Goal: Task Accomplishment & Management: Complete application form

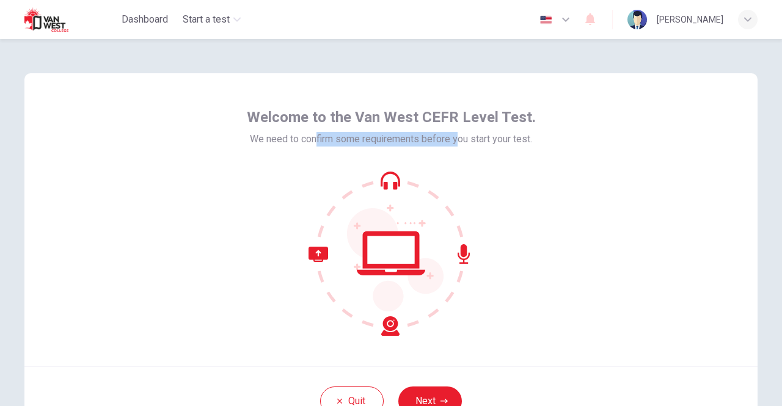
drag, startPoint x: 313, startPoint y: 148, endPoint x: 459, endPoint y: 149, distance: 146.0
click at [454, 149] on div "Welcome to the Van West CEFR Level Test. We need to confirm some requirements b…" at bounding box center [391, 222] width 289 height 228
click at [459, 149] on div "Welcome to the Van West CEFR Level Test. We need to confirm some requirements b…" at bounding box center [391, 222] width 289 height 228
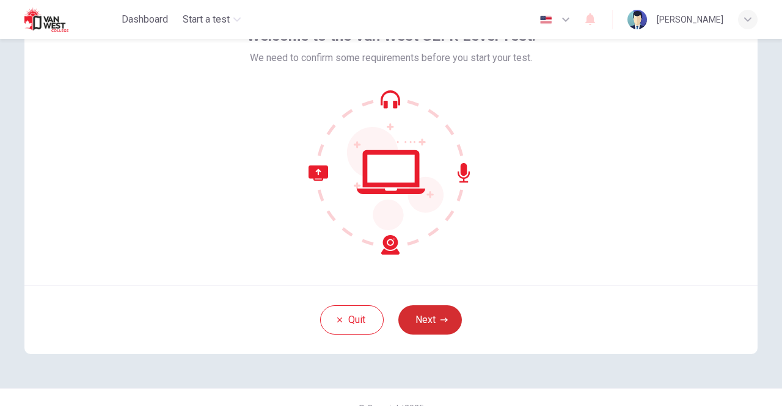
click at [445, 327] on button "Next" at bounding box center [430, 319] width 64 height 29
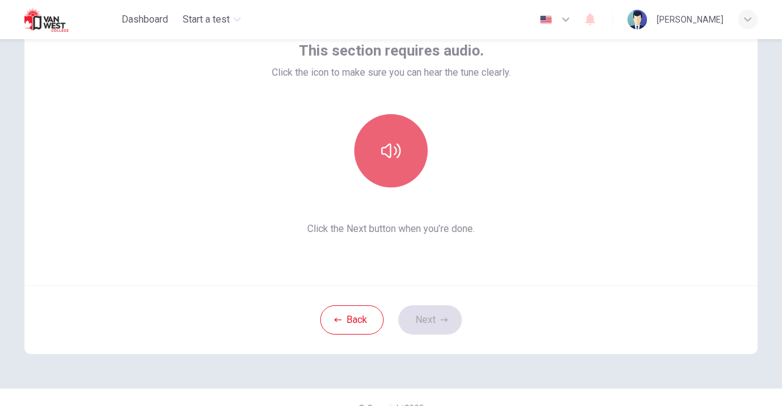
click at [394, 154] on icon "button" at bounding box center [391, 151] width 20 height 20
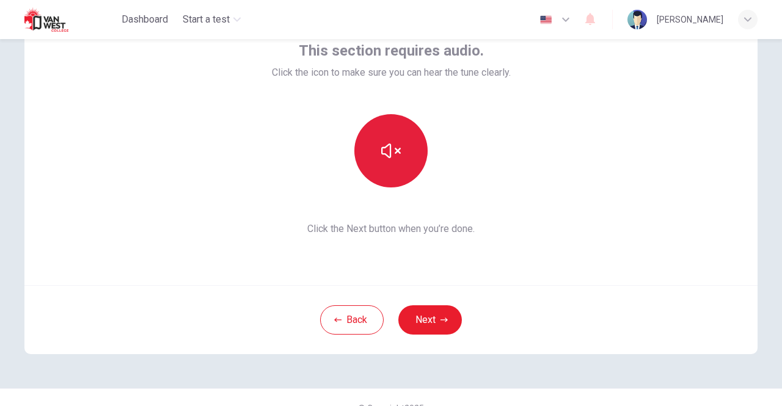
drag, startPoint x: 470, startPoint y: 228, endPoint x: 384, endPoint y: 135, distance: 126.2
click at [470, 226] on span "Click the Next button when you’re done." at bounding box center [391, 229] width 239 height 15
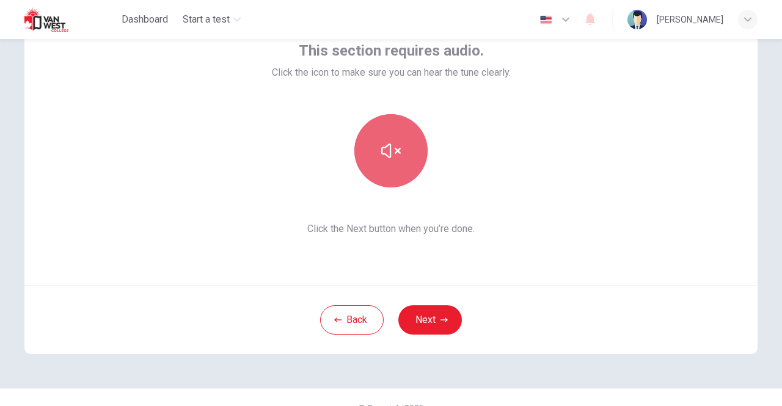
click at [388, 156] on icon "button" at bounding box center [391, 151] width 20 height 20
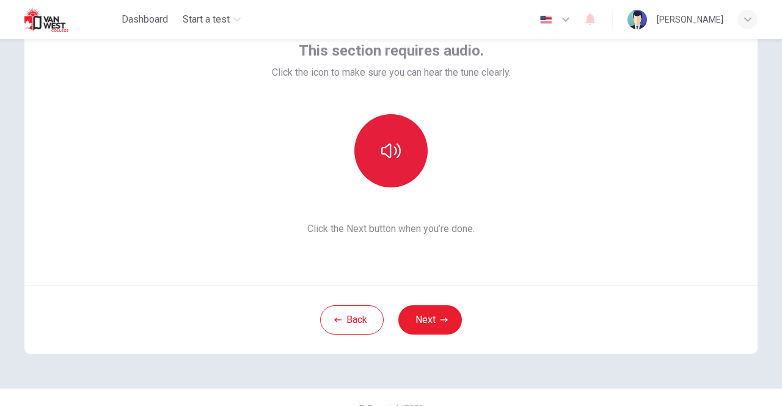
click at [388, 156] on icon "button" at bounding box center [391, 151] width 20 height 20
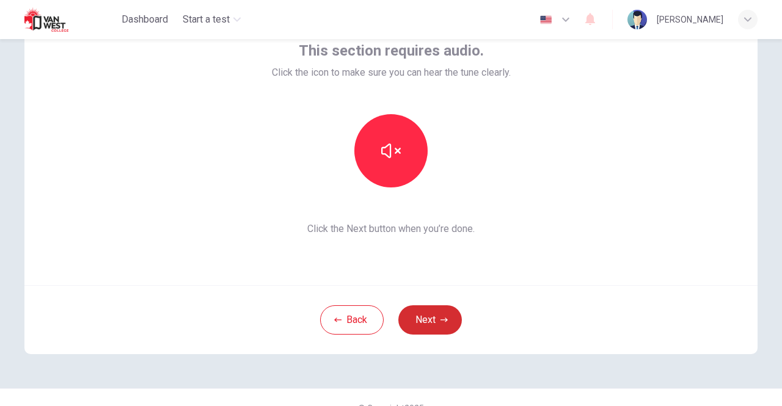
click at [431, 319] on button "Next" at bounding box center [430, 319] width 64 height 29
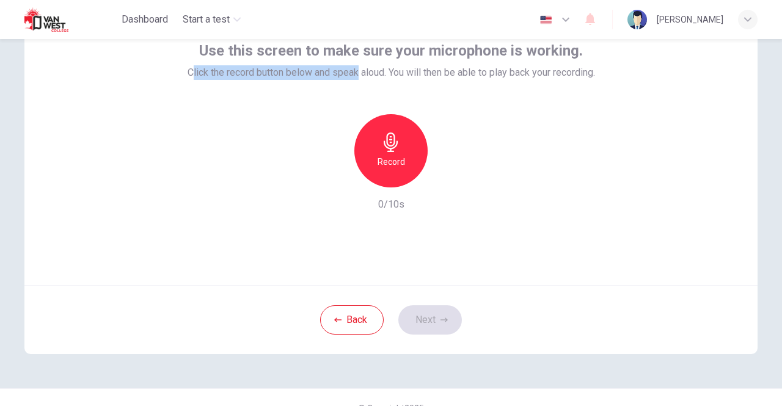
drag, startPoint x: 183, startPoint y: 71, endPoint x: 355, endPoint y: 76, distance: 171.7
click at [355, 76] on span "Click the record button below and speak aloud. You will then be able to play ba…" at bounding box center [391, 72] width 407 height 15
drag, startPoint x: 444, startPoint y: 78, endPoint x: 501, endPoint y: 76, distance: 56.8
click at [500, 76] on span "Click the record button below and speak aloud. You will then be able to play ba…" at bounding box center [391, 72] width 407 height 15
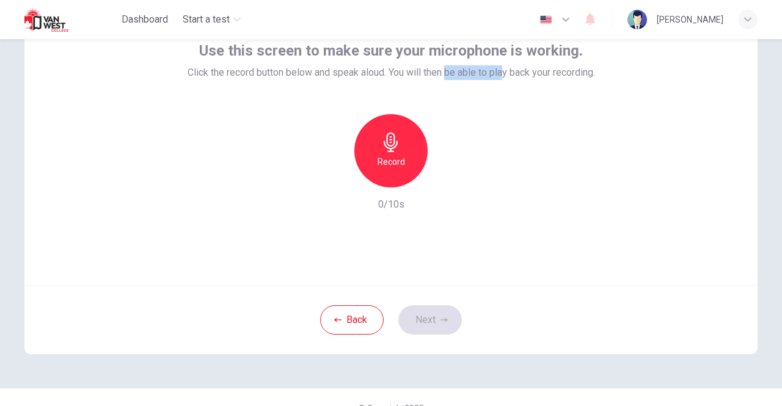
click at [501, 76] on span "Click the record button below and speak aloud. You will then be able to play ba…" at bounding box center [391, 72] width 407 height 15
drag, startPoint x: 469, startPoint y: 71, endPoint x: 576, endPoint y: 74, distance: 106.9
click at [576, 74] on span "Click the record button below and speak aloud. You will then be able to play ba…" at bounding box center [391, 72] width 407 height 15
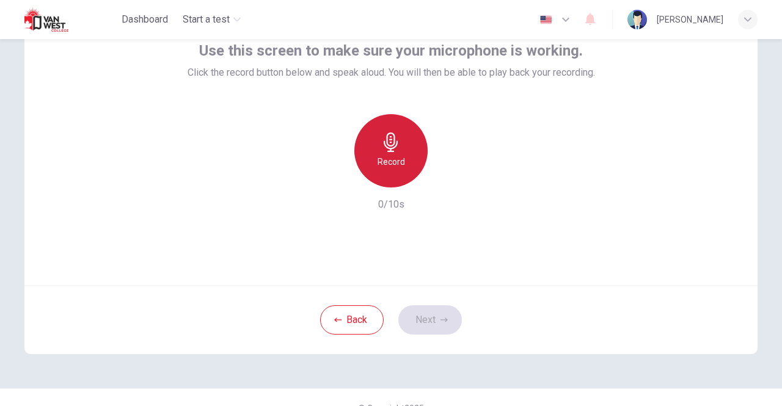
click at [380, 156] on h6 "Record" at bounding box center [390, 162] width 27 height 15
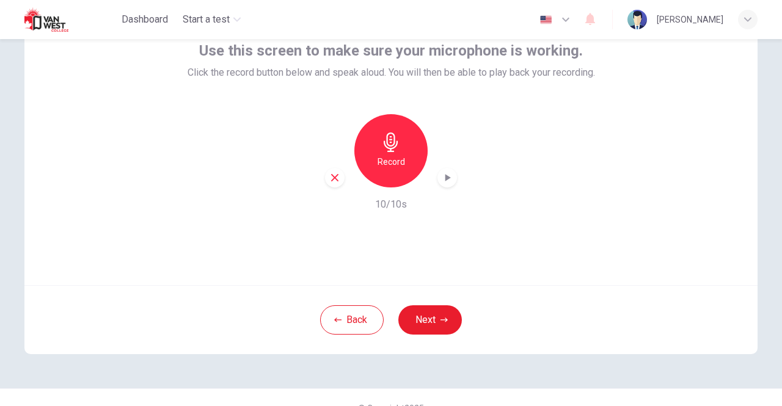
click at [448, 180] on icon "button" at bounding box center [447, 178] width 12 height 12
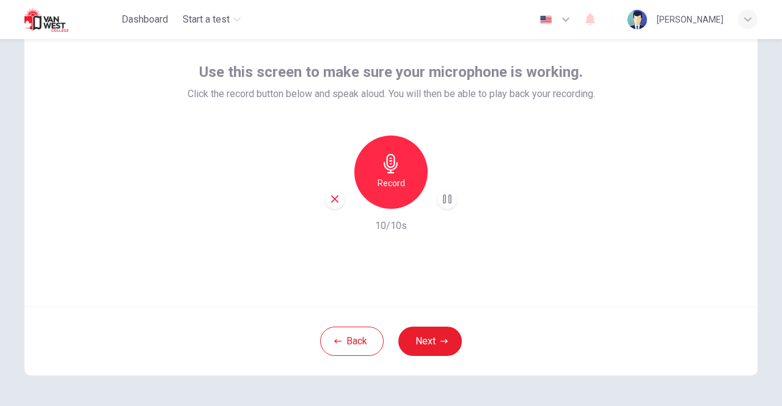
scroll to position [102, 0]
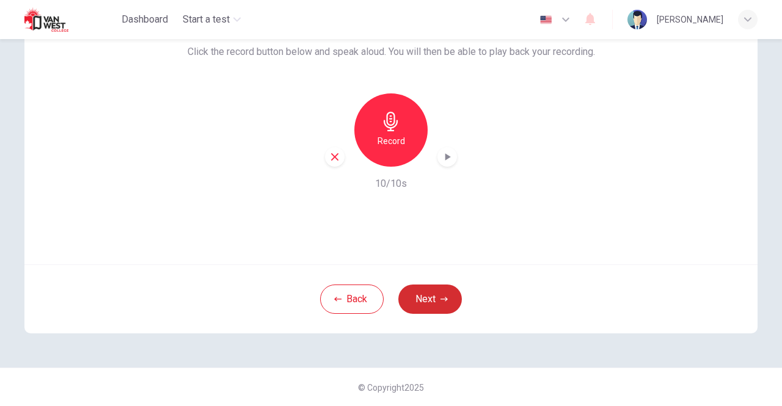
click at [427, 302] on button "Next" at bounding box center [430, 299] width 64 height 29
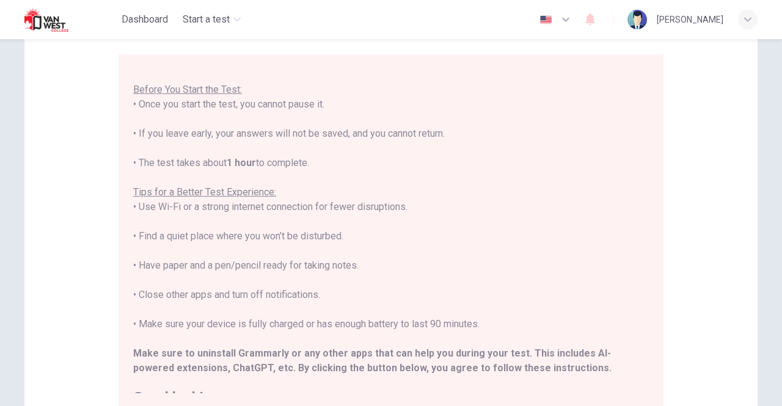
scroll to position [116, 0]
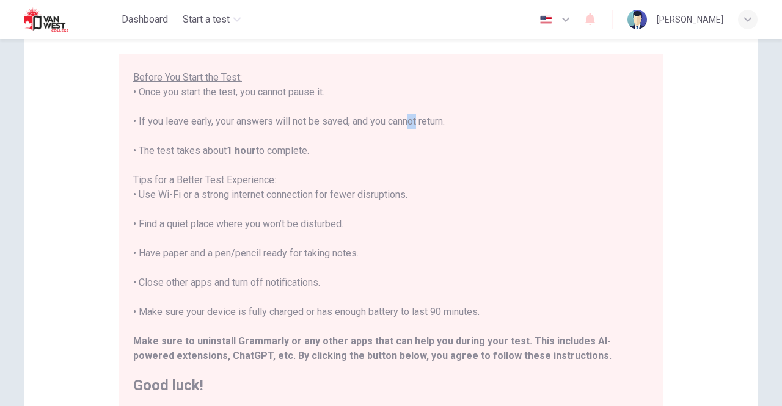
click at [414, 122] on div "****IMPORTANT: You cannot change the language during the test.**** Please choos…" at bounding box center [391, 173] width 516 height 440
click at [441, 123] on div "****IMPORTANT: You cannot change the language during the test.**** Please choos…" at bounding box center [391, 173] width 516 height 440
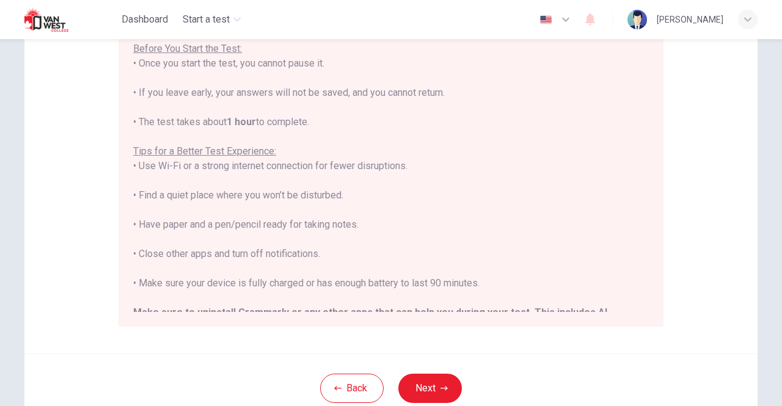
scroll to position [35, 0]
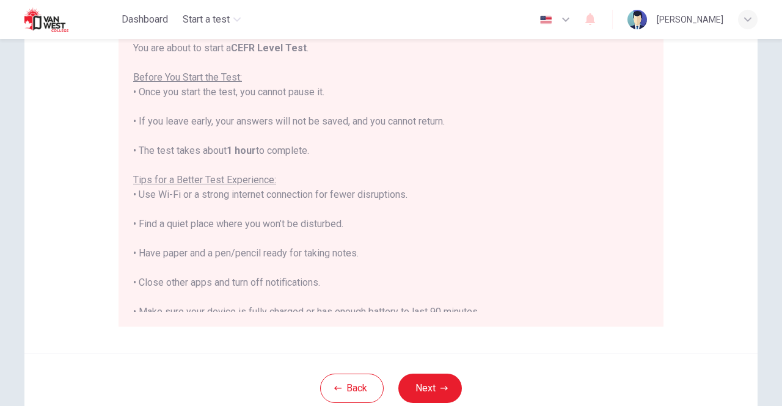
drag, startPoint x: 232, startPoint y: 122, endPoint x: 461, endPoint y: 124, distance: 229.1
click at [461, 124] on div "****IMPORTANT: You cannot change the language during the test.**** Please choos…" at bounding box center [391, 173] width 516 height 440
drag, startPoint x: 297, startPoint y: 126, endPoint x: 373, endPoint y: 134, distance: 76.1
click at [373, 134] on div "****IMPORTANT: You cannot change the language during the test.**** Please choos…" at bounding box center [391, 173] width 516 height 440
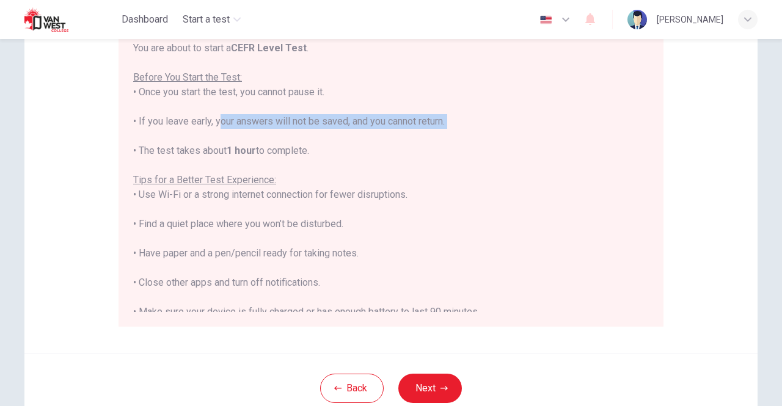
click at [373, 134] on div "****IMPORTANT: You cannot change the language during the test.**** Please choos…" at bounding box center [391, 173] width 516 height 440
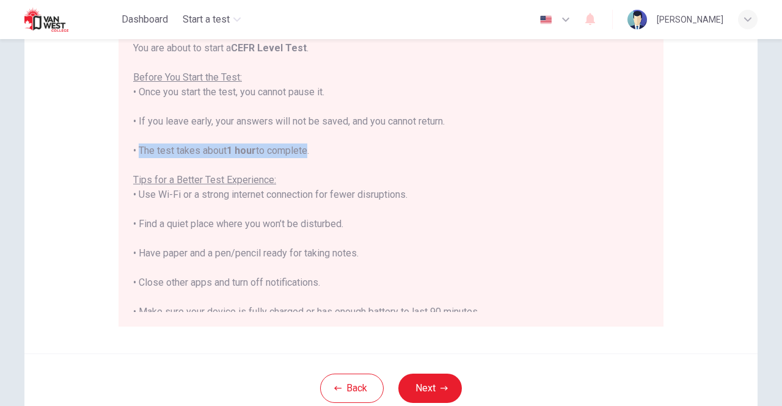
drag, startPoint x: 132, startPoint y: 150, endPoint x: 341, endPoint y: 150, distance: 208.9
click at [340, 150] on div "****IMPORTANT: You cannot change the language during the test.**** Please choos…" at bounding box center [391, 173] width 516 height 440
click at [341, 150] on div "****IMPORTANT: You cannot change the language during the test.**** Please choos…" at bounding box center [391, 173] width 516 height 440
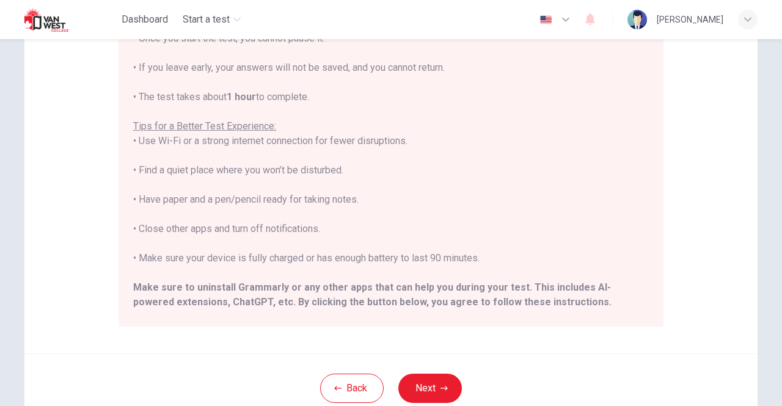
scroll to position [116, 0]
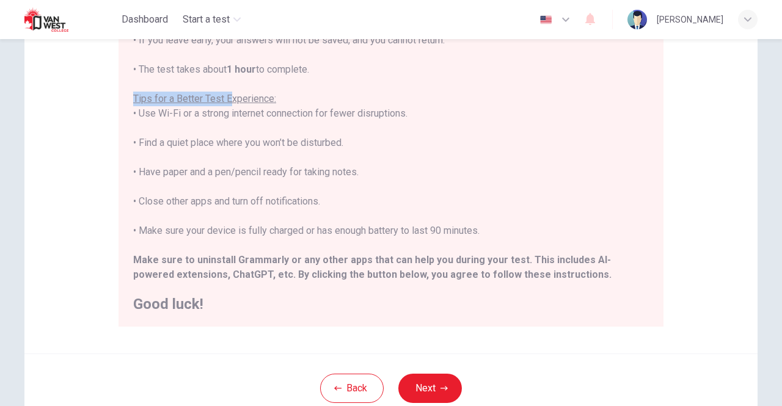
drag, startPoint x: 134, startPoint y: 100, endPoint x: 276, endPoint y: 100, distance: 141.7
click at [268, 98] on u "Tips for a Better Test Experience:" at bounding box center [204, 99] width 143 height 12
click at [282, 100] on div "****IMPORTANT: You cannot change the language during the test.**** Please choos…" at bounding box center [391, 92] width 516 height 440
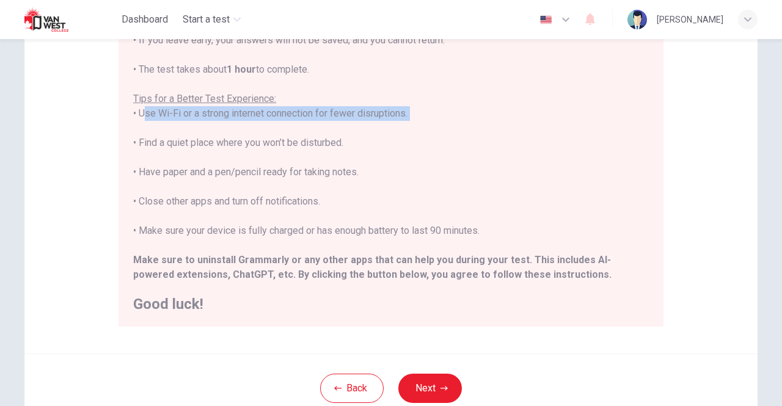
drag, startPoint x: 138, startPoint y: 117, endPoint x: 321, endPoint y: 121, distance: 183.3
click at [321, 121] on div "****IMPORTANT: You cannot change the language during the test.**** Please choos…" at bounding box center [391, 92] width 516 height 440
drag, startPoint x: 159, startPoint y: 115, endPoint x: 195, endPoint y: 110, distance: 36.5
click at [195, 110] on div "****IMPORTANT: You cannot change the language during the test.**** Please choos…" at bounding box center [391, 92] width 516 height 440
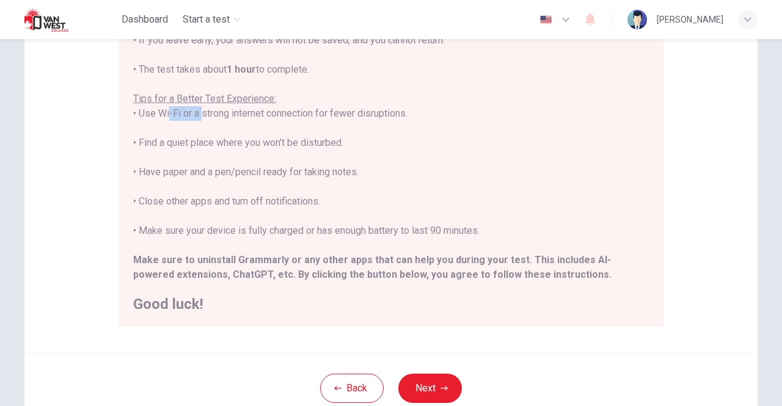
click at [195, 110] on div "****IMPORTANT: You cannot change the language during the test.**** Please choos…" at bounding box center [391, 92] width 516 height 440
drag, startPoint x: 212, startPoint y: 109, endPoint x: 231, endPoint y: 109, distance: 18.9
click at [231, 109] on div "****IMPORTANT: You cannot change the language during the test.**** Please choos…" at bounding box center [391, 92] width 516 height 440
drag, startPoint x: 224, startPoint y: 111, endPoint x: 268, endPoint y: 111, distance: 44.0
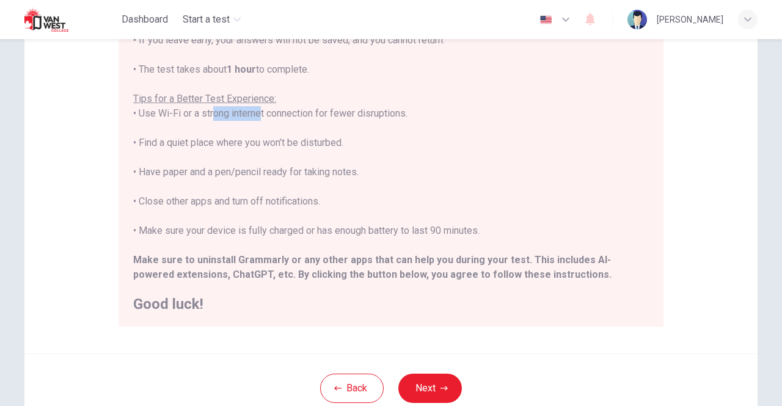
click at [266, 111] on div "****IMPORTANT: You cannot change the language during the test.**** Please choos…" at bounding box center [391, 92] width 516 height 440
click at [269, 111] on div "****IMPORTANT: You cannot change the language during the test.**** Please choos…" at bounding box center [391, 92] width 516 height 440
drag, startPoint x: 282, startPoint y: 110, endPoint x: 426, endPoint y: 112, distance: 144.8
click at [423, 112] on div "****IMPORTANT: You cannot change the language during the test.**** Please choos…" at bounding box center [391, 92] width 516 height 440
click at [428, 112] on div "****IMPORTANT: You cannot change the language during the test.**** Please choos…" at bounding box center [391, 92] width 516 height 440
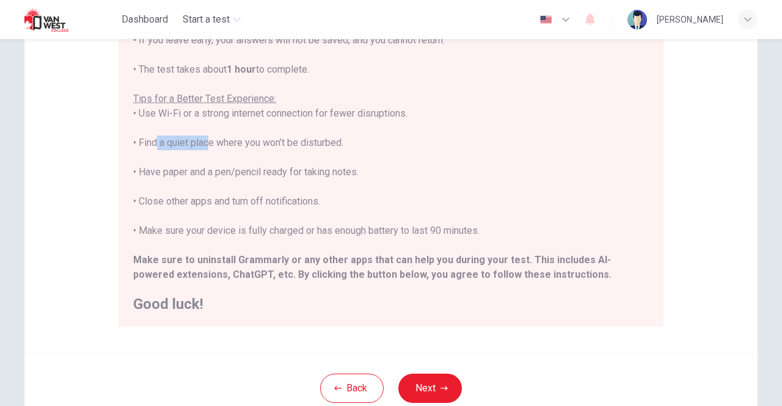
drag, startPoint x: 150, startPoint y: 137, endPoint x: 262, endPoint y: 148, distance: 112.4
click at [260, 147] on div "****IMPORTANT: You cannot change the language during the test.**** Please choos…" at bounding box center [391, 92] width 516 height 440
click at [263, 148] on div "****IMPORTANT: You cannot change the language during the test.**** Please choos…" at bounding box center [391, 92] width 516 height 440
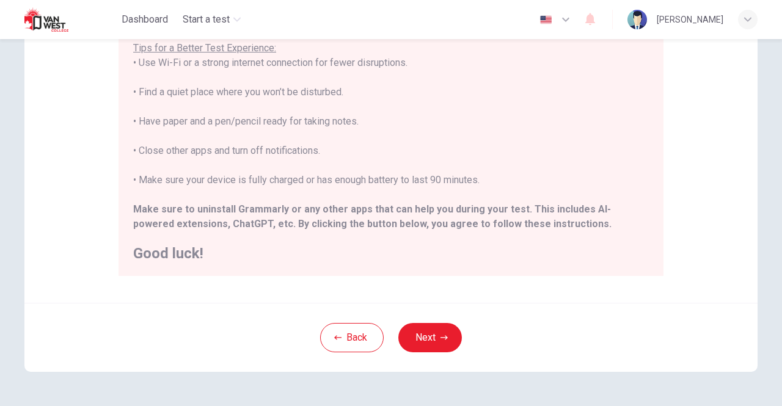
scroll to position [265, 0]
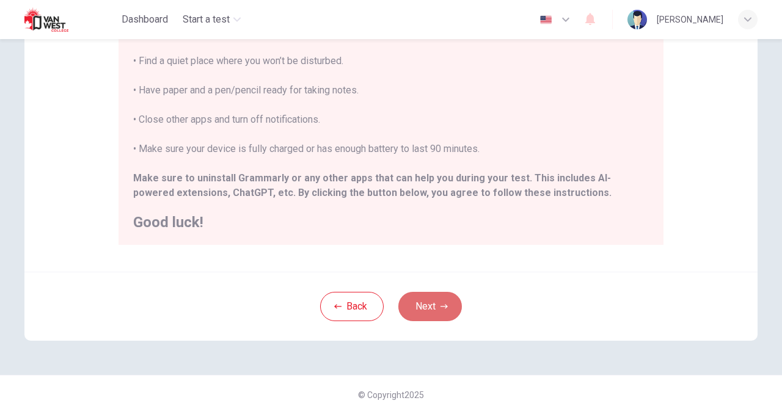
click at [440, 305] on icon "button" at bounding box center [443, 306] width 7 height 7
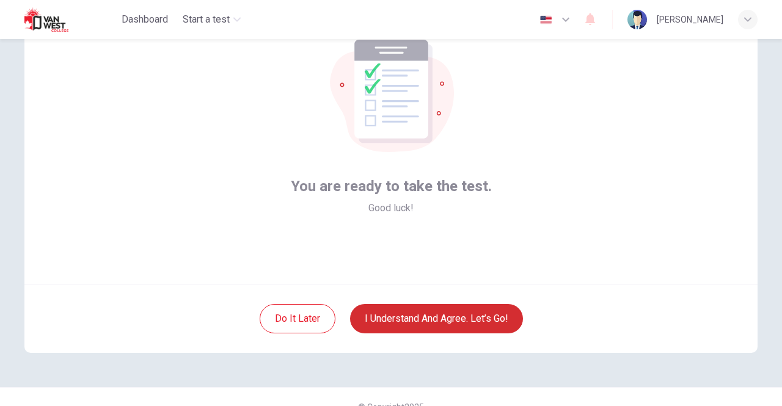
scroll to position [102, 0]
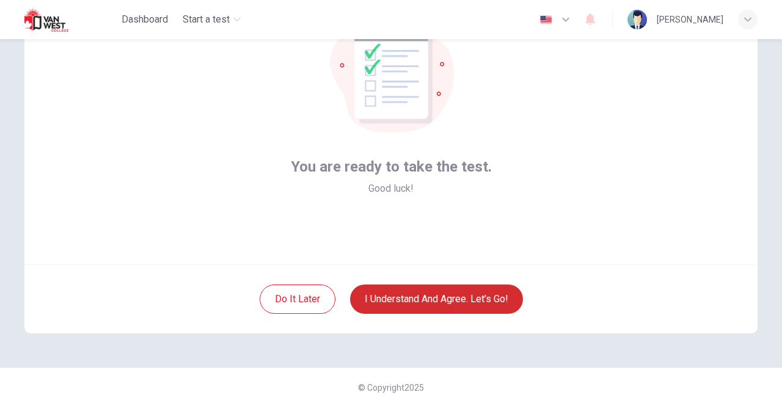
click at [420, 294] on button "I understand and agree. Let’s go!" at bounding box center [436, 299] width 173 height 29
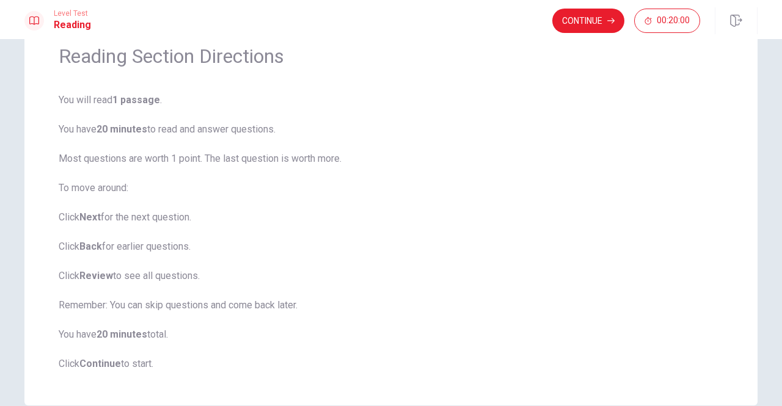
scroll to position [81, 0]
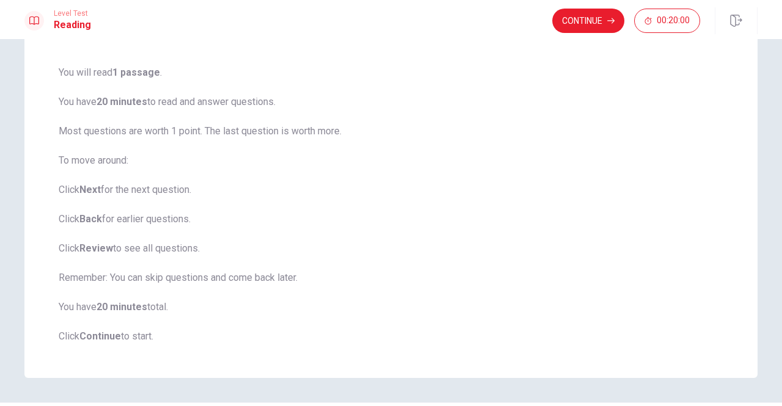
drag, startPoint x: 46, startPoint y: 191, endPoint x: 133, endPoint y: 191, distance: 86.7
click at [133, 191] on div "Reading Section Directions You will read 1 passage . You have 20 minutes to rea…" at bounding box center [390, 180] width 733 height 396
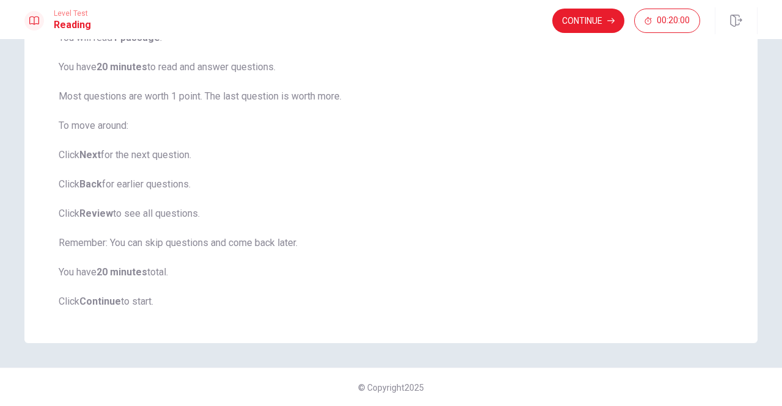
scroll to position [116, 0]
drag, startPoint x: 75, startPoint y: 155, endPoint x: 108, endPoint y: 155, distance: 32.4
click at [108, 155] on span "You will read 1 passage . You have 20 minutes to read and answer questions. Mos…" at bounding box center [391, 170] width 665 height 279
drag, startPoint x: 85, startPoint y: 186, endPoint x: 101, endPoint y: 186, distance: 15.9
click at [101, 186] on span "You will read 1 passage . You have 20 minutes to read and answer questions. Mos…" at bounding box center [391, 170] width 665 height 279
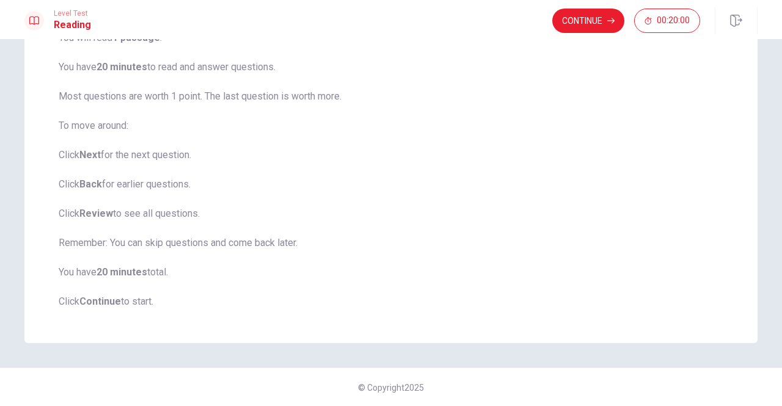
click at [101, 186] on span "You will read 1 passage . You have 20 minutes to read and answer questions. Mos…" at bounding box center [391, 170] width 665 height 279
drag, startPoint x: 103, startPoint y: 221, endPoint x: 111, endPoint y: 214, distance: 9.9
click at [103, 222] on span "You will read 1 passage . You have 20 minutes to read and answer questions. Mos…" at bounding box center [391, 170] width 665 height 279
drag, startPoint x: 115, startPoint y: 210, endPoint x: 119, endPoint y: 225, distance: 16.3
click at [116, 210] on span "You will read 1 passage . You have 20 minutes to read and answer questions. Mos…" at bounding box center [391, 170] width 665 height 279
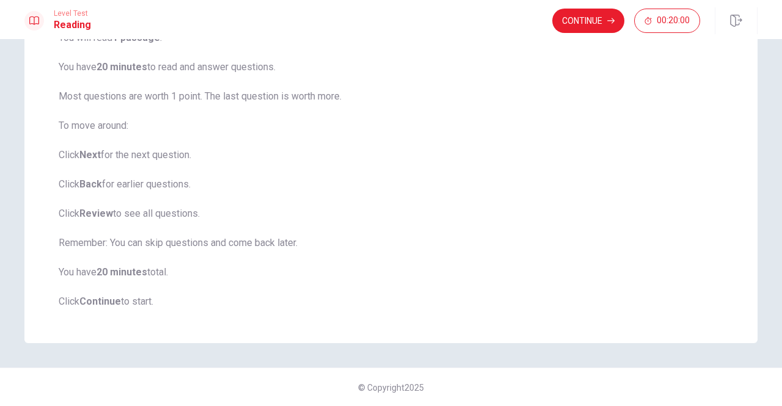
scroll to position [35, 0]
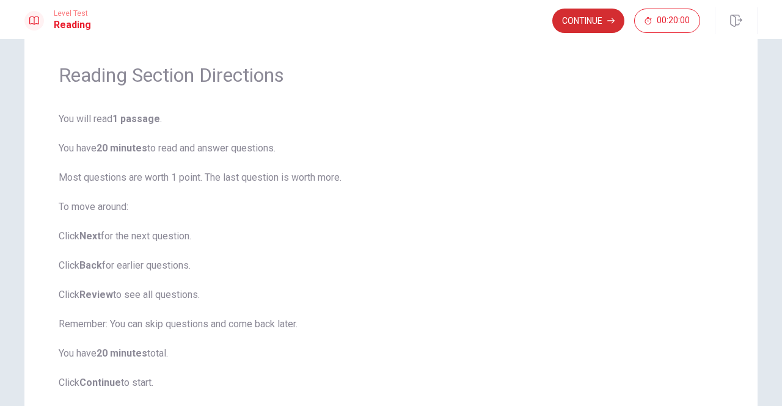
click at [593, 15] on button "Continue" at bounding box center [588, 21] width 72 height 24
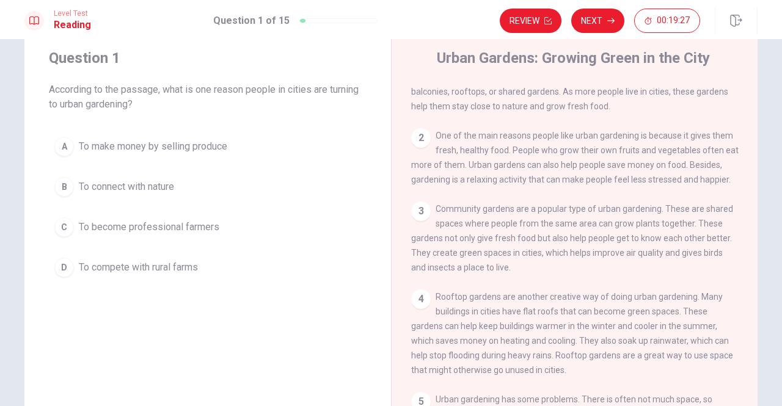
scroll to position [0, 0]
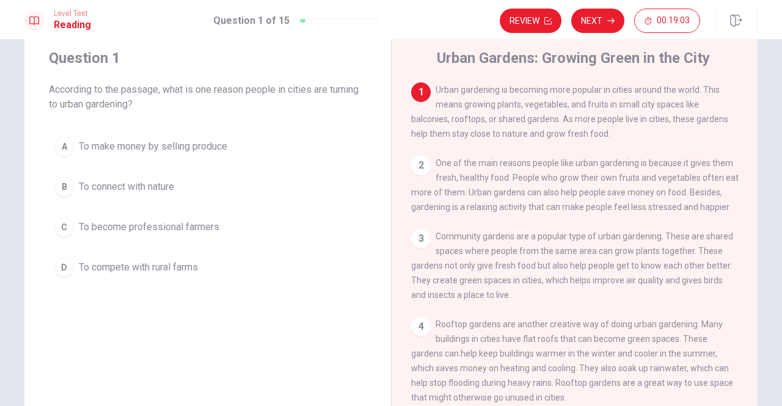
drag, startPoint x: 445, startPoint y: 214, endPoint x: 502, endPoint y: 212, distance: 56.8
click at [502, 212] on span "One of the main reasons people like urban gardening is because it gives them fr…" at bounding box center [574, 185] width 327 height 54
click at [503, 212] on span "One of the main reasons people like urban gardening is because it gives them fr…" at bounding box center [574, 185] width 327 height 54
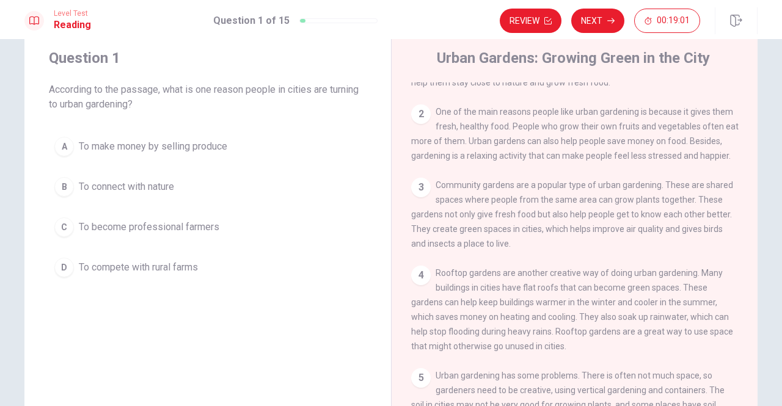
scroll to position [81, 0]
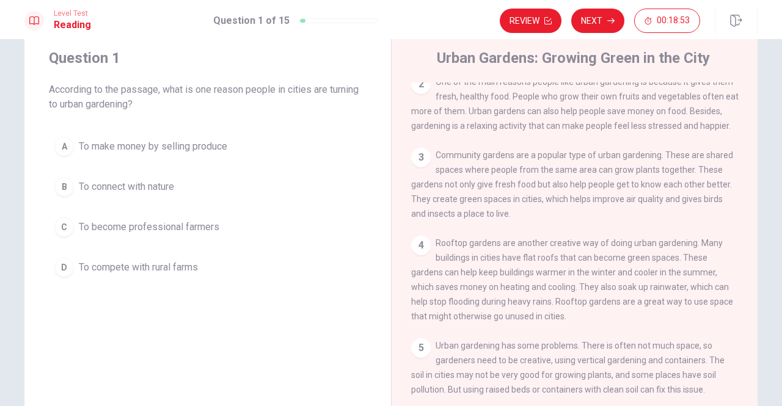
click at [118, 184] on span "To connect with nature" at bounding box center [126, 187] width 95 height 15
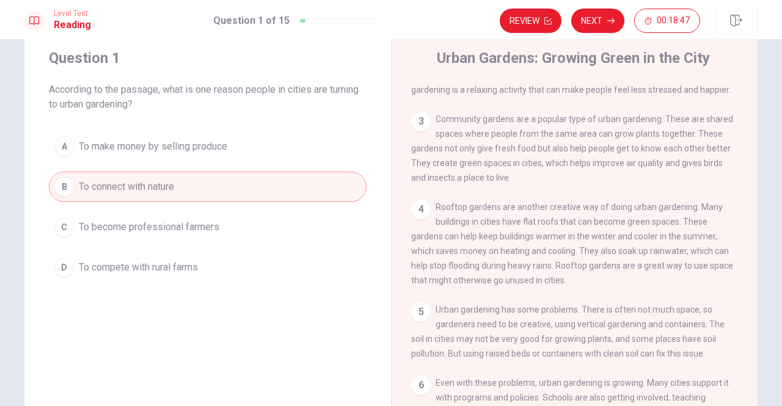
scroll to position [143, 0]
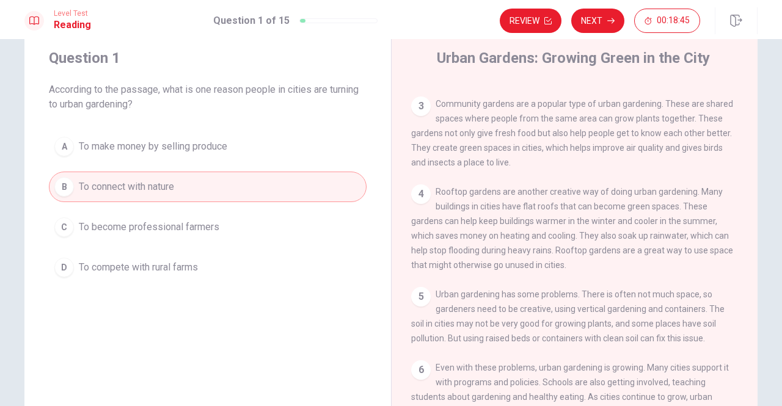
drag, startPoint x: 449, startPoint y: 188, endPoint x: 537, endPoint y: 191, distance: 88.0
click at [530, 190] on span "Rooftop gardens are another creative way of doing urban gardening. Many buildin…" at bounding box center [572, 228] width 322 height 83
click at [537, 191] on span "Rooftop gardens are another creative way of doing urban gardening. Many buildin…" at bounding box center [572, 228] width 322 height 83
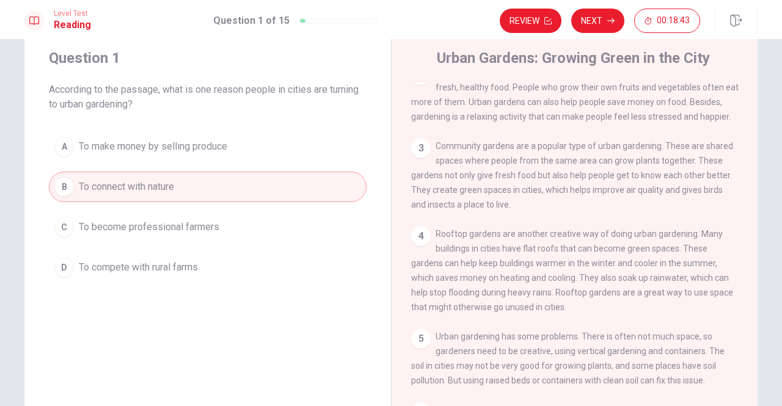
scroll to position [62, 0]
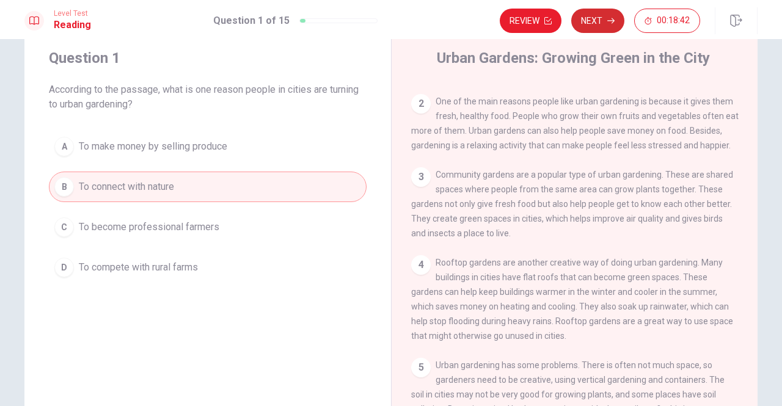
click at [596, 20] on button "Next" at bounding box center [597, 21] width 53 height 24
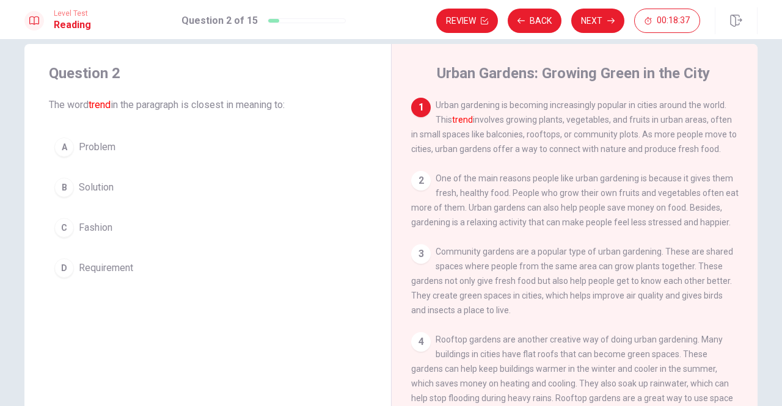
scroll to position [0, 0]
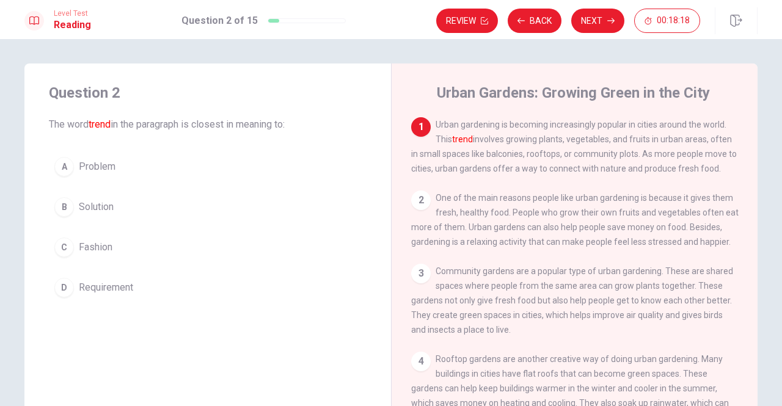
click at [90, 246] on span "Fashion" at bounding box center [96, 247] width 34 height 15
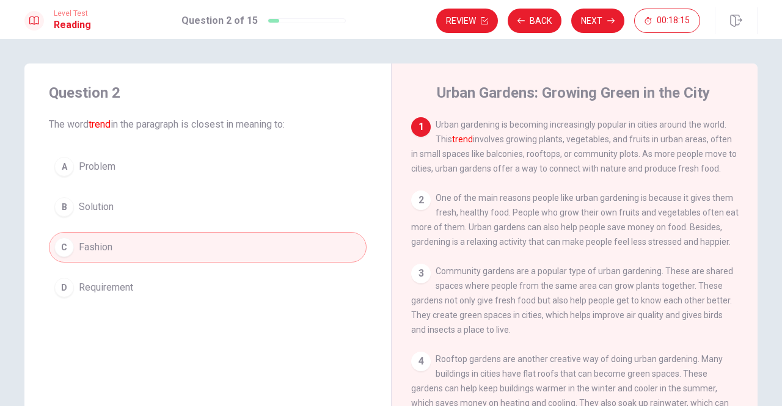
click at [584, 25] on button "Next" at bounding box center [597, 21] width 53 height 24
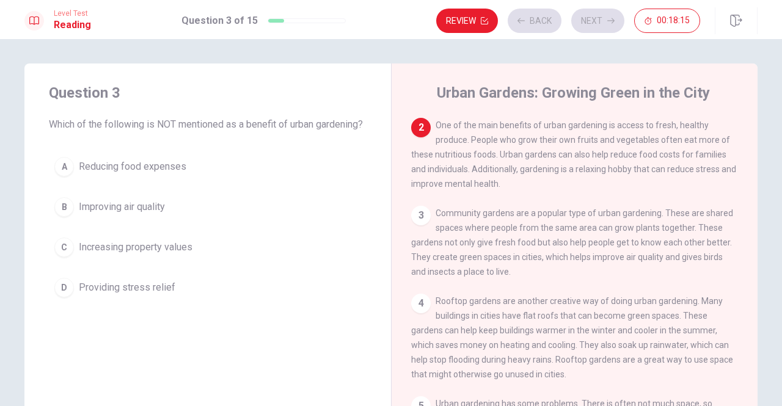
scroll to position [75, 0]
click at [544, 25] on button "Back" at bounding box center [535, 21] width 54 height 24
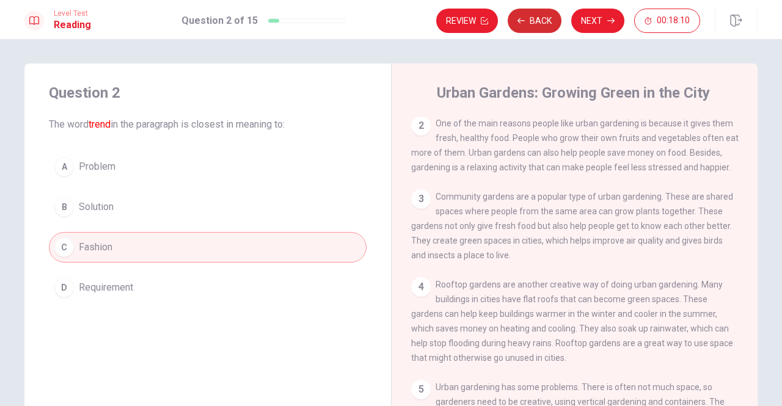
scroll to position [0, 0]
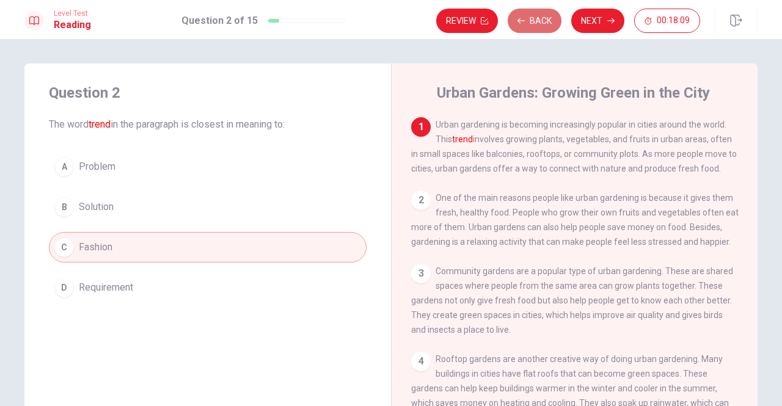
click at [542, 26] on button "Back" at bounding box center [535, 21] width 54 height 24
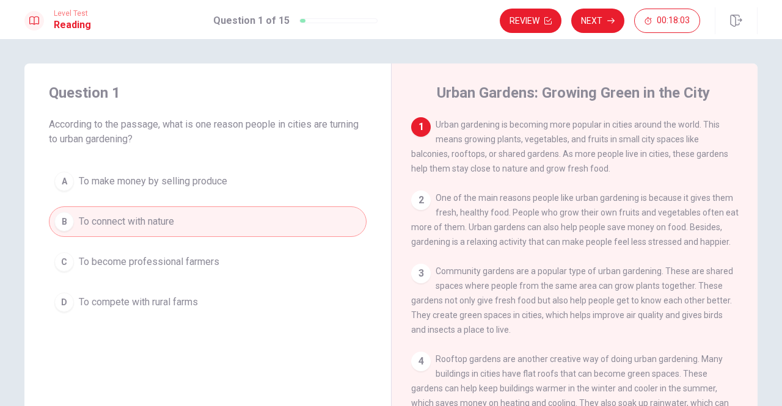
drag, startPoint x: 600, startPoint y: 125, endPoint x: 681, endPoint y: 128, distance: 80.7
click at [681, 128] on span "Urban gardening is becoming more popular in cities around the world. This means…" at bounding box center [569, 147] width 317 height 54
drag, startPoint x: 492, startPoint y: 142, endPoint x: 517, endPoint y: 140, distance: 24.5
click at [513, 140] on span "Urban gardening is becoming more popular in cities around the world. This means…" at bounding box center [569, 147] width 317 height 54
drag, startPoint x: 517, startPoint y: 140, endPoint x: 613, endPoint y: 140, distance: 96.5
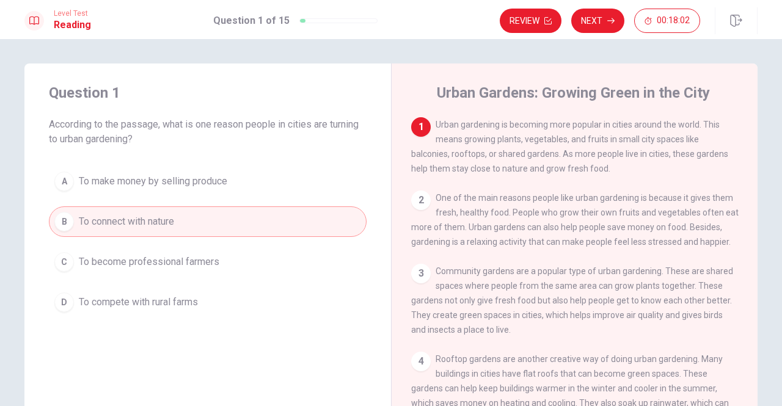
click at [592, 140] on span "Urban gardening is becoming more popular in cities around the world. This means…" at bounding box center [569, 147] width 317 height 54
drag, startPoint x: 613, startPoint y: 140, endPoint x: 641, endPoint y: 141, distance: 28.1
click at [630, 141] on span "Urban gardening is becoming more popular in cities around the world. This means…" at bounding box center [569, 147] width 317 height 54
drag, startPoint x: 641, startPoint y: 141, endPoint x: 683, endPoint y: 141, distance: 41.5
click at [666, 140] on span "Urban gardening is becoming more popular in cities around the world. This means…" at bounding box center [569, 147] width 317 height 54
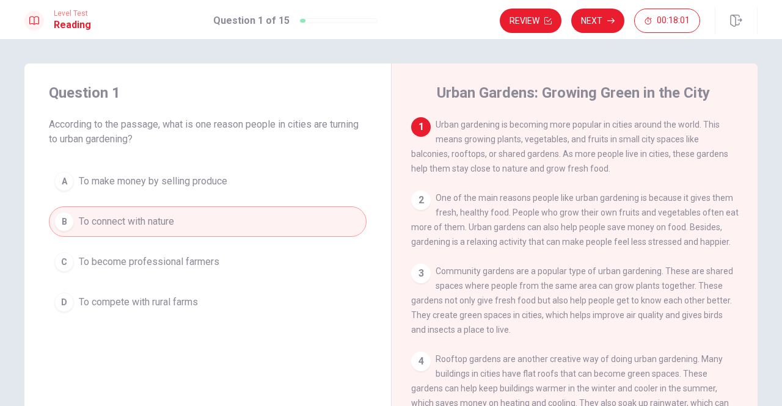
click at [683, 141] on span "Urban gardening is becoming more popular in cities around the world. This means…" at bounding box center [569, 147] width 317 height 54
drag, startPoint x: 418, startPoint y: 156, endPoint x: 452, endPoint y: 153, distance: 34.3
click at [439, 154] on span "Urban gardening is becoming more popular in cities around the world. This means…" at bounding box center [569, 147] width 317 height 54
drag, startPoint x: 452, startPoint y: 153, endPoint x: 477, endPoint y: 155, distance: 25.1
click at [467, 153] on span "Urban gardening is becoming more popular in cities around the world. This means…" at bounding box center [569, 147] width 317 height 54
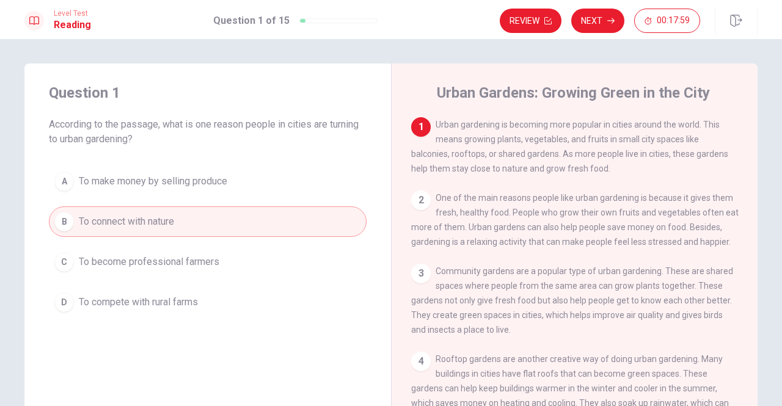
drag, startPoint x: 517, startPoint y: 157, endPoint x: 554, endPoint y: 158, distance: 36.7
click at [545, 158] on span "Urban gardening is becoming more popular in cities around the world. This means…" at bounding box center [569, 147] width 317 height 54
drag, startPoint x: 568, startPoint y: 158, endPoint x: 617, endPoint y: 158, distance: 48.9
click at [586, 158] on span "Urban gardening is becoming more popular in cities around the world. This means…" at bounding box center [569, 147] width 317 height 54
drag, startPoint x: 654, startPoint y: 155, endPoint x: 674, endPoint y: 156, distance: 19.6
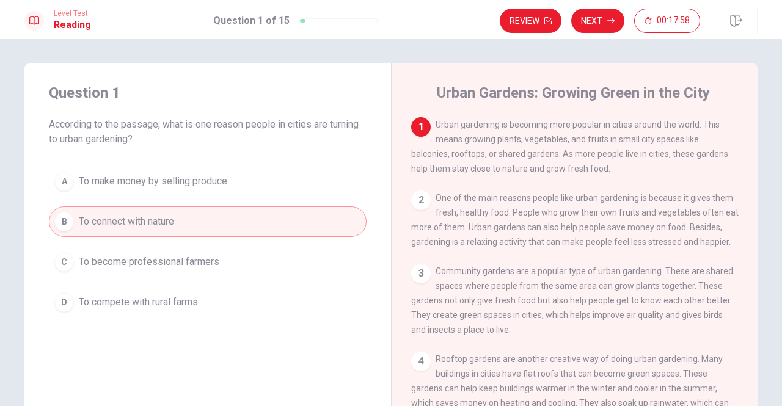
click at [673, 155] on span "Urban gardening is becoming more popular in cities around the world. This means…" at bounding box center [569, 147] width 317 height 54
click at [586, 18] on button "Next" at bounding box center [597, 21] width 53 height 24
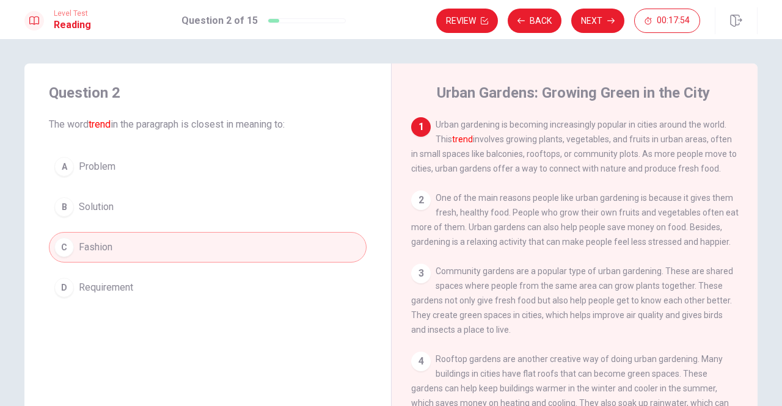
click at [169, 249] on button "C Fashion" at bounding box center [208, 247] width 318 height 31
click at [589, 16] on button "Next" at bounding box center [597, 21] width 53 height 24
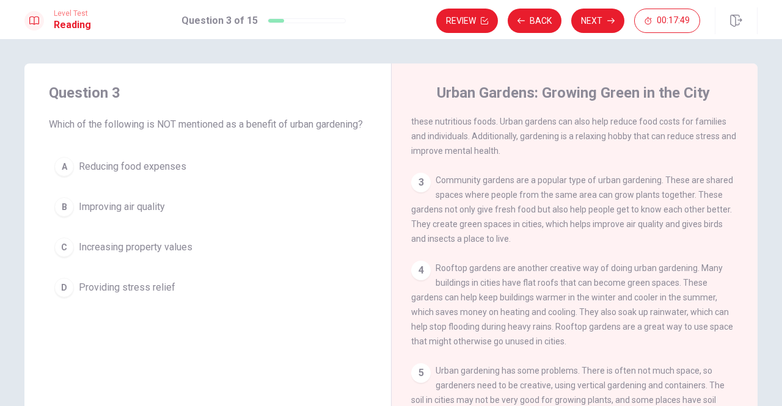
scroll to position [75, 0]
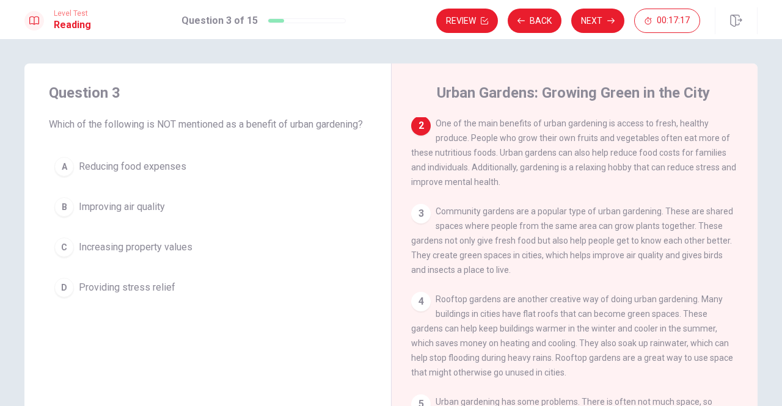
drag, startPoint x: 441, startPoint y: 128, endPoint x: 512, endPoint y: 127, distance: 71.5
click at [512, 127] on span "One of the main benefits of urban gardening is access to fresh, healthy produce…" at bounding box center [573, 152] width 325 height 68
click at [465, 144] on span "One of the main benefits of urban gardening is access to fresh, healthy produce…" at bounding box center [573, 152] width 325 height 68
click at [129, 214] on span "Improving air quality" at bounding box center [122, 207] width 86 height 15
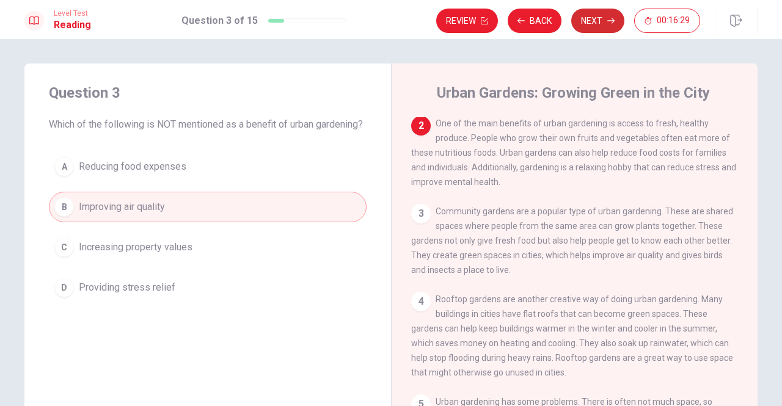
click at [609, 23] on icon "button" at bounding box center [610, 20] width 7 height 7
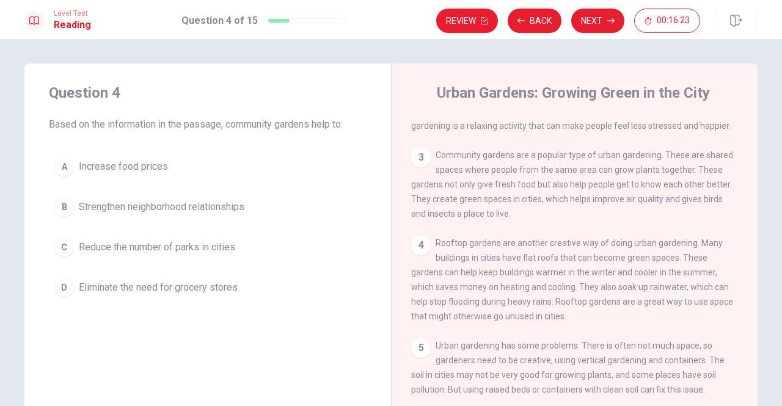
scroll to position [143, 0]
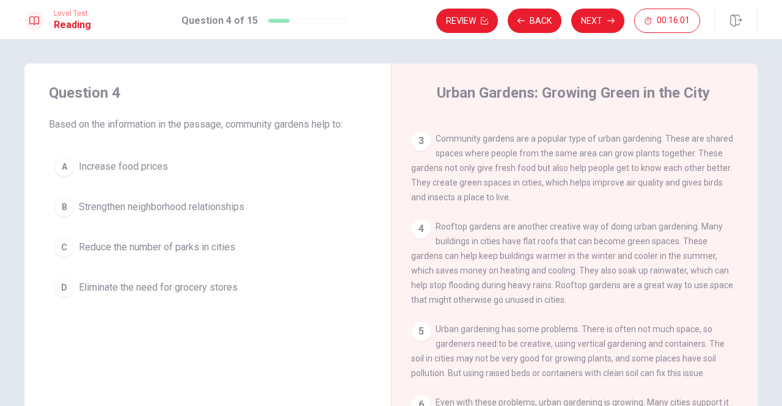
drag, startPoint x: 540, startPoint y: 177, endPoint x: 650, endPoint y: 178, distance: 109.9
click at [649, 178] on span "Community gardens are a popular type of urban gardening. These are shared space…" at bounding box center [572, 168] width 322 height 68
drag, startPoint x: 651, startPoint y: 178, endPoint x: 676, endPoint y: 178, distance: 25.1
click at [676, 178] on span "Community gardens are a popular type of urban gardening. These are shared space…" at bounding box center [572, 168] width 322 height 68
click at [721, 178] on div "3 Community gardens are a popular type of urban gardening. These are shared spa…" at bounding box center [574, 167] width 327 height 73
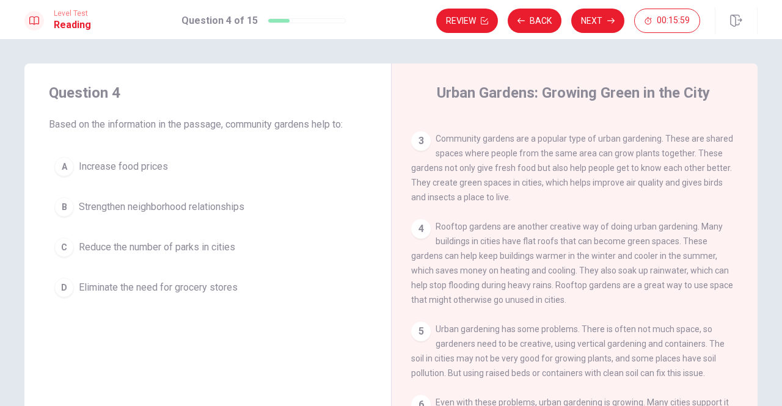
drag, startPoint x: 453, startPoint y: 192, endPoint x: 492, endPoint y: 189, distance: 39.3
click at [475, 189] on span "Community gardens are a popular type of urban gardening. These are shared space…" at bounding box center [572, 168] width 322 height 68
drag, startPoint x: 492, startPoint y: 189, endPoint x: 504, endPoint y: 175, distance: 17.8
click at [495, 189] on span "Community gardens are a popular type of urban gardening. These are shared space…" at bounding box center [572, 168] width 322 height 68
click at [547, 15] on button "Back" at bounding box center [535, 21] width 54 height 24
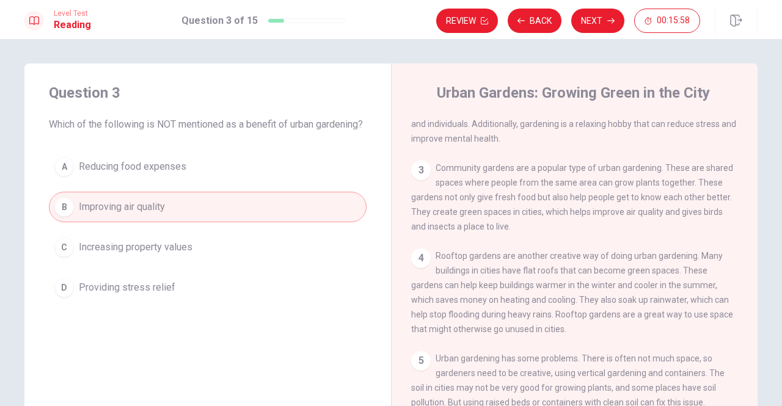
scroll to position [75, 0]
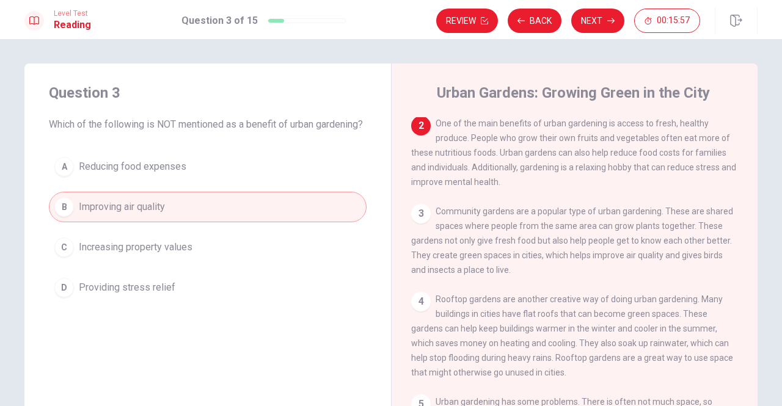
click at [143, 255] on span "Increasing property values" at bounding box center [136, 247] width 114 height 15
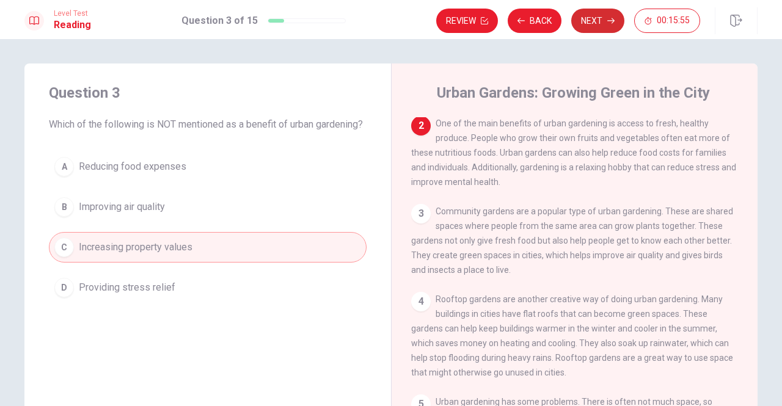
click at [580, 14] on button "Next" at bounding box center [597, 21] width 53 height 24
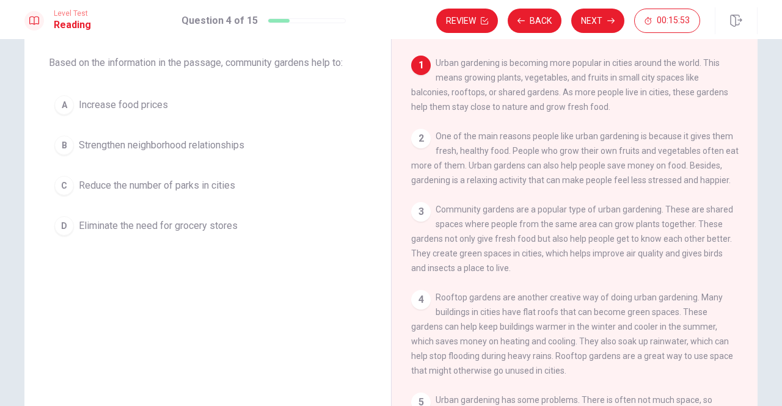
scroll to position [81, 0]
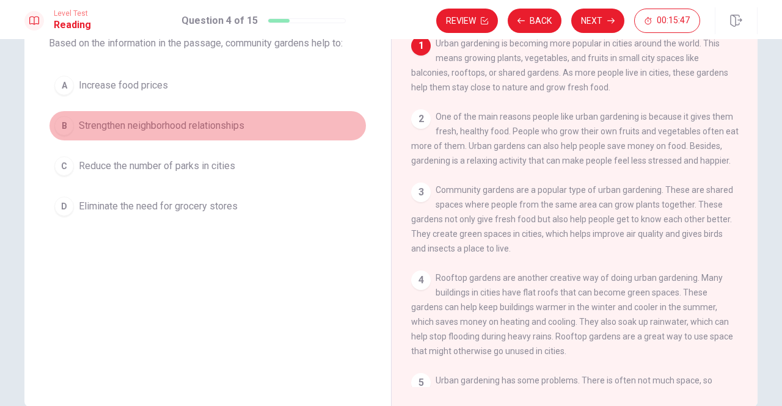
click at [153, 126] on span "Strengthen neighborhood relationships" at bounding box center [162, 125] width 166 height 15
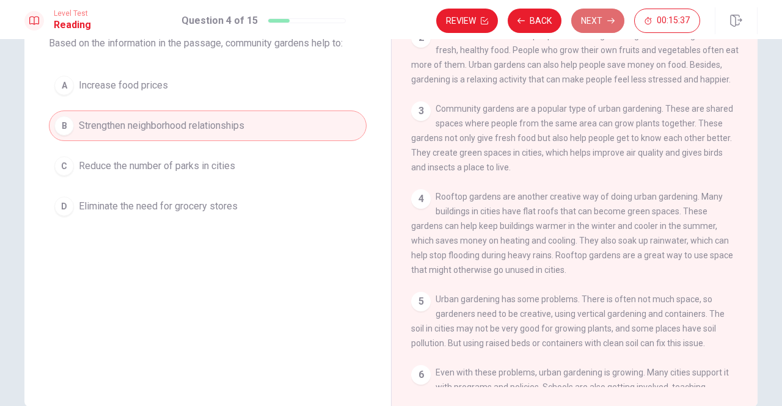
click at [602, 18] on button "Next" at bounding box center [597, 21] width 53 height 24
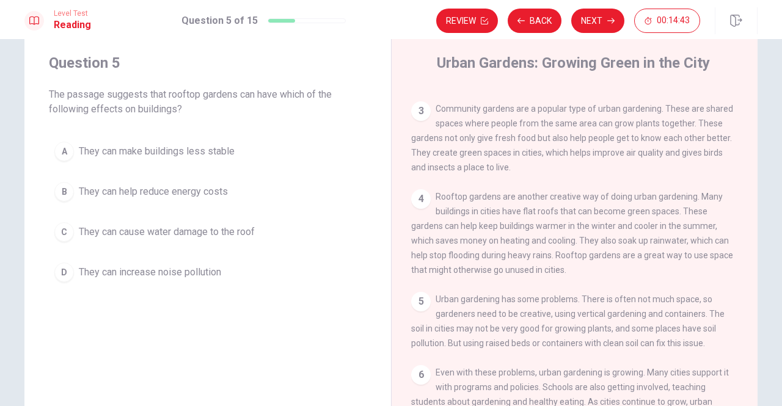
scroll to position [0, 0]
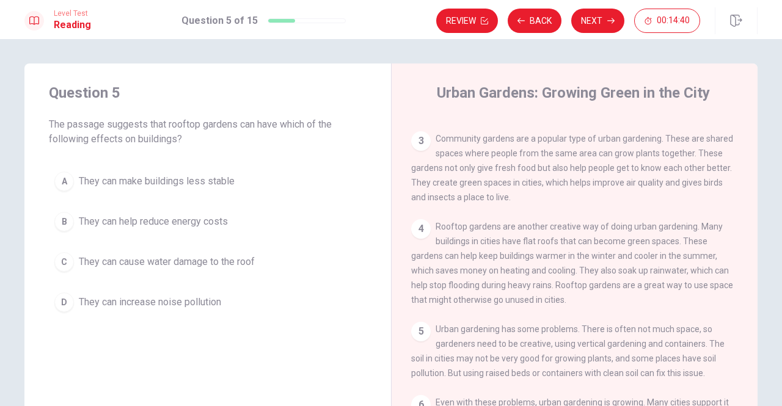
drag, startPoint x: 114, startPoint y: 140, endPoint x: 161, endPoint y: 141, distance: 47.7
click at [161, 141] on span "The passage suggests that rooftop gardens can have which of the following effec…" at bounding box center [208, 131] width 318 height 29
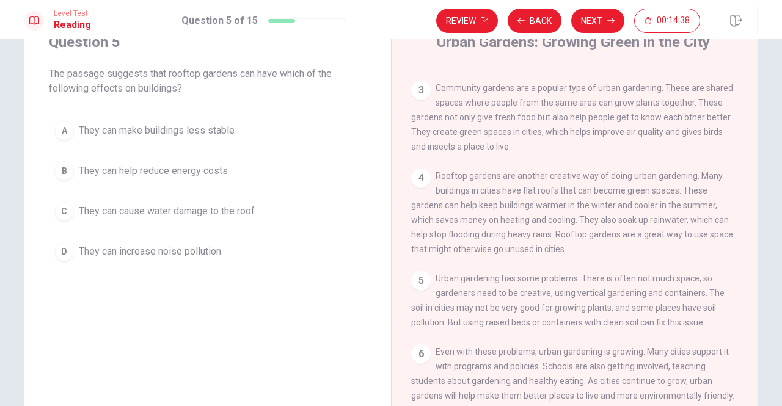
scroll to position [81, 0]
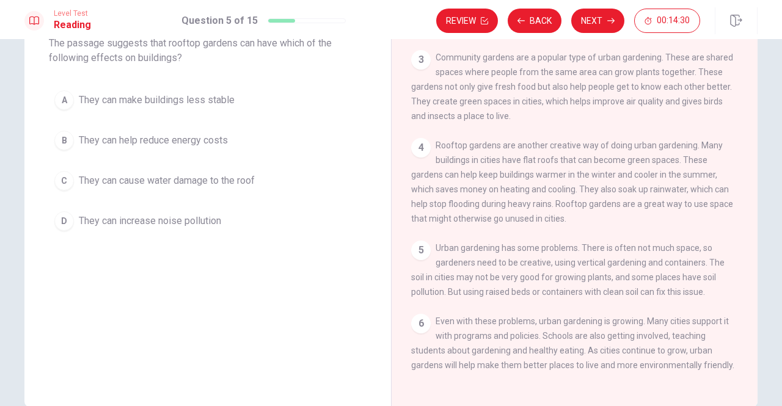
click at [172, 140] on span "They can help reduce energy costs" at bounding box center [153, 140] width 149 height 15
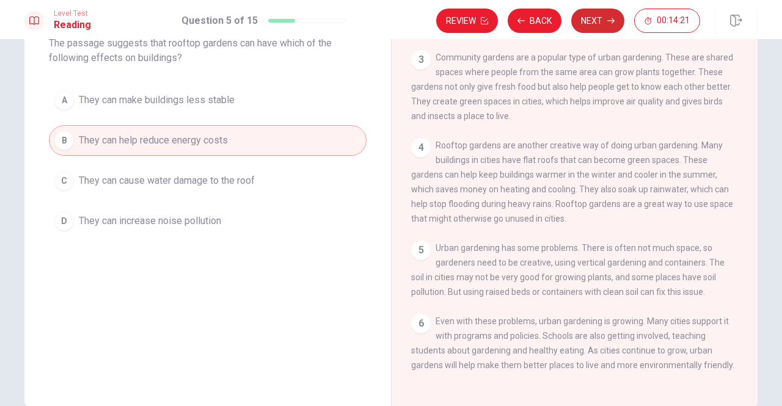
click at [600, 23] on button "Next" at bounding box center [597, 21] width 53 height 24
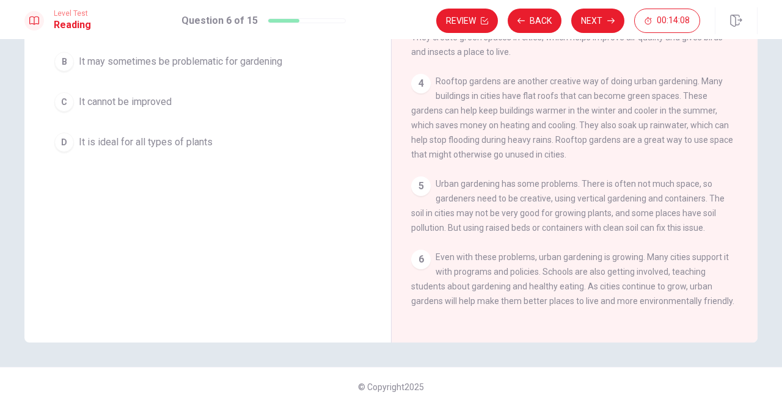
scroll to position [64, 0]
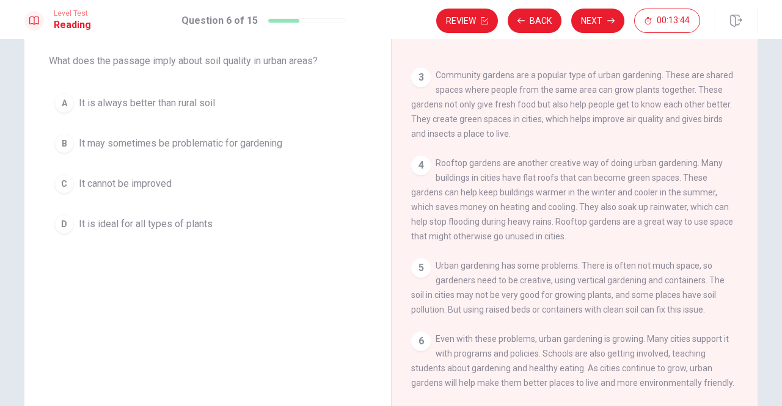
click at [135, 144] on span "It may sometimes be problematic for gardening" at bounding box center [180, 143] width 203 height 15
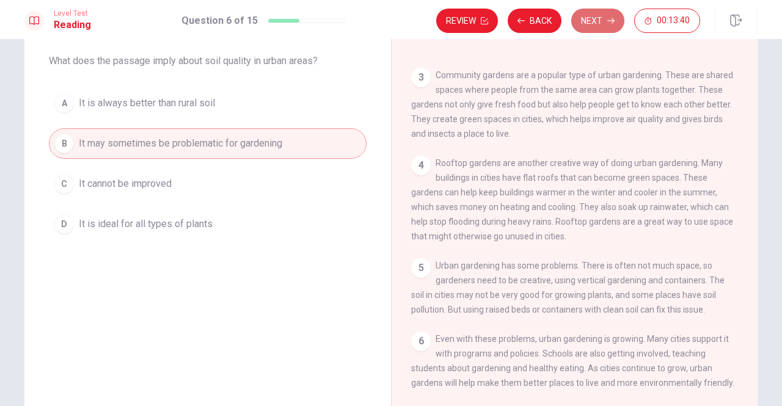
click at [608, 25] on button "Next" at bounding box center [597, 21] width 53 height 24
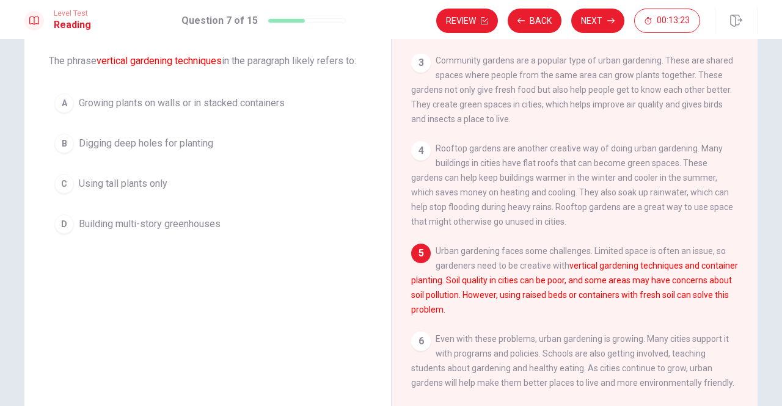
drag, startPoint x: 481, startPoint y: 277, endPoint x: 559, endPoint y: 276, distance: 77.6
click at [559, 276] on font "vertical gardening techniques and container planting. Soil quality in cities ca…" at bounding box center [574, 288] width 327 height 54
click at [243, 104] on span "Growing plants on walls or in stacked containers" at bounding box center [182, 103] width 206 height 15
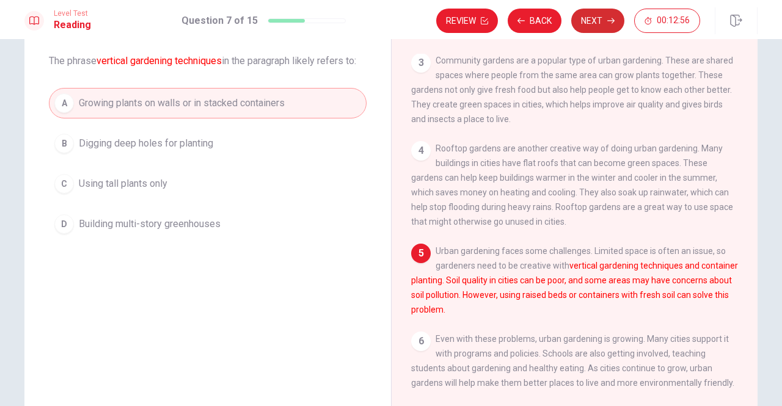
click at [610, 21] on icon "button" at bounding box center [610, 20] width 7 height 5
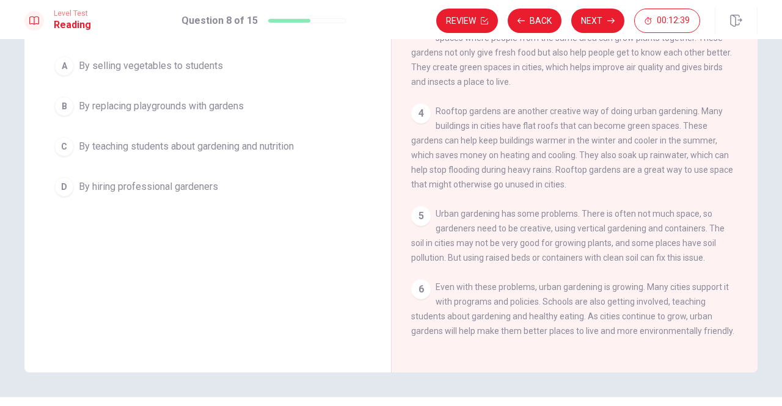
scroll to position [145, 0]
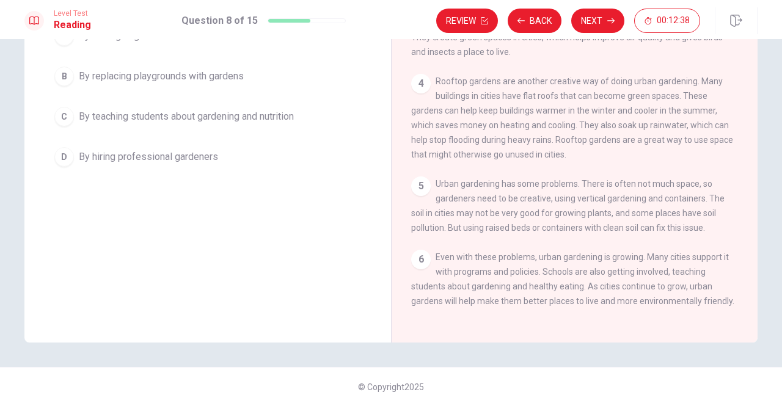
drag, startPoint x: 543, startPoint y: 269, endPoint x: 596, endPoint y: 272, distance: 52.6
click at [596, 272] on span "Even with these problems, urban gardening is growing. Many cities support it wi…" at bounding box center [572, 279] width 323 height 54
click at [597, 272] on span "Even with these problems, urban gardening is growing. Many cities support it wi…" at bounding box center [572, 279] width 323 height 54
drag, startPoint x: 434, startPoint y: 256, endPoint x: 531, endPoint y: 271, distance: 98.3
click at [531, 271] on span "Even with these problems, urban gardening is growing. Many cities support it wi…" at bounding box center [572, 279] width 323 height 54
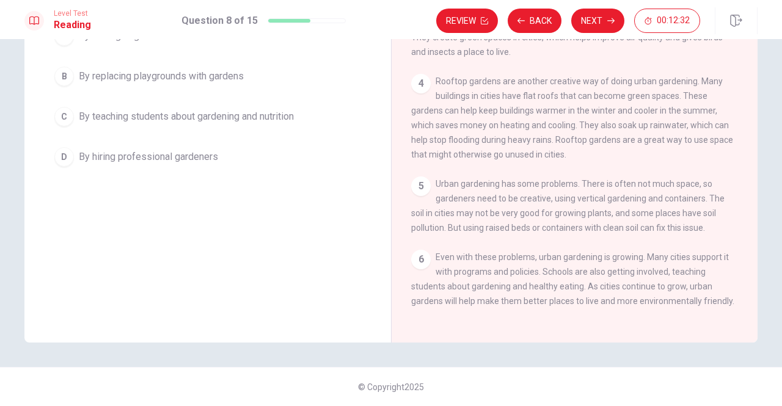
click at [533, 272] on span "Even with these problems, urban gardening is growing. Many cities support it wi…" at bounding box center [572, 279] width 323 height 54
click at [536, 272] on span "Even with these problems, urban gardening is growing. Many cities support it wi…" at bounding box center [572, 279] width 323 height 54
drag, startPoint x: 437, startPoint y: 269, endPoint x: 509, endPoint y: 274, distance: 71.6
click at [503, 274] on span "Even with these problems, urban gardening is growing. Many cities support it wi…" at bounding box center [572, 279] width 323 height 54
click at [509, 274] on span "Even with these problems, urban gardening is growing. Many cities support it wi…" at bounding box center [572, 279] width 323 height 54
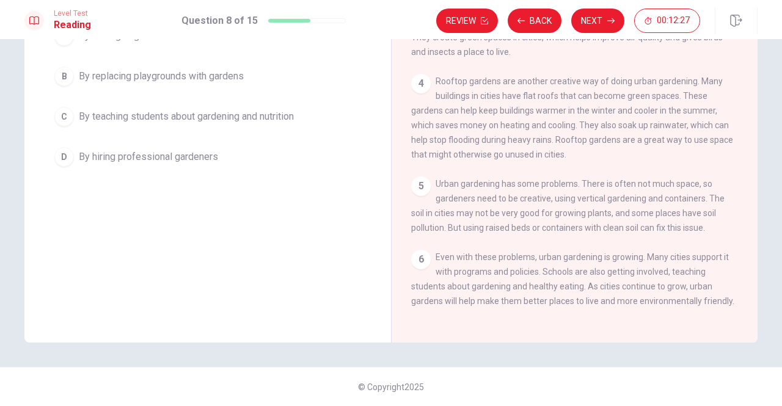
click at [601, 272] on span "Even with these problems, urban gardening is growing. Many cities support it wi…" at bounding box center [572, 279] width 323 height 54
click at [543, 271] on span "Even with these problems, urban gardening is growing. Many cities support it wi…" at bounding box center [572, 279] width 323 height 54
click at [564, 271] on span "Even with these problems, urban gardening is growing. Many cities support it wi…" at bounding box center [572, 279] width 323 height 54
click at [589, 271] on span "Even with these problems, urban gardening is growing. Many cities support it wi…" at bounding box center [572, 279] width 323 height 54
click at [632, 273] on span "Even with these problems, urban gardening is growing. Many cities support it wi…" at bounding box center [572, 279] width 323 height 54
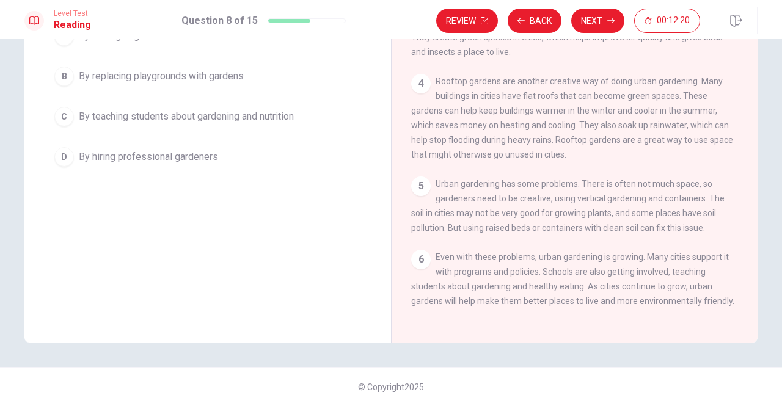
drag, startPoint x: 685, startPoint y: 273, endPoint x: 698, endPoint y: 273, distance: 12.2
click at [685, 273] on span "Even with these problems, urban gardening is growing. Many cities support it wi…" at bounding box center [572, 279] width 323 height 54
click at [698, 273] on span "Even with these problems, urban gardening is growing. Many cities support it wi…" at bounding box center [572, 279] width 323 height 54
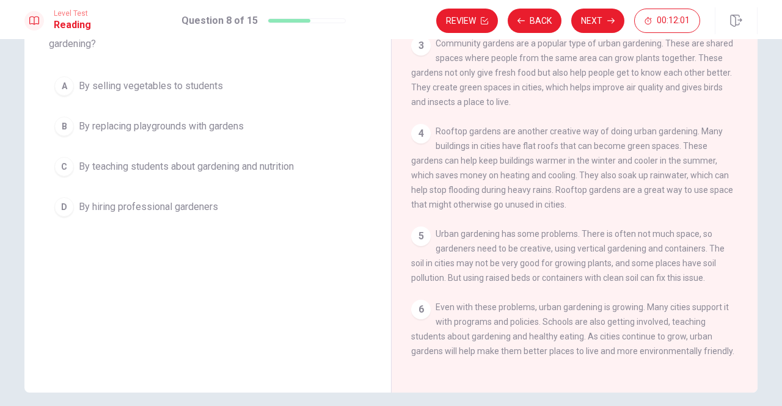
scroll to position [64, 0]
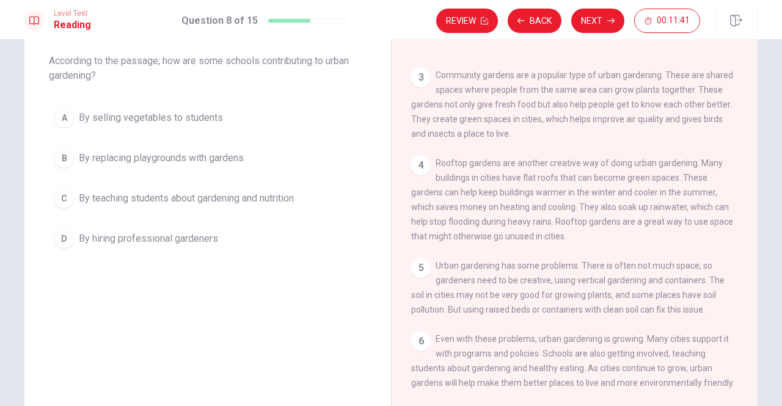
drag, startPoint x: 144, startPoint y: 56, endPoint x: 238, endPoint y: 61, distance: 94.2
click at [230, 61] on span "According to the passage, how are some schools contributing to urban gardening?" at bounding box center [208, 68] width 318 height 29
click at [240, 61] on span "According to the passage, how are some schools contributing to urban gardening?" at bounding box center [208, 68] width 318 height 29
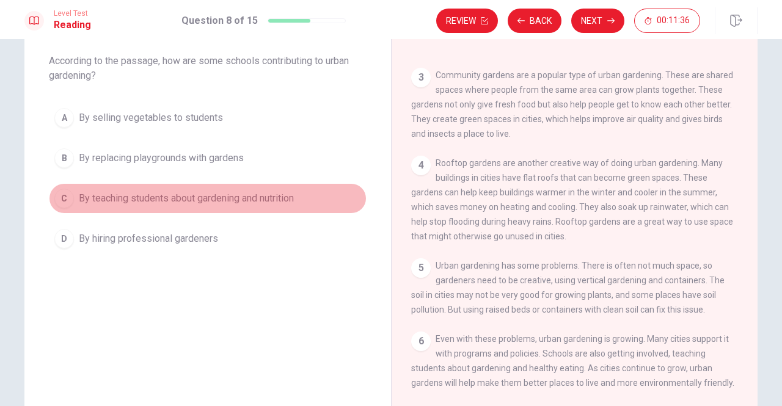
click at [114, 200] on span "By teaching students about gardening and nutrition" at bounding box center [186, 198] width 215 height 15
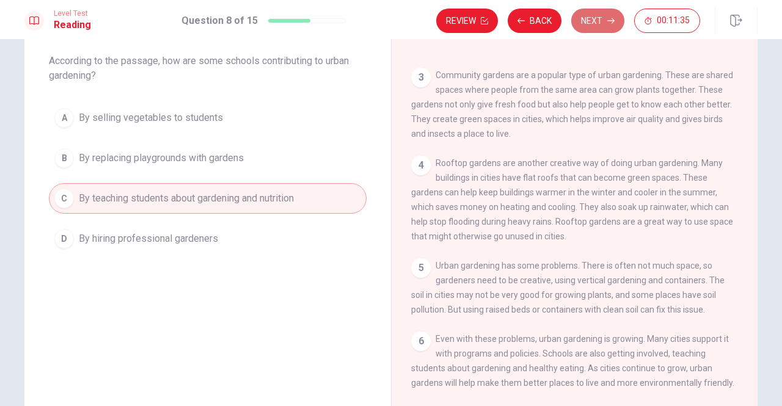
click at [596, 15] on button "Next" at bounding box center [597, 21] width 53 height 24
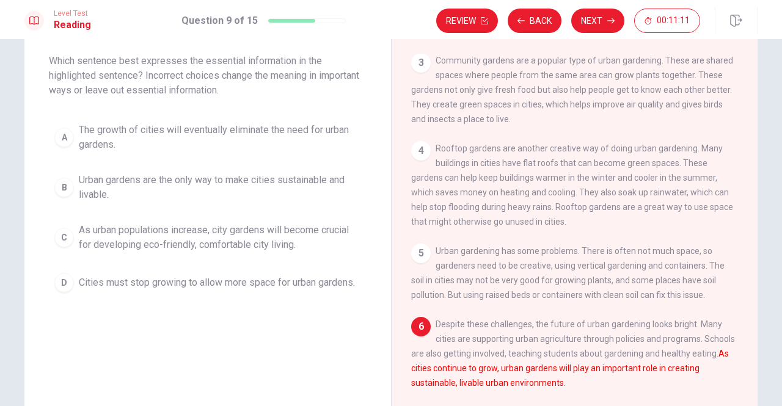
click at [108, 241] on span "As urban populations increase, city gardens will become crucial for developing …" at bounding box center [220, 237] width 282 height 29
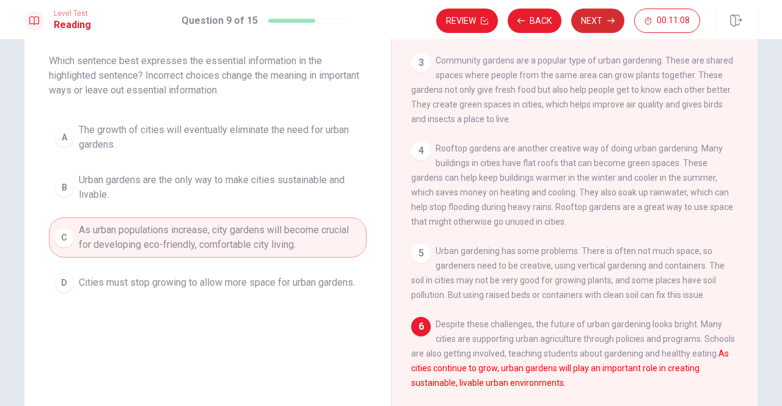
click at [605, 23] on button "Next" at bounding box center [597, 21] width 53 height 24
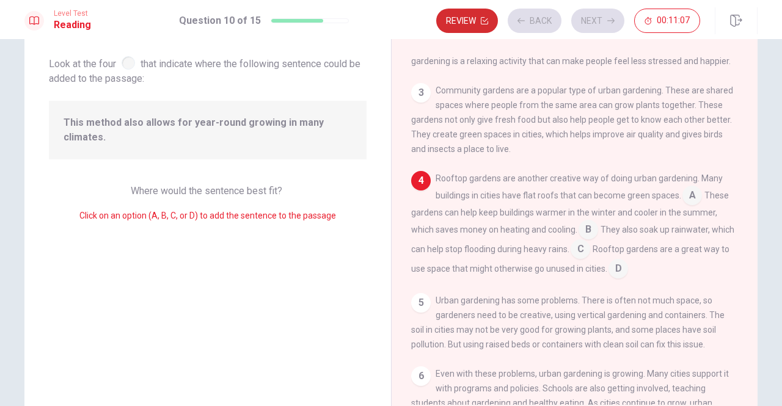
scroll to position [118, 0]
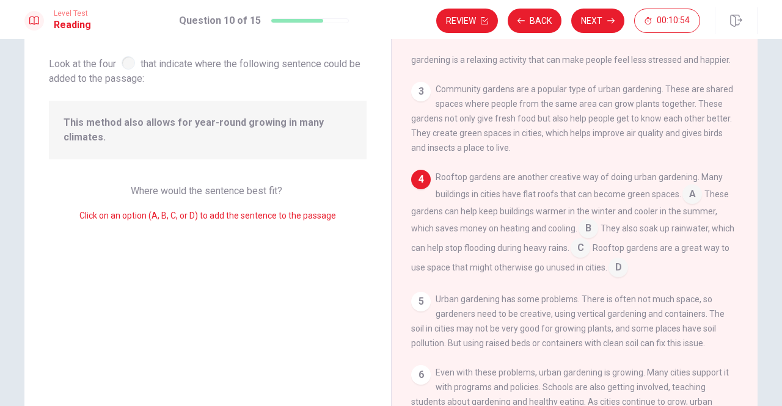
drag, startPoint x: 192, startPoint y: 62, endPoint x: 282, endPoint y: 66, distance: 89.3
click at [277, 65] on span "Look at the four that indicate where the following sentence could be added to t…" at bounding box center [208, 70] width 318 height 32
click at [282, 66] on span "Look at the four that indicate where the following sentence could be added to t…" at bounding box center [208, 70] width 318 height 32
drag, startPoint x: 425, startPoint y: 250, endPoint x: 458, endPoint y: 254, distance: 33.2
click at [429, 250] on span "They also soak up rainwater, which can help stop flooding during heavy rains." at bounding box center [572, 238] width 323 height 29
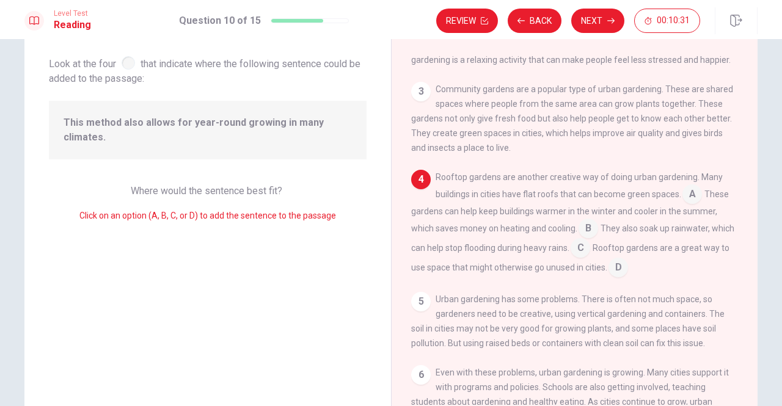
drag, startPoint x: 486, startPoint y: 257, endPoint x: 511, endPoint y: 257, distance: 24.4
click at [498, 253] on span "They also soak up rainwater, which can help stop flooding during heavy rains." at bounding box center [572, 238] width 323 height 29
drag, startPoint x: 528, startPoint y: 257, endPoint x: 553, endPoint y: 257, distance: 25.0
click at [540, 253] on span "They also soak up rainwater, which can help stop flooding during heavy rains." at bounding box center [572, 238] width 323 height 29
drag, startPoint x: 555, startPoint y: 257, endPoint x: 572, endPoint y: 258, distance: 16.5
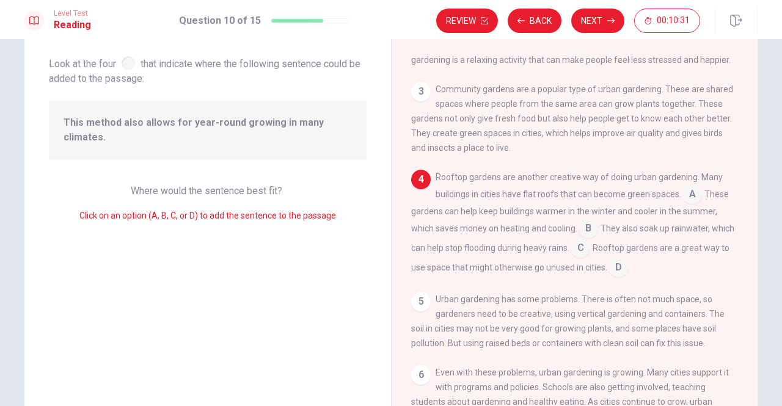
click at [559, 253] on span "They also soak up rainwater, which can help stop flooding during heavy rains." at bounding box center [572, 238] width 323 height 29
click at [572, 258] on div "Rooftop gardens are another creative way of doing urban gardening. Many buildin…" at bounding box center [574, 224] width 327 height 108
drag, startPoint x: 419, startPoint y: 216, endPoint x: 436, endPoint y: 212, distance: 17.6
click at [432, 212] on span "These gardens can help keep buildings warmer in the winter and cooler in the su…" at bounding box center [570, 211] width 318 height 44
click at [657, 217] on span "These gardens can help keep buildings warmer in the winter and cooler in the su…" at bounding box center [570, 211] width 318 height 44
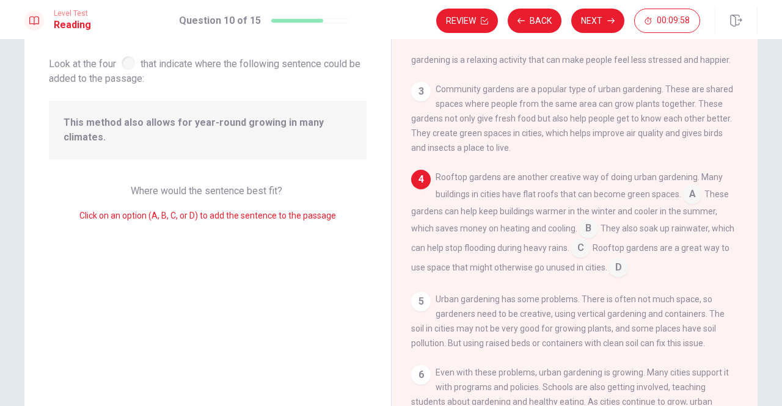
click at [505, 233] on span "These gardens can help keep buildings warmer in the winter and cooler in the su…" at bounding box center [570, 211] width 318 height 44
click at [632, 232] on span "They also soak up rainwater, which can help stop flooding during heavy rains." at bounding box center [572, 238] width 323 height 29
click at [531, 272] on span "Rooftop gardens are a great way to use space that might otherwise go unused in …" at bounding box center [570, 257] width 318 height 29
click at [691, 195] on input at bounding box center [692, 196] width 20 height 20
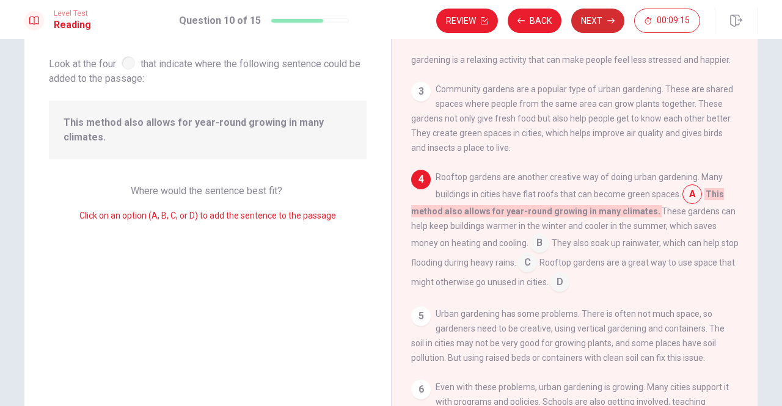
click at [592, 20] on button "Next" at bounding box center [597, 21] width 53 height 24
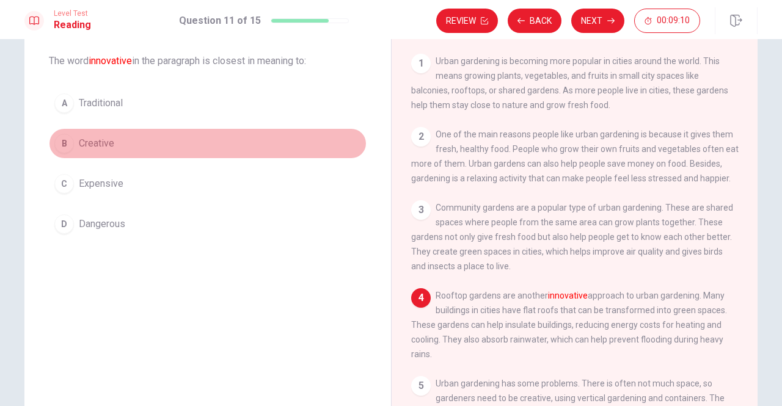
click at [94, 142] on span "Creative" at bounding box center [96, 143] width 35 height 15
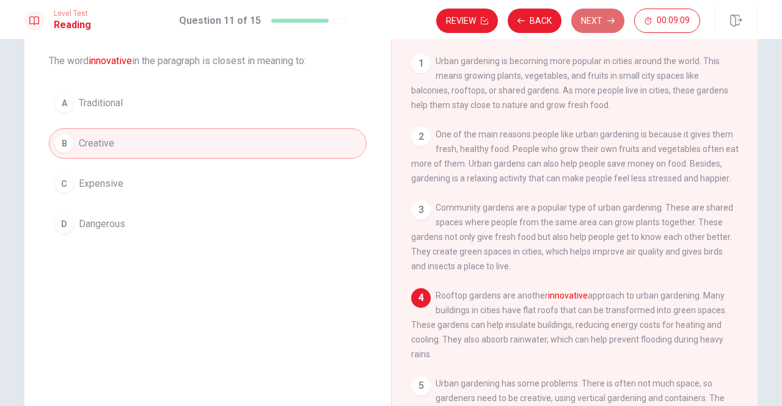
click at [605, 24] on button "Next" at bounding box center [597, 21] width 53 height 24
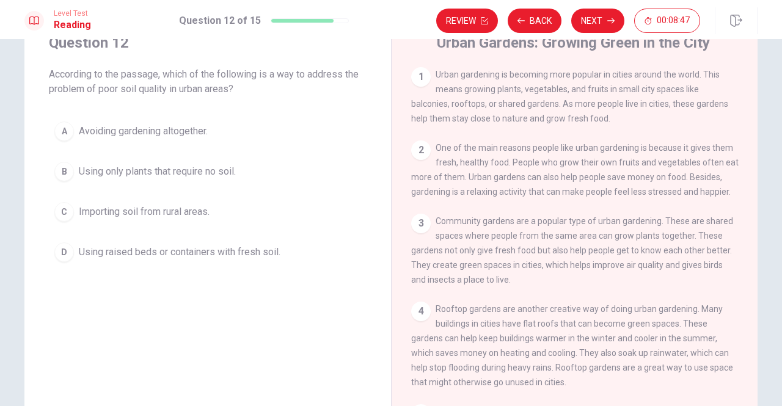
scroll to position [81, 0]
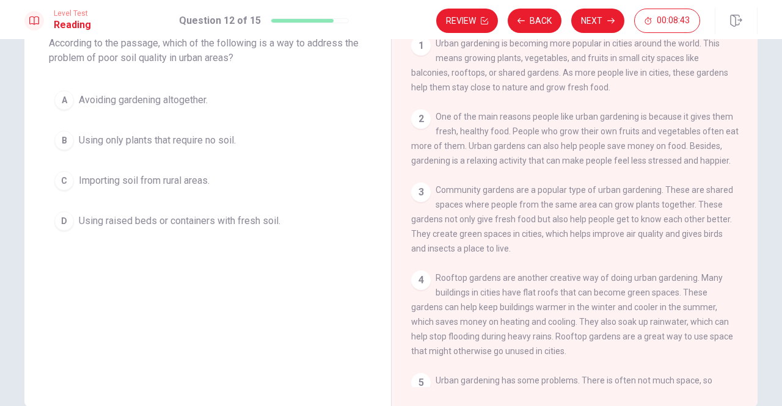
click at [166, 218] on span "Using raised beds or containers with fresh soil." at bounding box center [180, 221] width 202 height 15
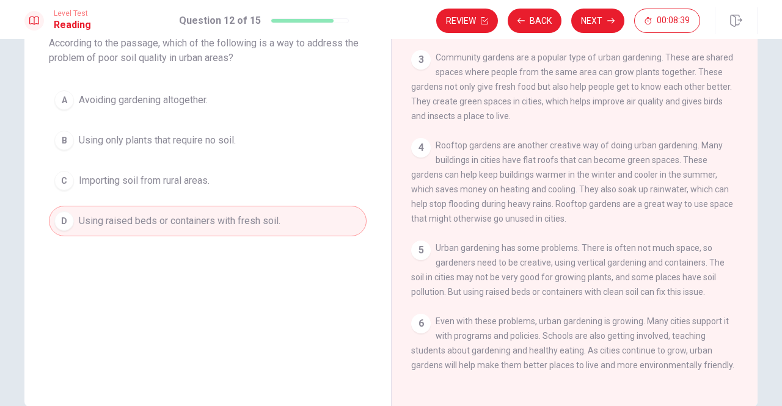
scroll to position [143, 0]
drag, startPoint x: 611, startPoint y: 262, endPoint x: 625, endPoint y: 261, distance: 14.7
click at [613, 262] on span "Urban gardening has some problems. There is often not much space, so gardeners …" at bounding box center [567, 270] width 313 height 54
click at [629, 261] on span "Urban gardening has some problems. There is often not much space, so gardeners …" at bounding box center [567, 270] width 313 height 54
drag, startPoint x: 661, startPoint y: 260, endPoint x: 683, endPoint y: 259, distance: 22.0
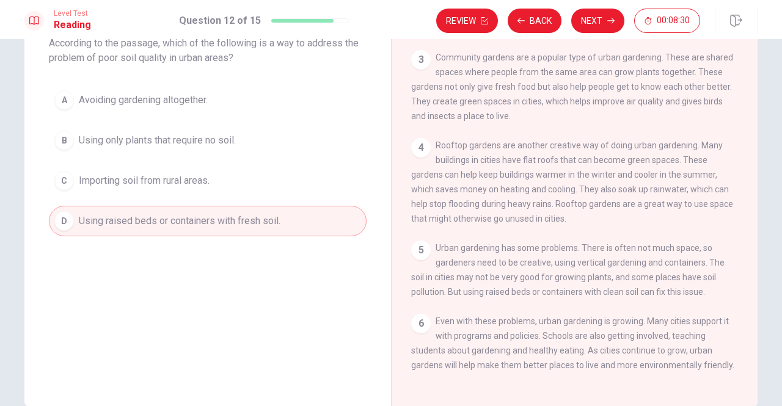
click at [662, 260] on span "Urban gardening has some problems. There is often not much space, so gardeners …" at bounding box center [567, 270] width 313 height 54
click at [691, 259] on span "Urban gardening has some problems. There is often not much space, so gardeners …" at bounding box center [567, 270] width 313 height 54
click at [601, 275] on span "Urban gardening has some problems. There is often not much space, so gardeners …" at bounding box center [567, 270] width 313 height 54
drag, startPoint x: 417, startPoint y: 273, endPoint x: 432, endPoint y: 273, distance: 15.3
click at [426, 273] on span "Urban gardening has some problems. There is often not much space, so gardeners …" at bounding box center [567, 270] width 313 height 54
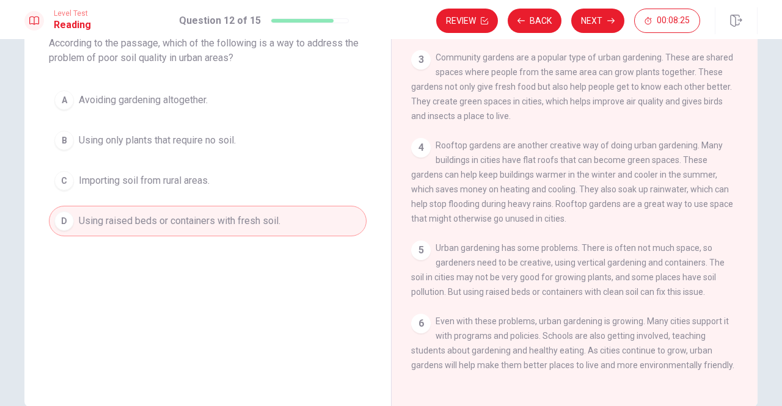
drag, startPoint x: 484, startPoint y: 275, endPoint x: 517, endPoint y: 278, distance: 33.7
click at [497, 277] on span "Urban gardening has some problems. There is often not much space, so gardeners …" at bounding box center [567, 270] width 313 height 54
drag, startPoint x: 517, startPoint y: 278, endPoint x: 555, endPoint y: 279, distance: 37.3
click at [533, 279] on span "Urban gardening has some problems. There is often not much space, so gardeners …" at bounding box center [567, 270] width 313 height 54
drag, startPoint x: 574, startPoint y: 279, endPoint x: 610, endPoint y: 279, distance: 35.4
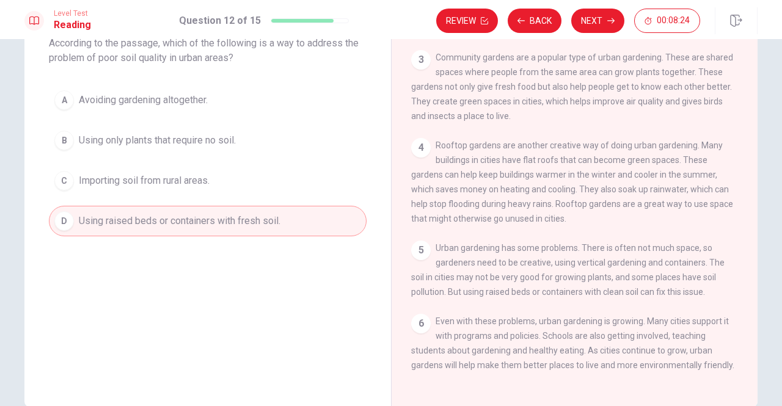
click at [592, 279] on span "Urban gardening has some problems. There is often not much space, so gardeners …" at bounding box center [567, 270] width 313 height 54
click at [627, 281] on div "5 Urban gardening has some problems. There is often not much space, so gardener…" at bounding box center [574, 270] width 327 height 59
click at [704, 272] on span "Urban gardening has some problems. There is often not much space, so gardeners …" at bounding box center [567, 270] width 313 height 54
click at [494, 292] on span "Urban gardening has some problems. There is often not much space, so gardeners …" at bounding box center [567, 270] width 313 height 54
click at [558, 290] on span "Urban gardening has some problems. There is often not much space, so gardeners …" at bounding box center [567, 270] width 313 height 54
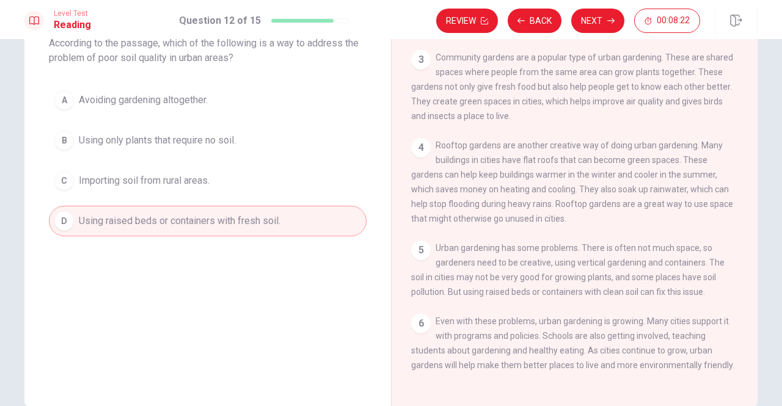
click at [607, 294] on span "Urban gardening has some problems. There is often not much space, so gardeners …" at bounding box center [567, 270] width 313 height 54
click at [594, 25] on button "Next" at bounding box center [597, 21] width 53 height 24
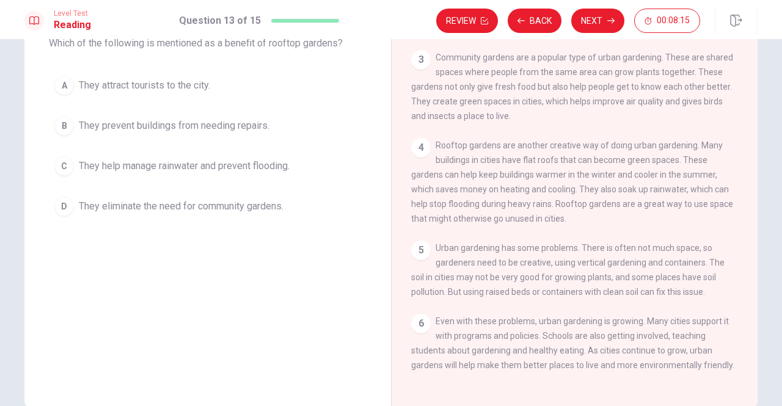
scroll to position [0, 0]
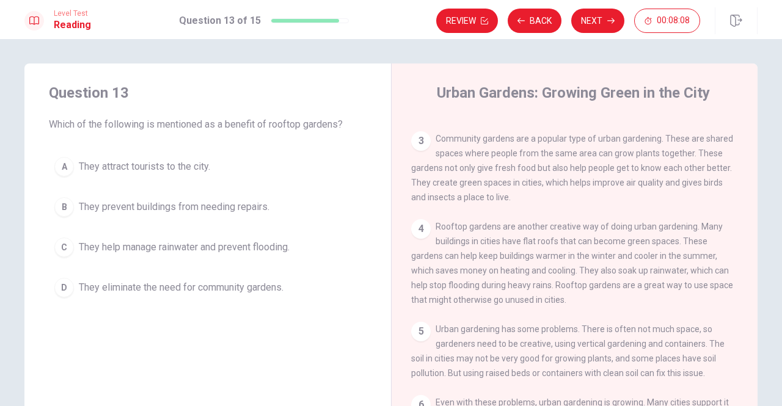
drag, startPoint x: 89, startPoint y: 129, endPoint x: 120, endPoint y: 126, distance: 31.2
click at [115, 126] on span "Which of the following is mentioned as a benefit of rooftop gardens?" at bounding box center [208, 124] width 318 height 15
drag, startPoint x: 120, startPoint y: 126, endPoint x: 169, endPoint y: 128, distance: 48.9
click at [132, 126] on span "Which of the following is mentioned as a benefit of rooftop gardens?" at bounding box center [208, 124] width 318 height 15
click at [222, 246] on span "They help manage rainwater and prevent flooding." at bounding box center [184, 247] width 211 height 15
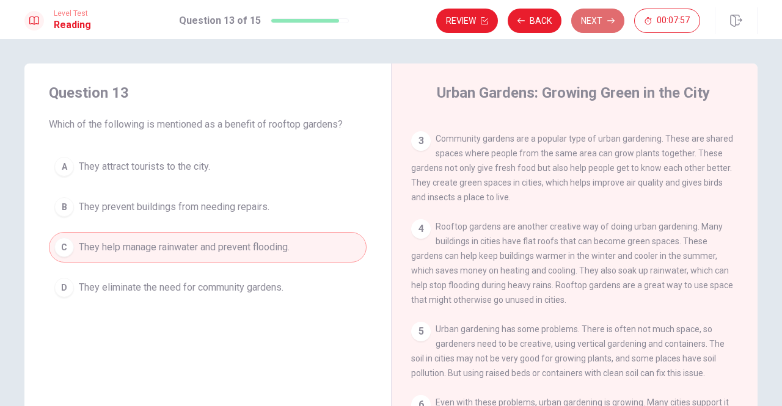
click at [591, 26] on button "Next" at bounding box center [597, 21] width 53 height 24
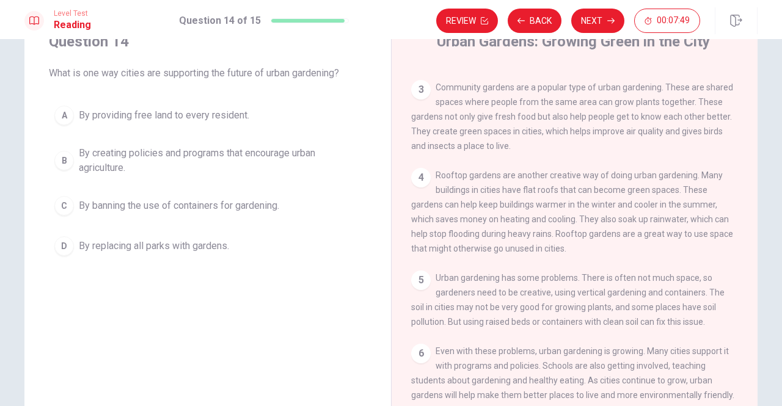
scroll to position [81, 0]
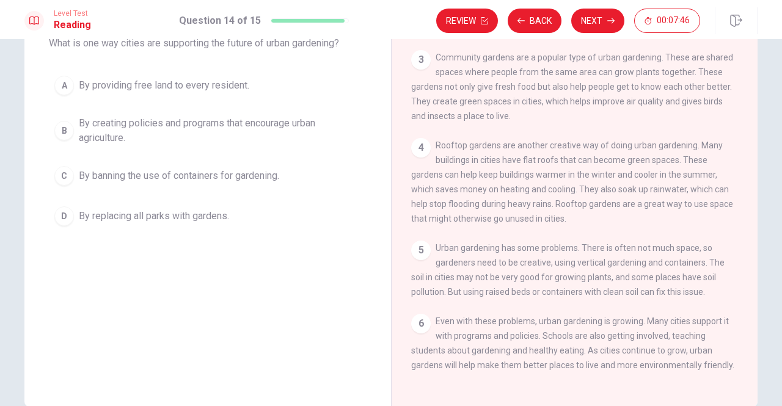
click at [210, 123] on span "By creating policies and programs that encourage urban agriculture." at bounding box center [220, 130] width 282 height 29
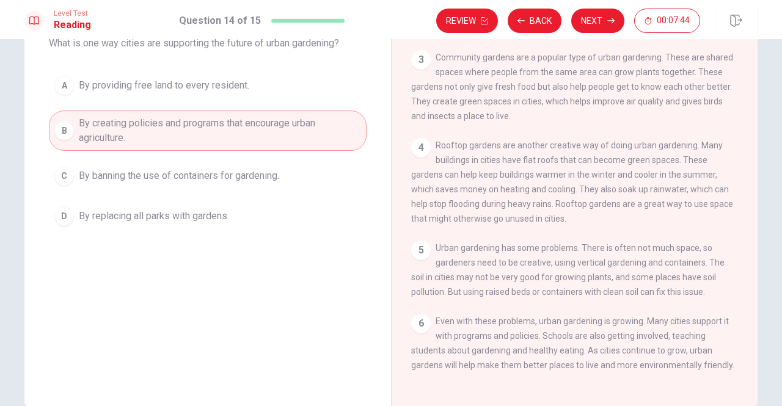
click at [594, 21] on button "Next" at bounding box center [597, 21] width 53 height 24
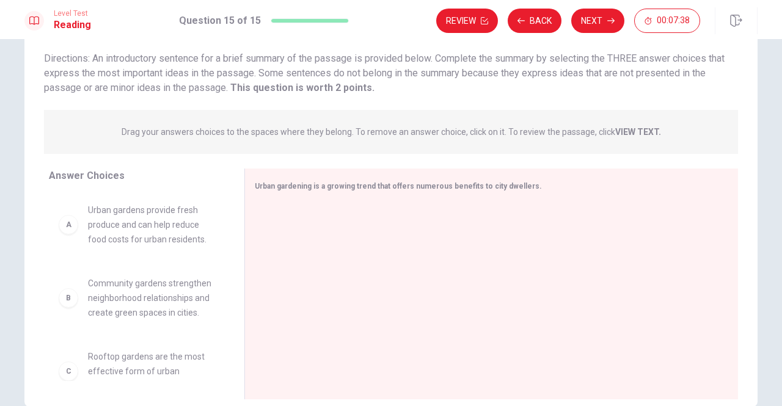
drag, startPoint x: 93, startPoint y: 61, endPoint x: 261, endPoint y: 68, distance: 168.7
click at [261, 68] on span "Directions: An introductory sentence for a brief summary of the passage is prov…" at bounding box center [384, 73] width 680 height 41
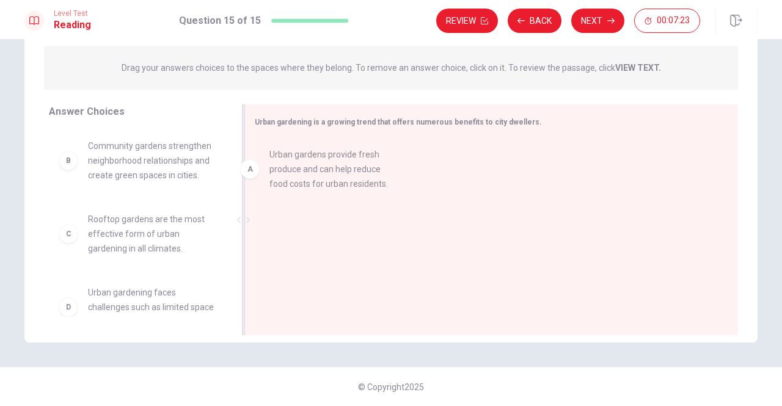
drag, startPoint x: 150, startPoint y: 171, endPoint x: 341, endPoint y: 180, distance: 190.8
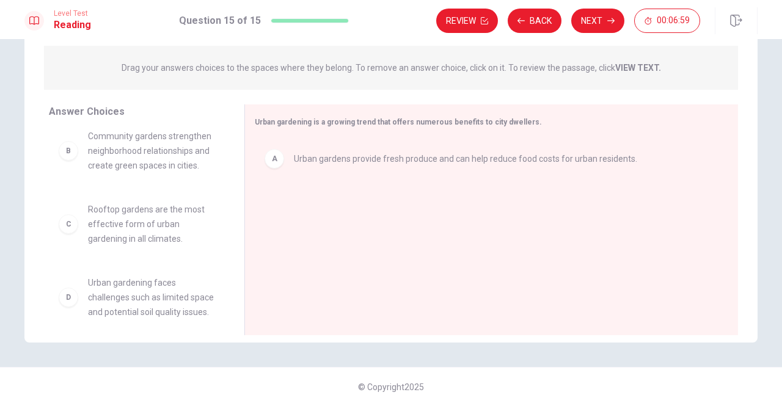
scroll to position [0, 0]
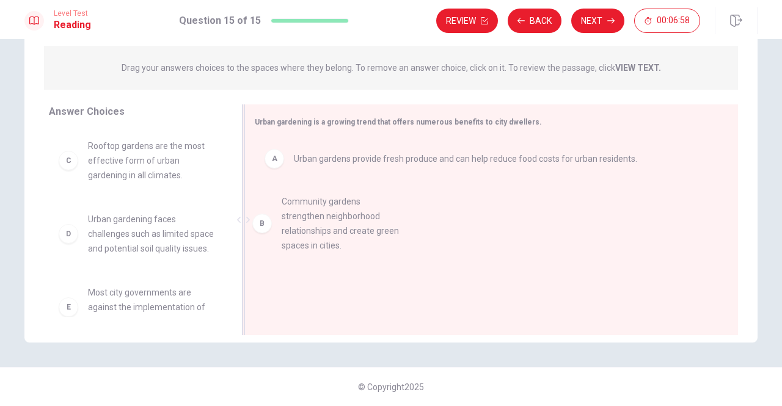
drag, startPoint x: 154, startPoint y: 161, endPoint x: 357, endPoint y: 219, distance: 210.8
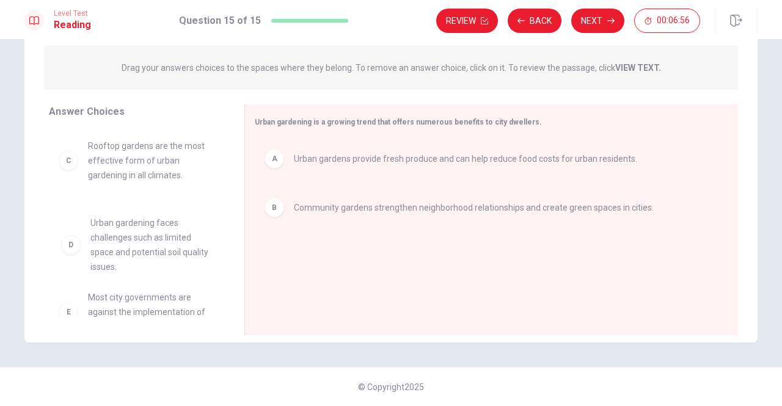
drag, startPoint x: 123, startPoint y: 247, endPoint x: 133, endPoint y: 250, distance: 10.1
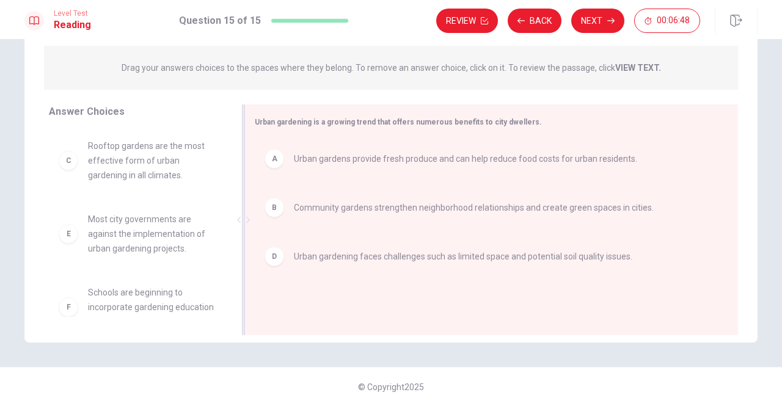
drag, startPoint x: 271, startPoint y: 121, endPoint x: 408, endPoint y: 125, distance: 136.9
click at [401, 126] on span "Urban gardening is a growing trend that offers numerous benefits to city dwelle…" at bounding box center [398, 122] width 287 height 9
drag, startPoint x: 408, startPoint y: 125, endPoint x: 431, endPoint y: 120, distance: 23.0
click at [418, 125] on span "Urban gardening is a growing trend that offers numerous benefits to city dwelle…" at bounding box center [398, 122] width 287 height 9
click at [604, 20] on button "Next" at bounding box center [597, 21] width 53 height 24
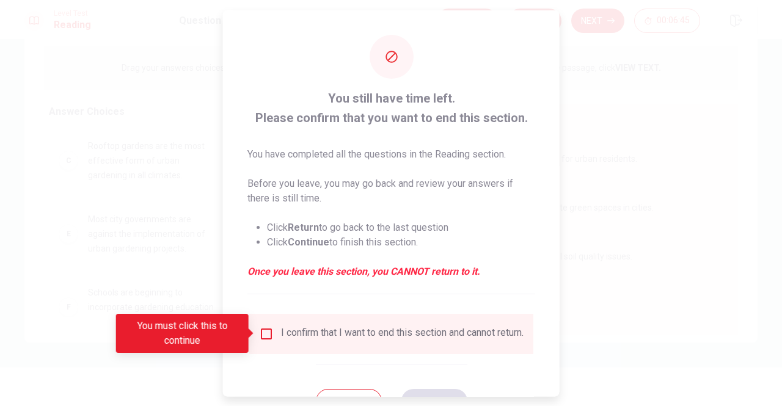
drag, startPoint x: 362, startPoint y: 99, endPoint x: 378, endPoint y: 111, distance: 20.2
click at [376, 107] on span "You still have time left. Please confirm that you want to end this section." at bounding box center [391, 107] width 288 height 39
click at [377, 126] on span "You still have time left. Please confirm that you want to end this section." at bounding box center [391, 107] width 288 height 39
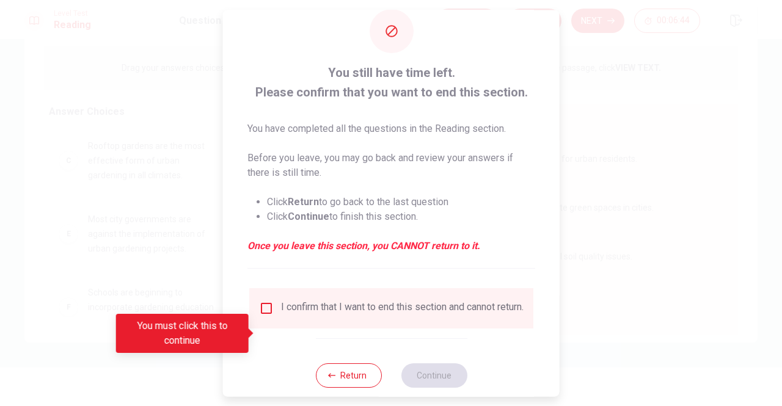
scroll to position [49, 0]
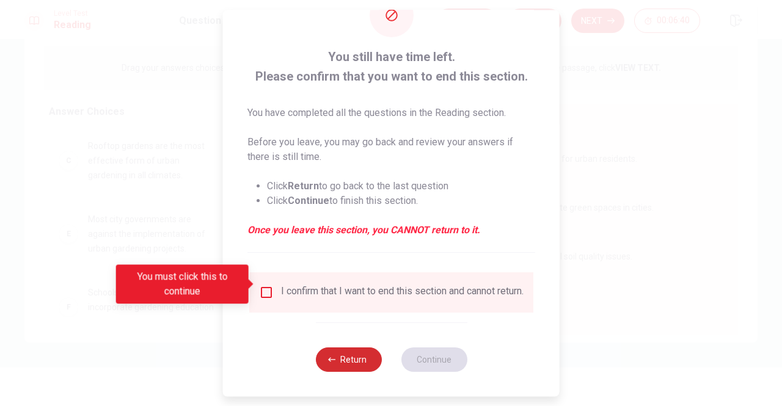
click at [340, 361] on button "Return" at bounding box center [348, 360] width 66 height 24
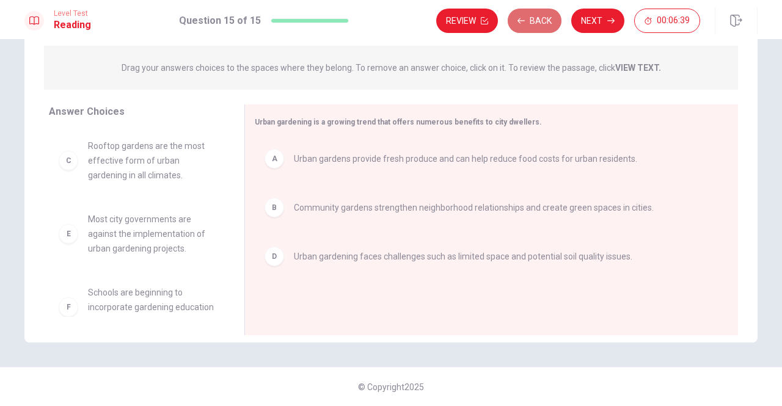
click at [542, 23] on button "Back" at bounding box center [535, 21] width 54 height 24
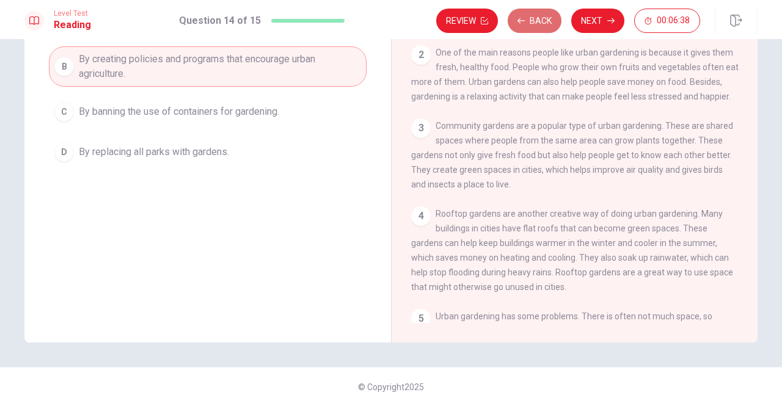
click at [542, 23] on button "Back" at bounding box center [535, 21] width 54 height 24
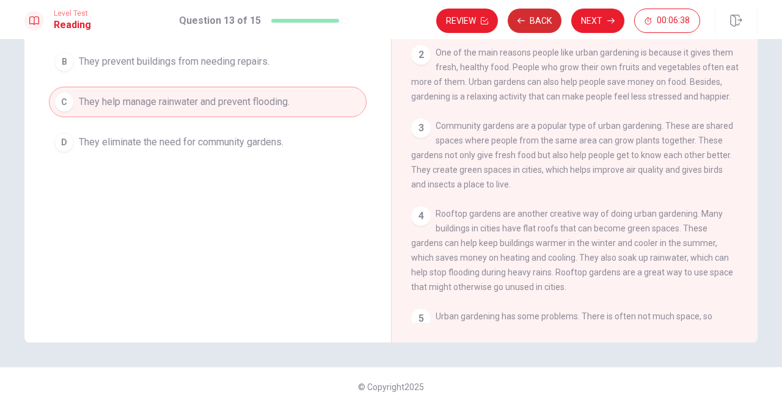
click at [542, 23] on button "Back" at bounding box center [535, 21] width 54 height 24
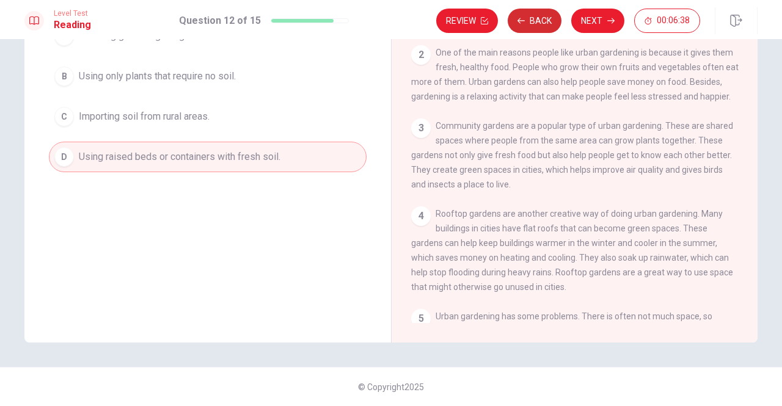
click at [542, 23] on button "Back" at bounding box center [535, 21] width 54 height 24
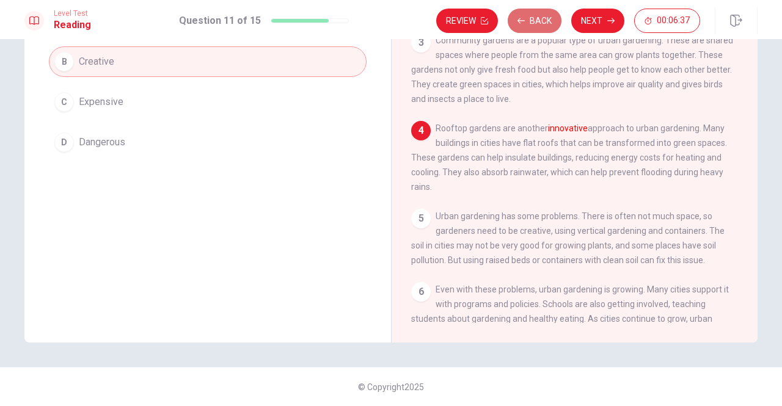
scroll to position [86, 0]
click at [542, 23] on button "Back" at bounding box center [535, 21] width 54 height 24
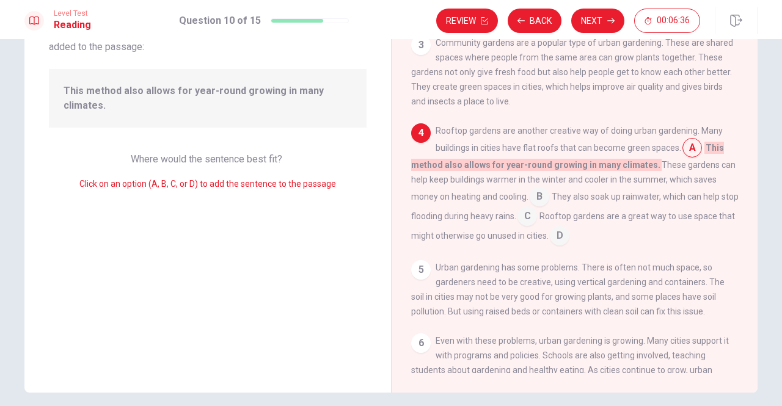
scroll to position [64, 0]
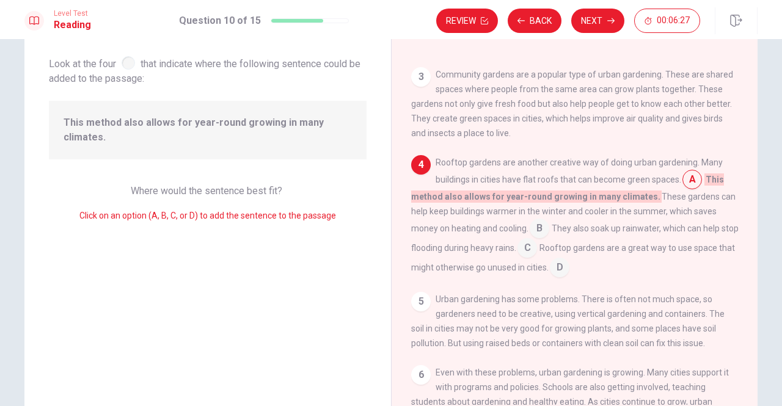
drag, startPoint x: 509, startPoint y: 167, endPoint x: 533, endPoint y: 167, distance: 23.8
click at [528, 167] on span "Rooftop gardens are another creative way of doing urban gardening. Many buildin…" at bounding box center [579, 171] width 287 height 27
drag, startPoint x: 627, startPoint y: 20, endPoint x: 621, endPoint y: 20, distance: 6.7
click at [627, 20] on div "Review Back Next 00:06:19" at bounding box center [568, 21] width 264 height 24
click at [613, 21] on icon "button" at bounding box center [610, 20] width 7 height 7
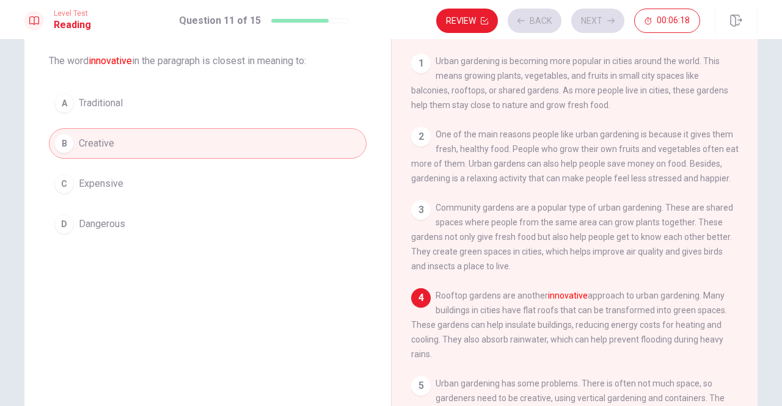
click at [602, 21] on div "Review Back Next 00:06:18" at bounding box center [568, 21] width 264 height 24
click at [594, 15] on button "Next" at bounding box center [597, 21] width 53 height 24
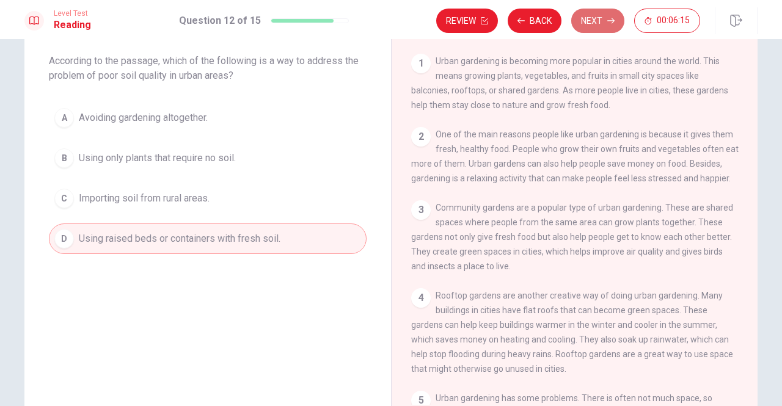
click at [594, 14] on button "Next" at bounding box center [597, 21] width 53 height 24
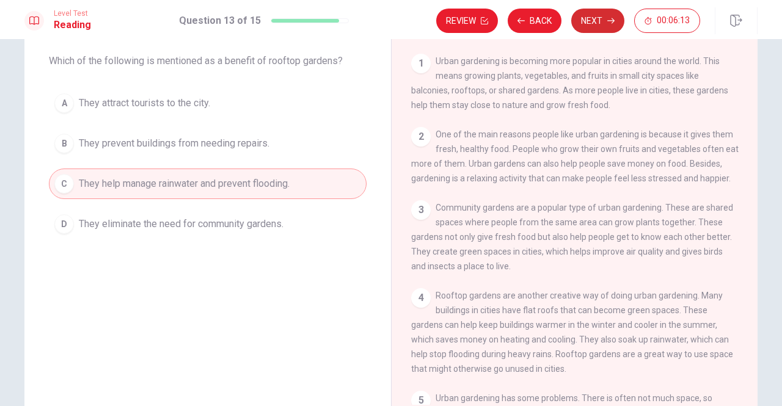
click at [590, 25] on button "Next" at bounding box center [597, 21] width 53 height 24
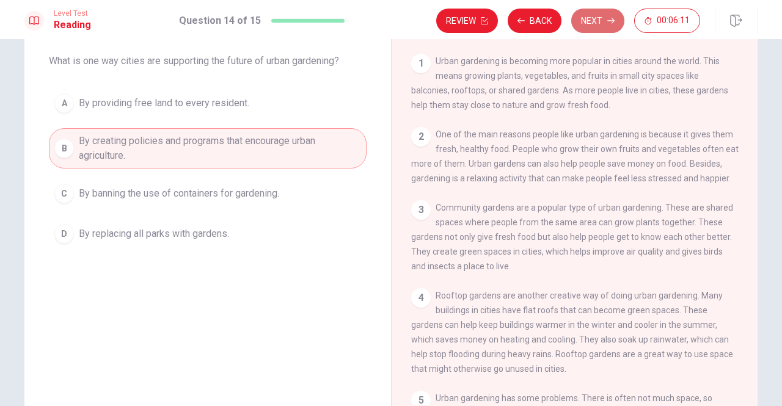
click at [596, 21] on button "Next" at bounding box center [597, 21] width 53 height 24
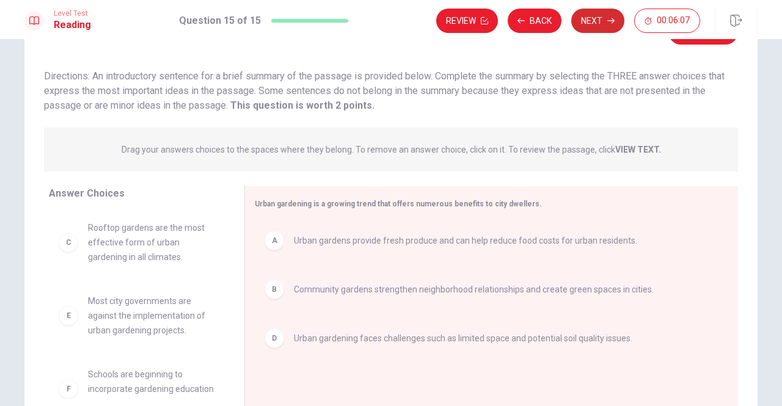
click at [588, 21] on button "Next" at bounding box center [597, 21] width 53 height 24
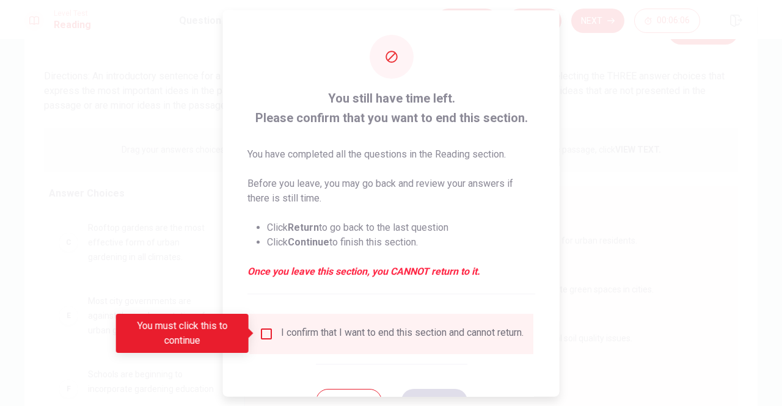
click at [285, 336] on div "I confirm that I want to end this section and cannot return." at bounding box center [402, 333] width 242 height 15
click at [272, 340] on div "I confirm that I want to end this section and cannot return." at bounding box center [391, 333] width 264 height 15
drag, startPoint x: 271, startPoint y: 332, endPoint x: 263, endPoint y: 331, distance: 8.0
click at [269, 331] on div "I confirm that I want to end this section and cannot return." at bounding box center [391, 333] width 264 height 15
click at [263, 331] on input "You must click this to continue" at bounding box center [266, 333] width 15 height 15
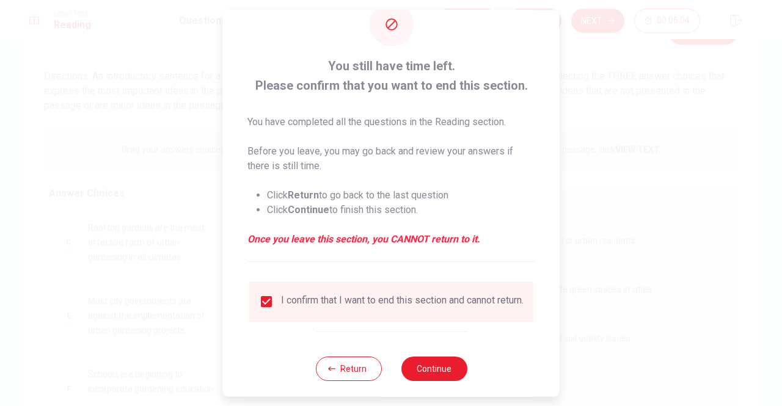
scroll to position [49, 0]
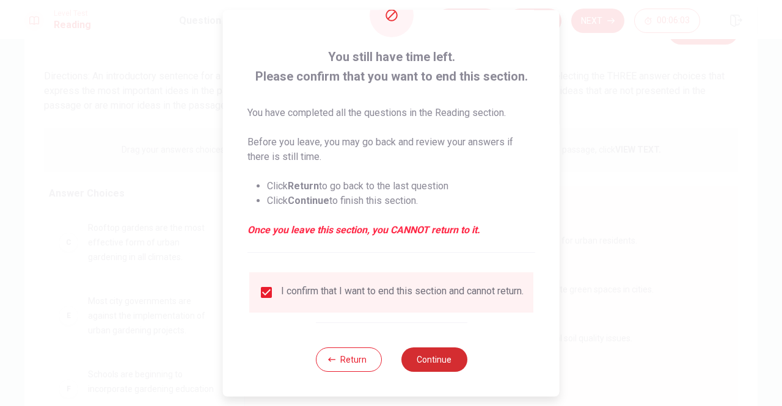
click at [435, 355] on button "Continue" at bounding box center [434, 360] width 66 height 24
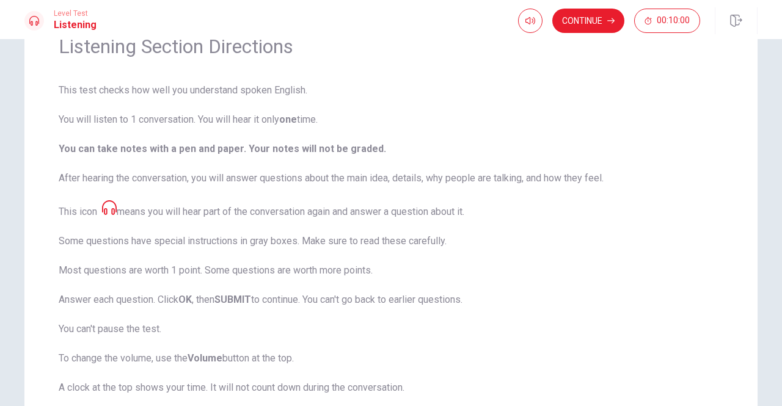
drag, startPoint x: 90, startPoint y: 89, endPoint x: 263, endPoint y: 97, distance: 173.0
click at [240, 101] on span "This test checks how well you understand spoken English. You will listen to 1 c…" at bounding box center [391, 253] width 665 height 341
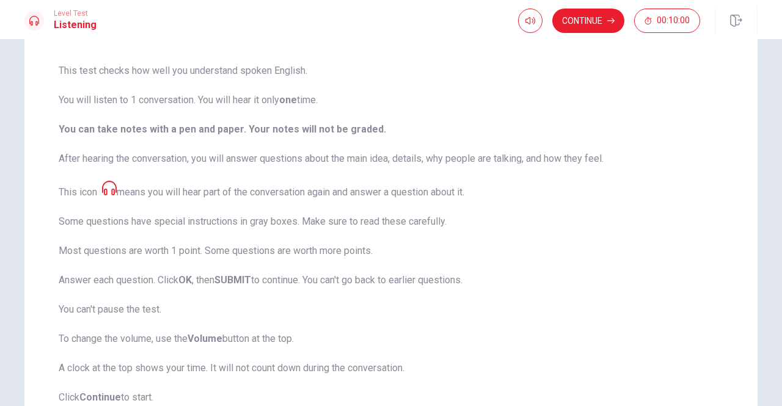
scroll to position [64, 0]
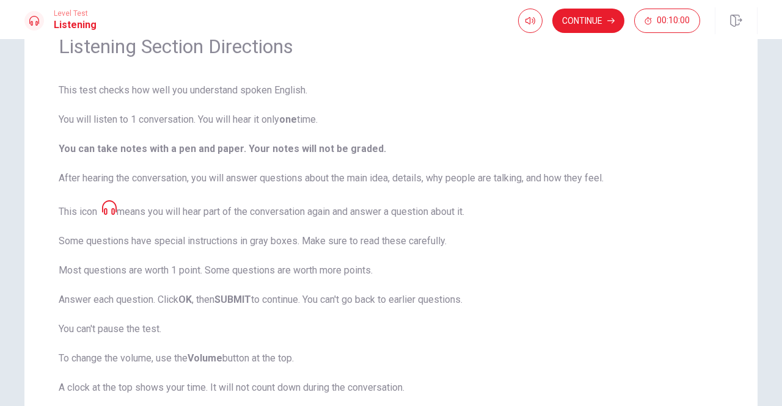
click at [227, 150] on b "You can take notes with a pen and paper. Your notes will not be graded." at bounding box center [222, 149] width 327 height 12
drag, startPoint x: 290, startPoint y: 151, endPoint x: 296, endPoint y: 159, distance: 10.0
click at [292, 155] on span "This test checks how well you understand spoken English. You will listen to 1 c…" at bounding box center [391, 253] width 665 height 341
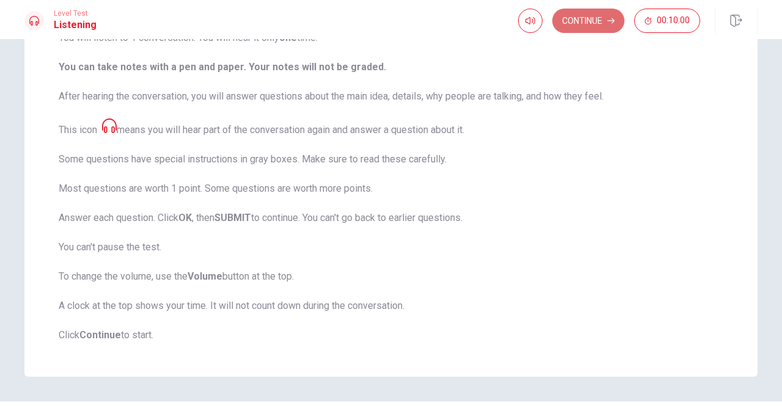
click at [580, 26] on button "Continue" at bounding box center [588, 21] width 72 height 24
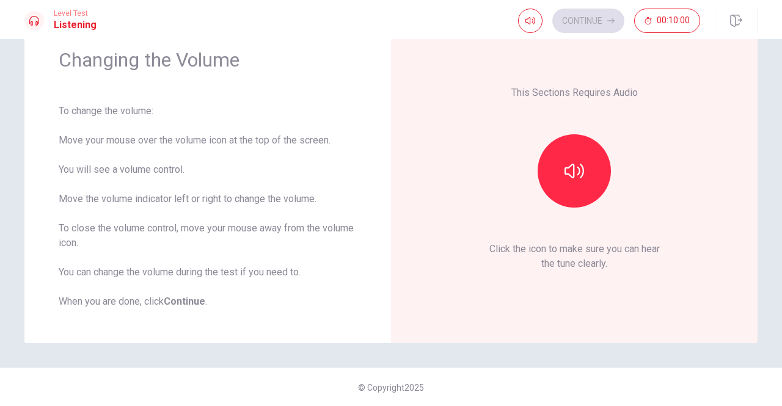
scroll to position [0, 0]
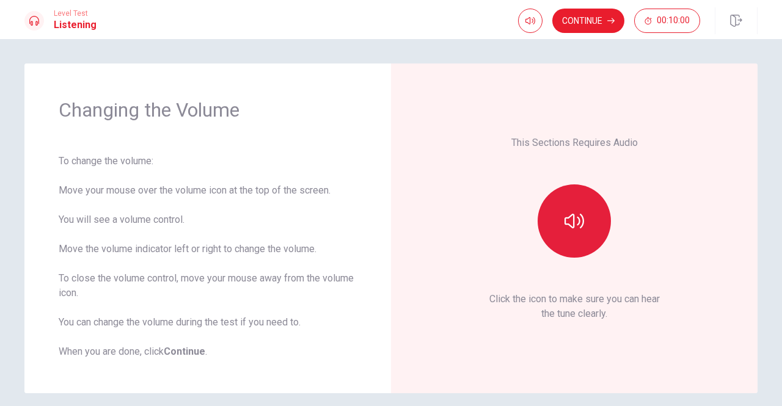
click at [581, 217] on button "button" at bounding box center [574, 220] width 73 height 73
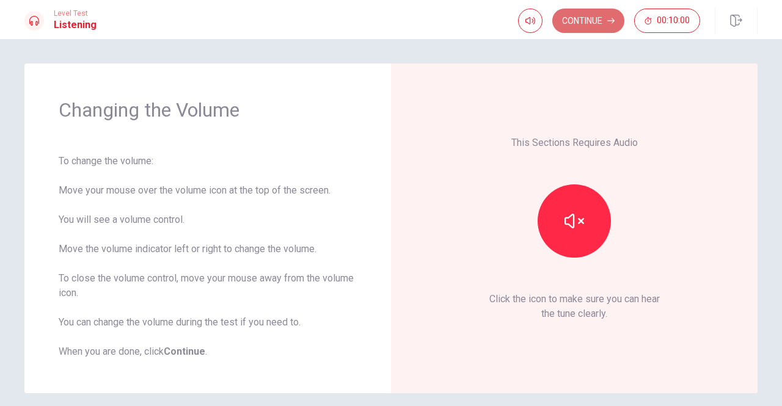
click at [585, 23] on button "Continue" at bounding box center [588, 21] width 72 height 24
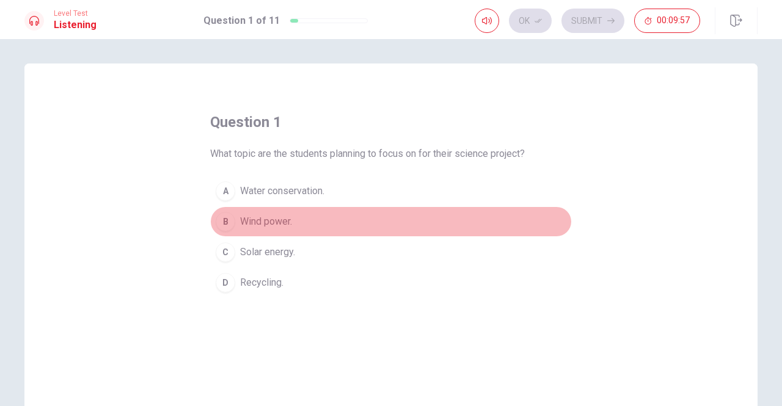
click at [259, 223] on span "Wind power." at bounding box center [266, 221] width 52 height 15
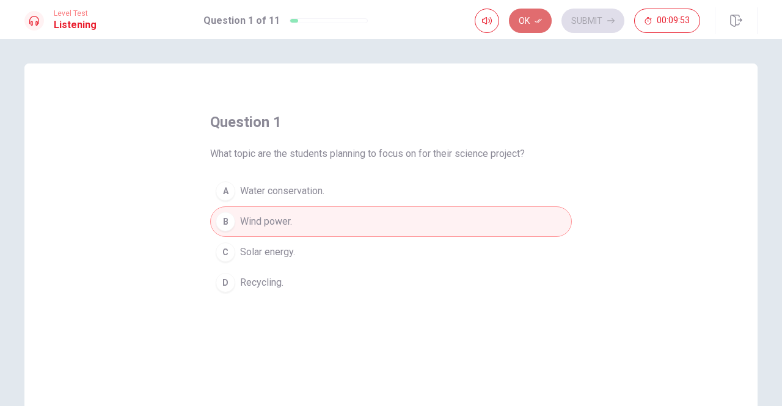
click at [536, 18] on icon "button" at bounding box center [537, 20] width 7 height 7
click at [583, 23] on button "Submit" at bounding box center [592, 21] width 63 height 24
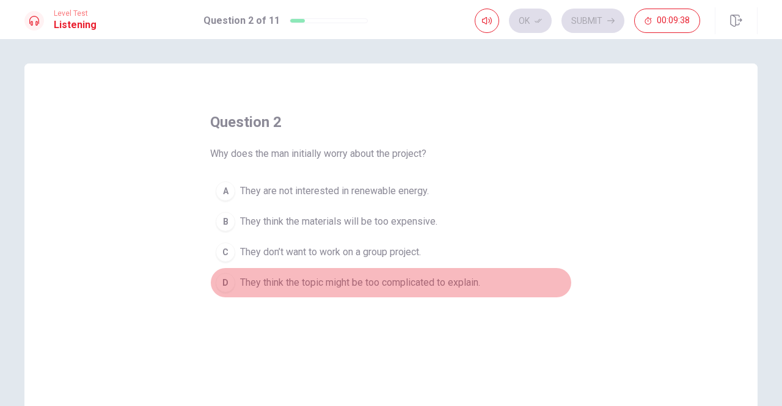
click at [375, 283] on span "They think the topic might be too complicated to explain." at bounding box center [360, 282] width 240 height 15
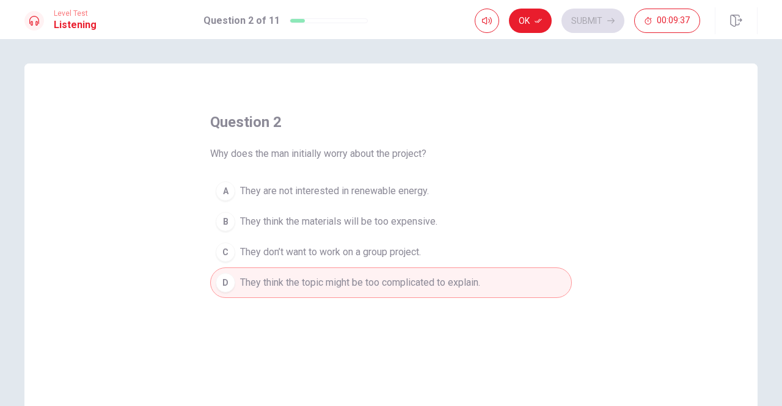
click at [541, 34] on div "Ok Submit 00:09:37" at bounding box center [616, 20] width 283 height 27
click at [541, 23] on icon "button" at bounding box center [537, 20] width 7 height 7
click at [588, 24] on button "Submit" at bounding box center [592, 21] width 63 height 24
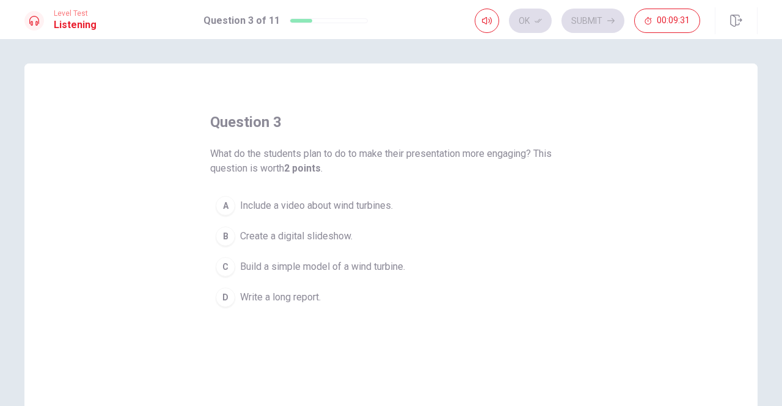
drag, startPoint x: 329, startPoint y: 155, endPoint x: 341, endPoint y: 166, distance: 16.0
click at [341, 166] on span "What do the students plan to do to make their presentation more engaging? This …" at bounding box center [391, 161] width 362 height 29
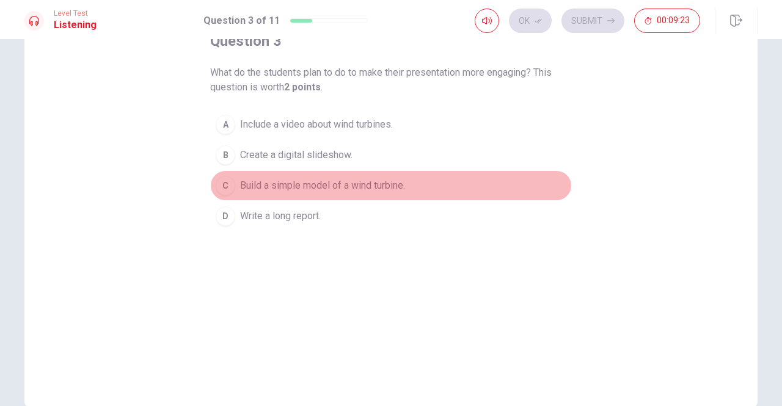
click at [297, 188] on span "Build a simple model of a wind turbine." at bounding box center [322, 185] width 165 height 15
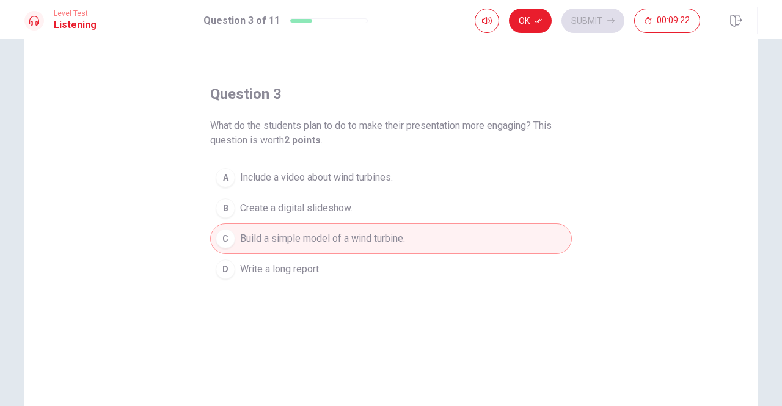
scroll to position [0, 0]
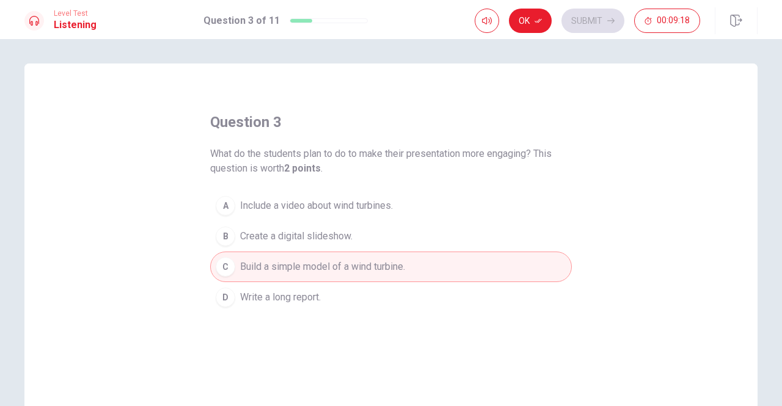
click at [285, 295] on span "Write a long report." at bounding box center [280, 297] width 81 height 15
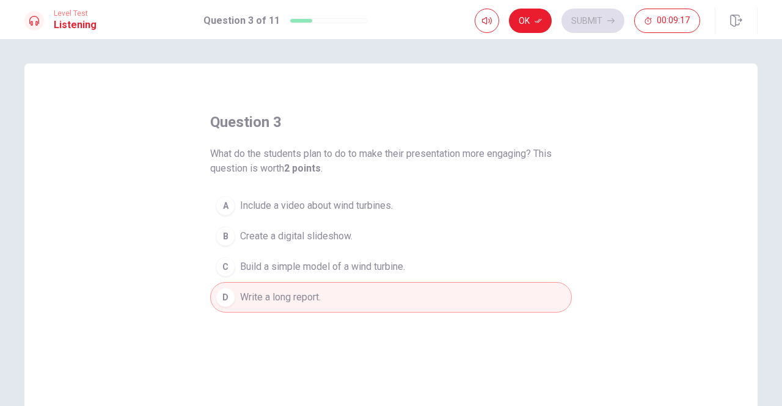
click at [353, 268] on span "Build a simple model of a wind turbine." at bounding box center [322, 267] width 165 height 15
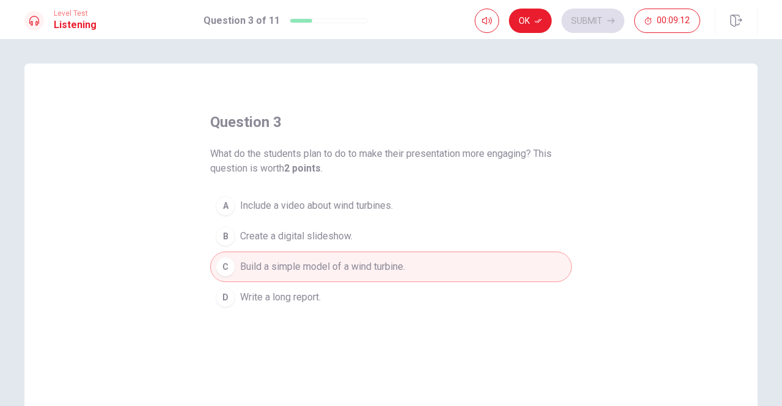
click at [525, 27] on button "Ok" at bounding box center [530, 21] width 43 height 24
click at [596, 23] on button "Submit" at bounding box center [592, 21] width 63 height 24
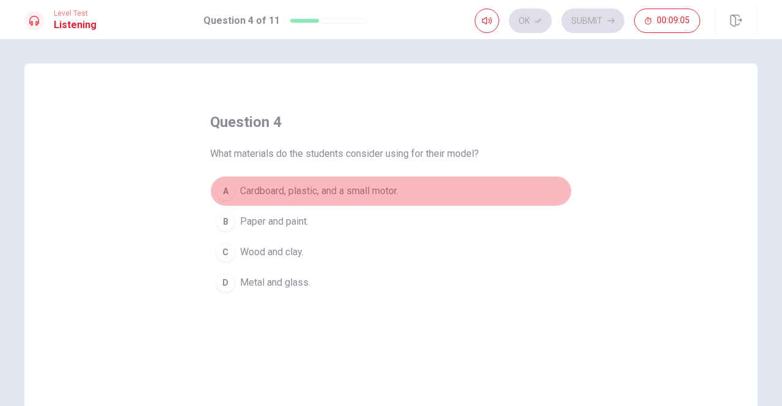
click at [326, 193] on span "Cardboard, plastic, and a small motor." at bounding box center [319, 191] width 158 height 15
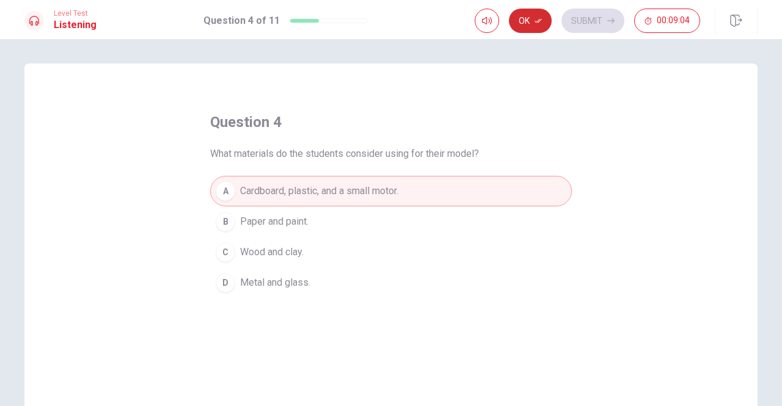
click at [535, 25] on button "Ok" at bounding box center [530, 21] width 43 height 24
click at [599, 18] on button "Submit" at bounding box center [592, 21] width 63 height 24
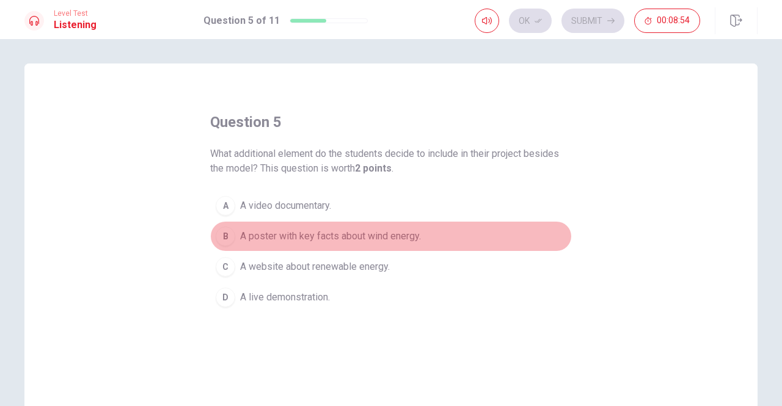
click at [299, 237] on span "A poster with key facts about wind energy." at bounding box center [330, 236] width 181 height 15
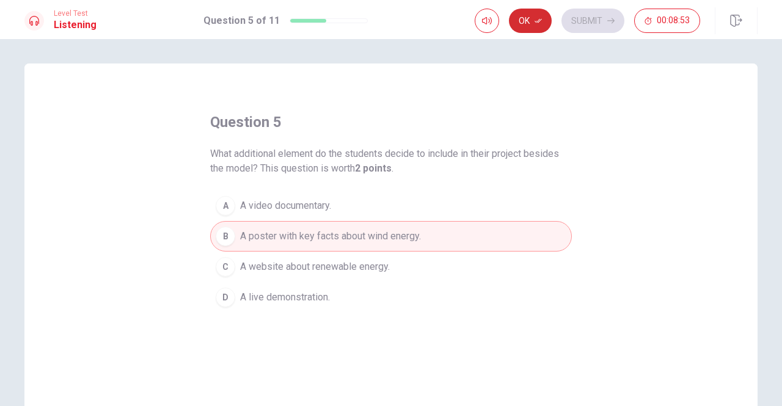
click at [545, 23] on button "Ok" at bounding box center [530, 21] width 43 height 24
click at [571, 18] on button "Submit" at bounding box center [592, 21] width 63 height 24
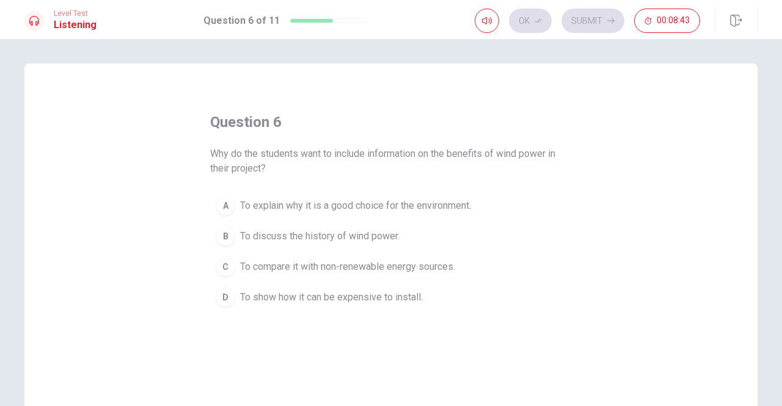
drag, startPoint x: 241, startPoint y: 153, endPoint x: 277, endPoint y: 156, distance: 36.7
click at [277, 156] on span "Why do the students want to include information on the benefits of wind power i…" at bounding box center [391, 161] width 362 height 29
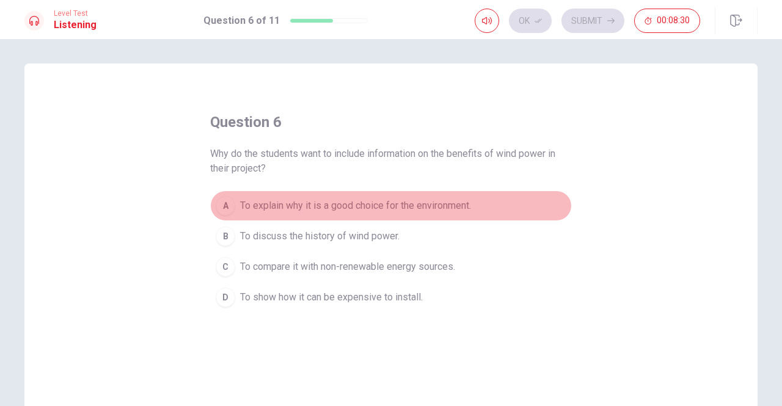
click at [283, 209] on span "To explain why it is a good choice for the environment." at bounding box center [355, 206] width 231 height 15
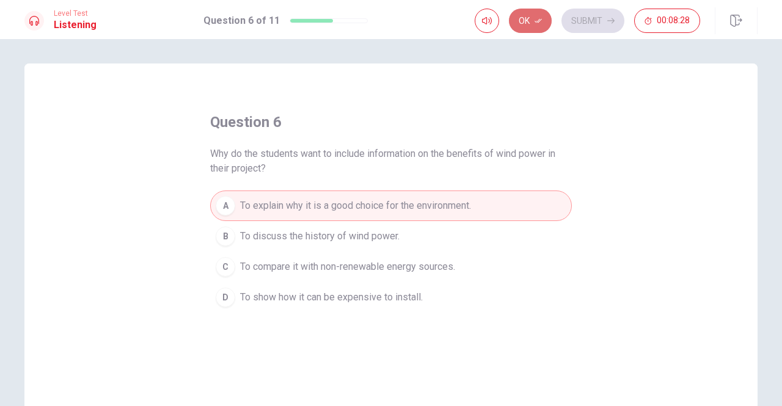
click at [546, 25] on button "Ok" at bounding box center [530, 21] width 43 height 24
click at [597, 19] on button "Submit" at bounding box center [592, 21] width 63 height 24
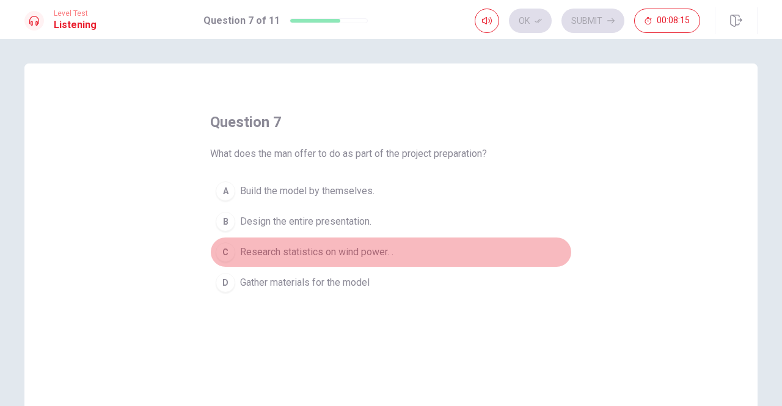
click at [341, 252] on span "Research statistics on wind power. ." at bounding box center [316, 252] width 153 height 15
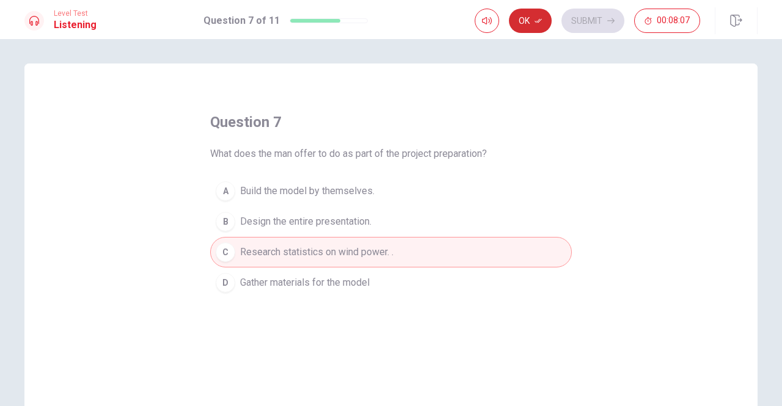
click at [538, 23] on icon "button" at bounding box center [537, 20] width 7 height 7
click at [585, 12] on button "Submit" at bounding box center [592, 21] width 63 height 24
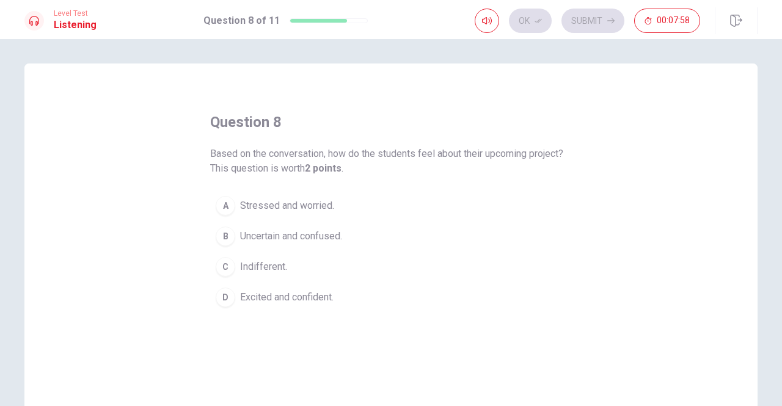
click at [281, 296] on span "Excited and confident." at bounding box center [286, 297] width 93 height 15
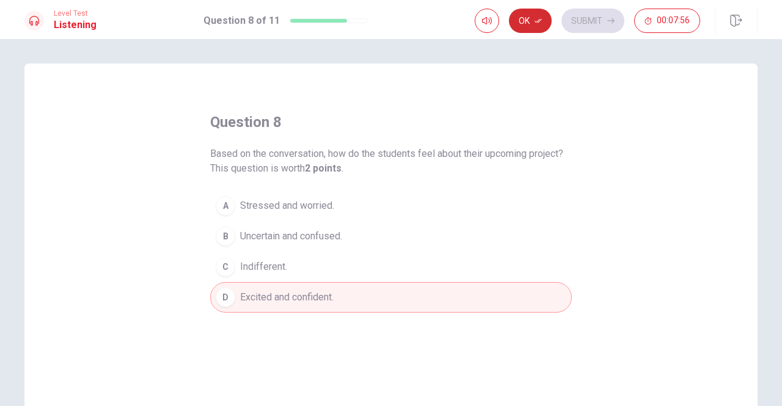
click at [533, 22] on button "Ok" at bounding box center [530, 21] width 43 height 24
click at [583, 15] on button "Submit" at bounding box center [592, 21] width 63 height 24
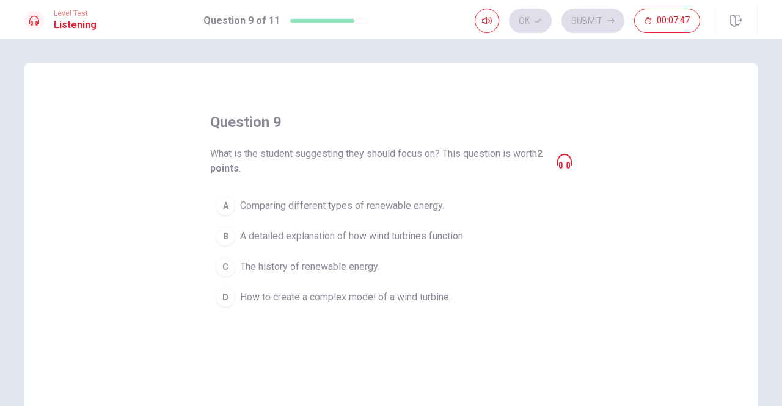
click at [379, 236] on span "A detailed explanation of how wind turbines function." at bounding box center [352, 236] width 225 height 15
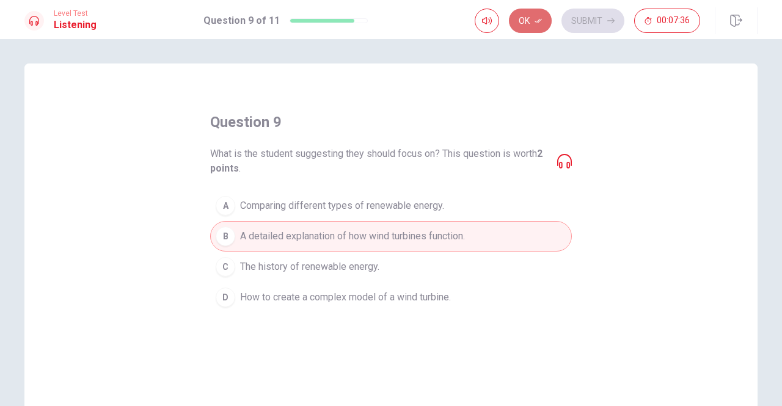
click at [533, 21] on button "Ok" at bounding box center [530, 21] width 43 height 24
click at [609, 15] on button "Submit" at bounding box center [592, 21] width 63 height 24
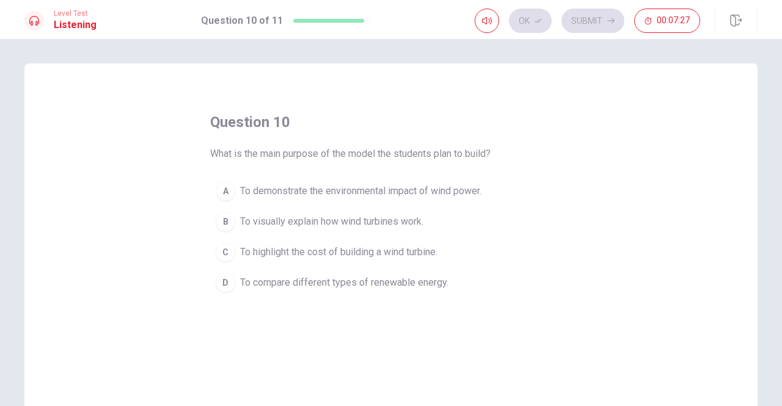
click at [370, 221] on span "To visually explain how wind turbines work." at bounding box center [331, 221] width 183 height 15
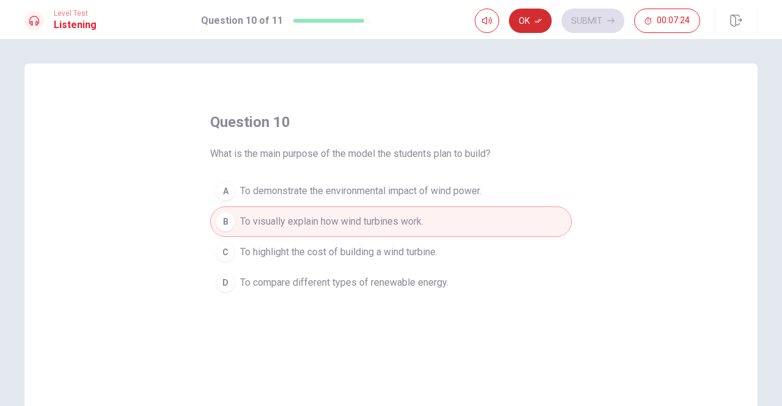
click at [535, 24] on button "Ok" at bounding box center [530, 21] width 43 height 24
click at [575, 16] on button "Submit" at bounding box center [592, 21] width 63 height 24
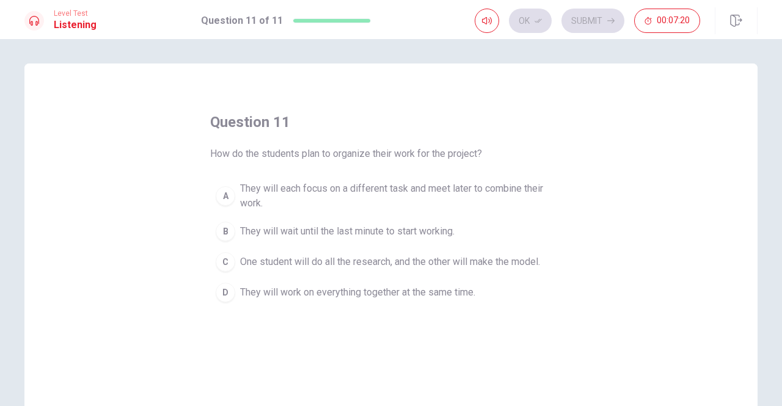
drag, startPoint x: 248, startPoint y: 156, endPoint x: 313, endPoint y: 155, distance: 64.7
click at [313, 155] on span "How do the students plan to organize their work for the project?" at bounding box center [346, 154] width 272 height 15
drag, startPoint x: 313, startPoint y: 155, endPoint x: 341, endPoint y: 152, distance: 28.9
click at [316, 155] on span "How do the students plan to organize their work for the project?" at bounding box center [346, 154] width 272 height 15
click at [512, 190] on span "They will each focus on a different task and meet later to combine their work." at bounding box center [403, 195] width 326 height 29
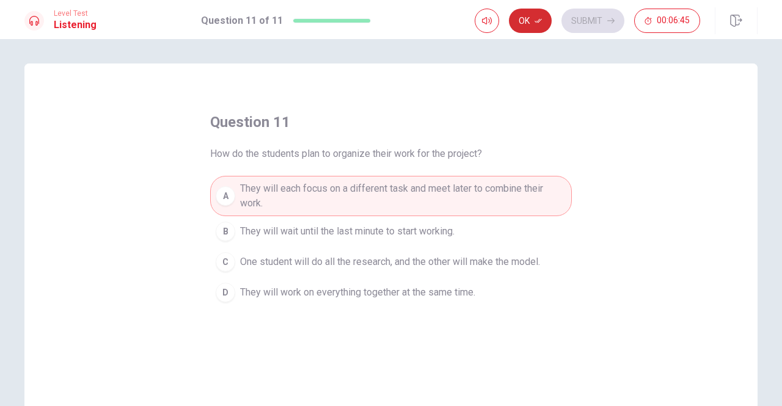
click at [533, 25] on button "Ok" at bounding box center [530, 21] width 43 height 24
click at [600, 27] on button "Submit" at bounding box center [592, 21] width 63 height 24
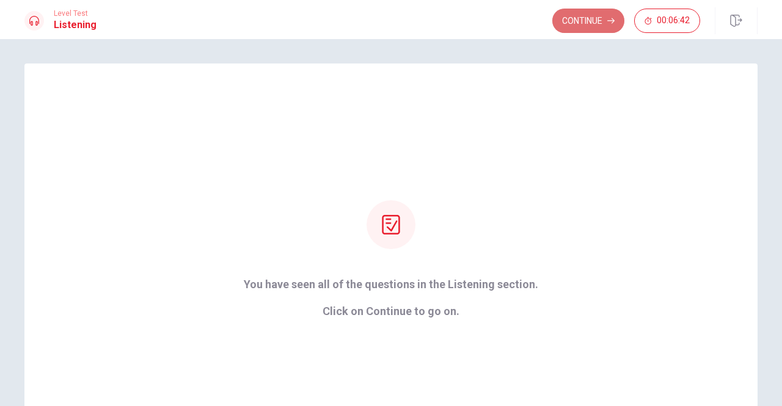
click at [591, 26] on button "Continue" at bounding box center [588, 21] width 72 height 24
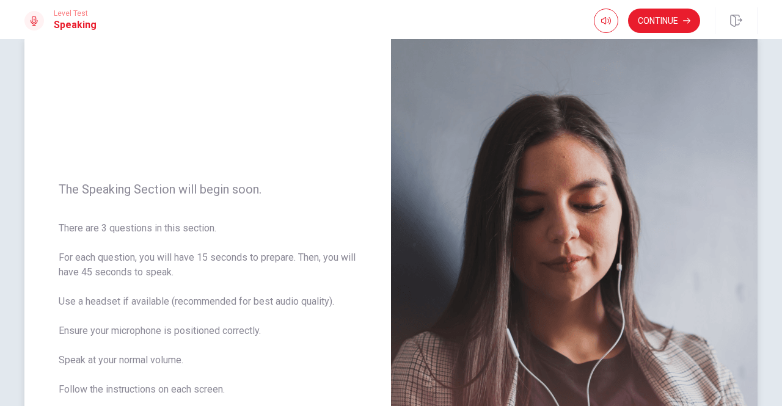
scroll to position [81, 0]
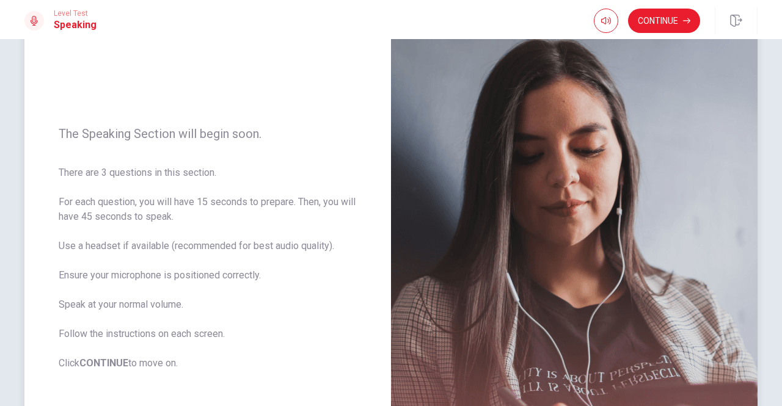
drag, startPoint x: 166, startPoint y: 248, endPoint x: 233, endPoint y: 252, distance: 67.3
click at [232, 252] on span "There are 3 questions in this section. For each question, you will have 15 seco…" at bounding box center [208, 268] width 298 height 205
click at [233, 252] on span "There are 3 questions in this section. For each question, you will have 15 seco…" at bounding box center [208, 268] width 298 height 205
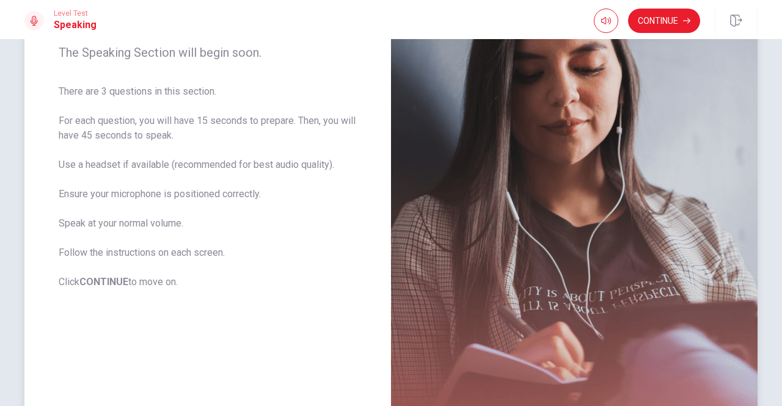
drag, startPoint x: 134, startPoint y: 285, endPoint x: 145, endPoint y: 284, distance: 11.1
click at [138, 285] on span "There are 3 questions in this section. For each question, you will have 15 seco…" at bounding box center [208, 186] width 298 height 205
click at [145, 284] on span "There are 3 questions in this section. For each question, you will have 15 seco…" at bounding box center [208, 186] width 298 height 205
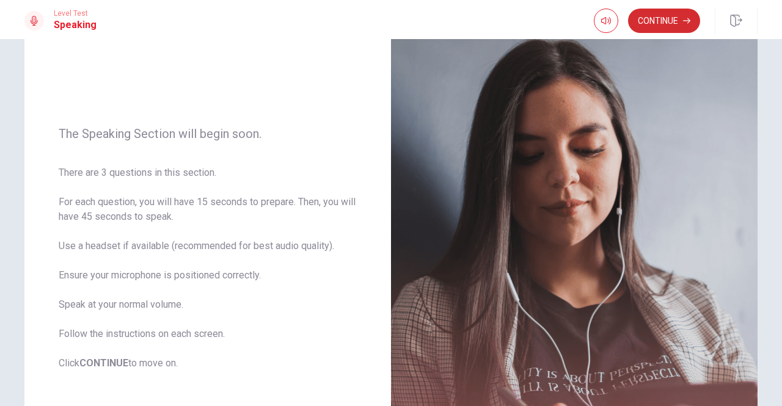
scroll to position [0, 0]
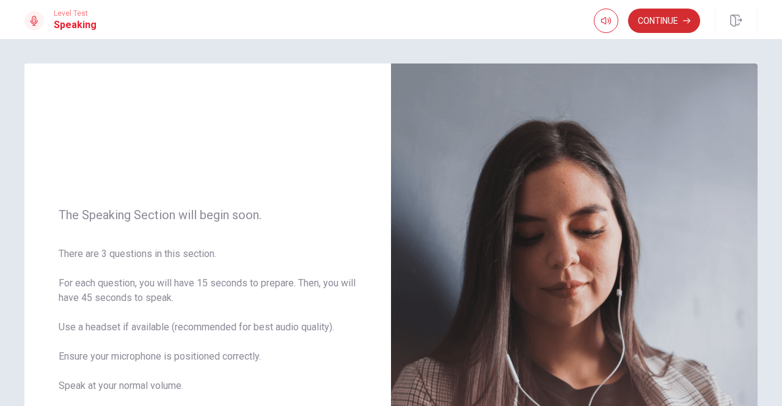
click at [655, 31] on button "Continue" at bounding box center [664, 21] width 72 height 24
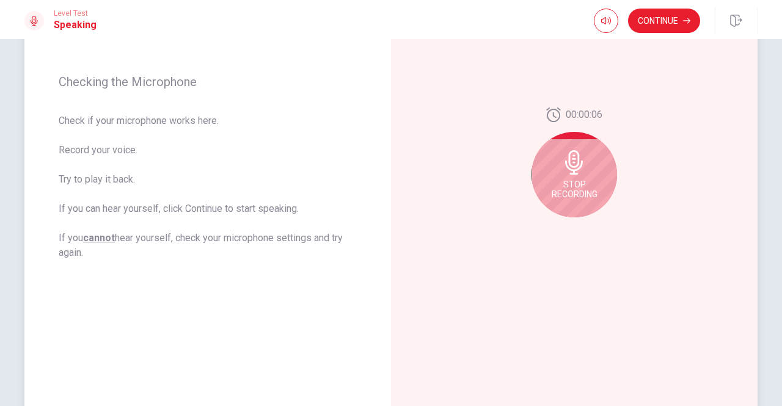
scroll to position [81, 0]
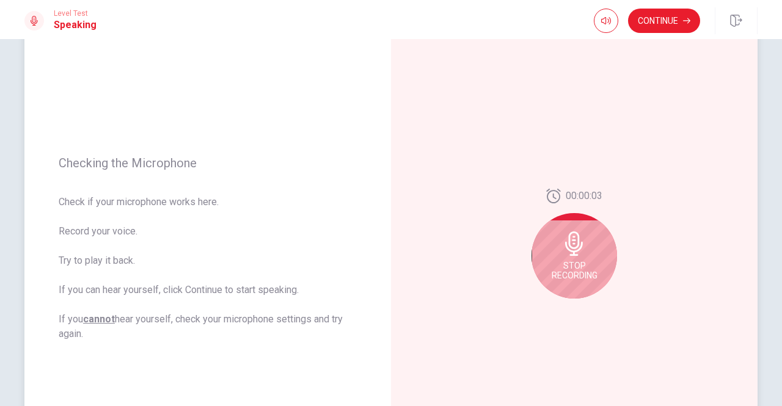
click at [103, 274] on span "Check if your microphone works here. Record your voice. Try to play it back. If…" at bounding box center [208, 268] width 298 height 147
click at [108, 274] on span "Check if your microphone works here. Record your voice. Try to play it back. If…" at bounding box center [208, 268] width 298 height 147
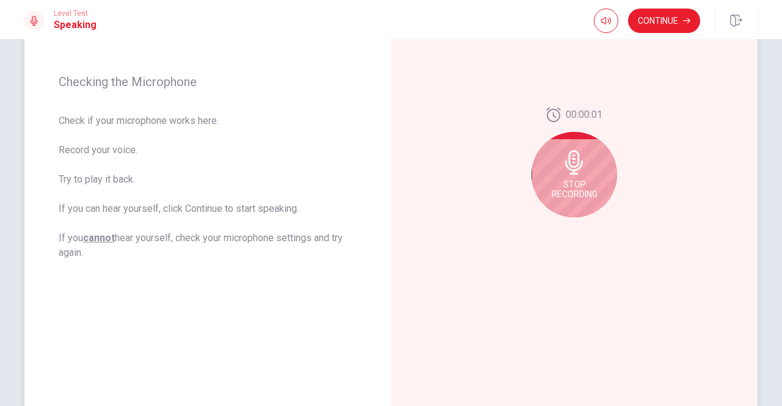
click at [177, 221] on span "Check if your microphone works here. Record your voice. Try to play it back. If…" at bounding box center [208, 187] width 298 height 147
click at [178, 221] on span "Check if your microphone works here. Record your voice. Try to play it back. If…" at bounding box center [208, 187] width 298 height 147
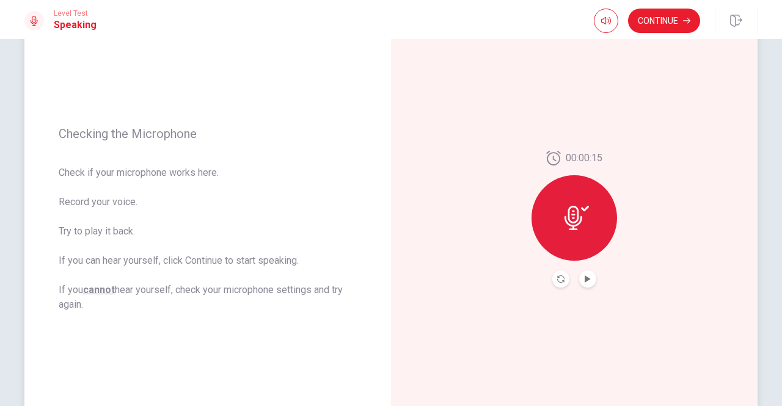
scroll to position [81, 0]
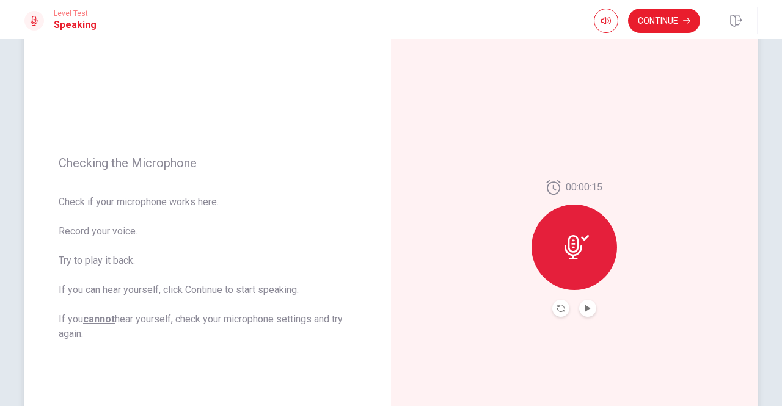
click at [576, 315] on div at bounding box center [574, 308] width 44 height 17
click at [585, 310] on icon "Play Audio" at bounding box center [587, 308] width 5 height 7
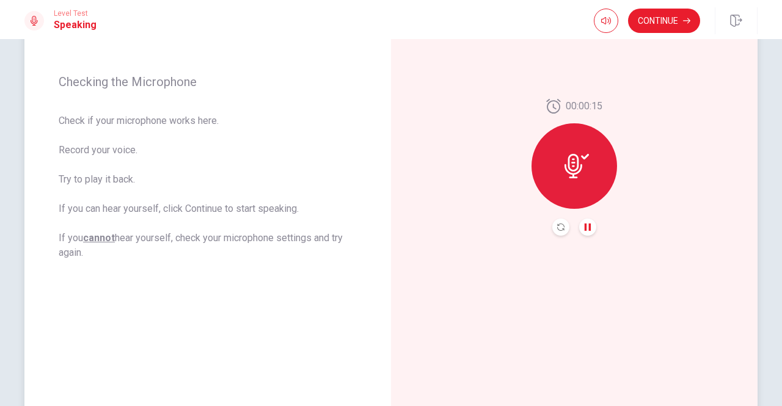
click at [179, 244] on span "Check if your microphone works here. Record your voice. Try to play it back. If…" at bounding box center [208, 187] width 298 height 147
click at [193, 262] on div "Checking the Microphone Check if your microphone works here. Record your voice.…" at bounding box center [207, 167] width 366 height 533
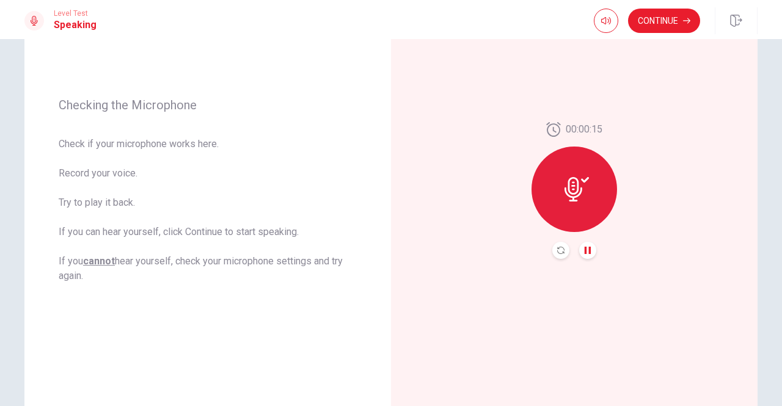
scroll to position [81, 0]
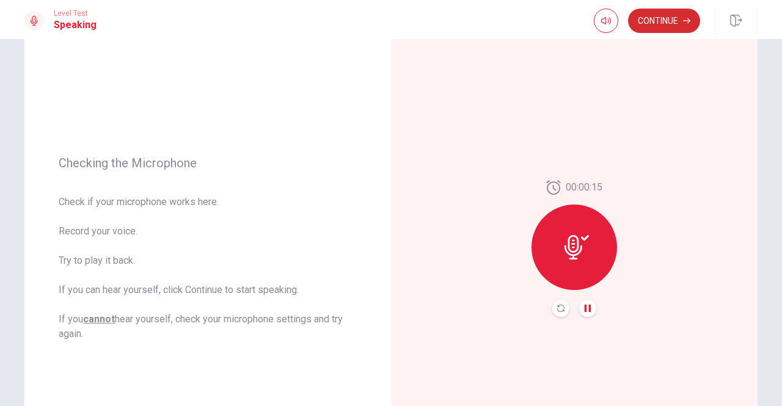
drag, startPoint x: 666, startPoint y: 3, endPoint x: 661, endPoint y: 15, distance: 13.2
click at [663, 10] on div "Level Test Speaking Continue" at bounding box center [391, 19] width 782 height 39
click at [661, 15] on button "Continue" at bounding box center [664, 21] width 72 height 24
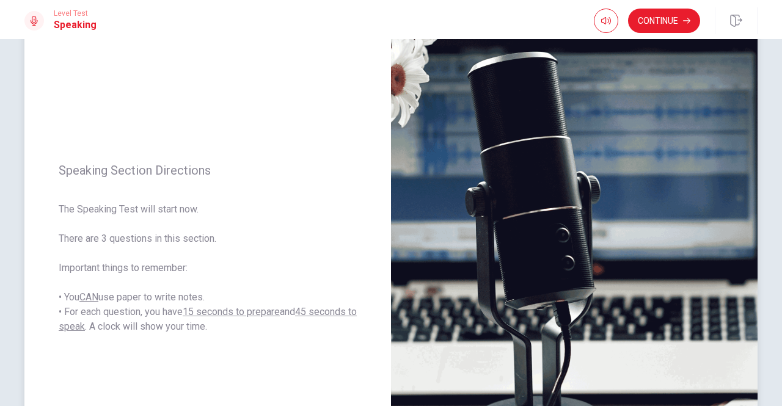
drag, startPoint x: 148, startPoint y: 313, endPoint x: 172, endPoint y: 318, distance: 24.3
click at [161, 317] on span "The Speaking Test will start now. There are 3 questions in this section. Import…" at bounding box center [208, 268] width 298 height 132
click at [660, 21] on button "Continue" at bounding box center [664, 21] width 72 height 24
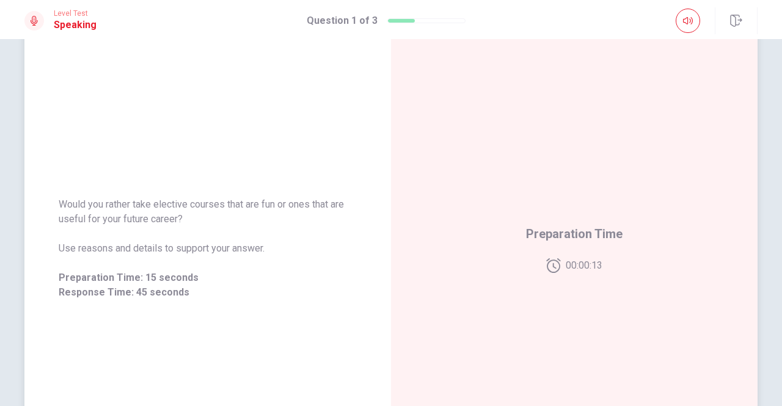
drag, startPoint x: 155, startPoint y: 206, endPoint x: 189, endPoint y: 207, distance: 34.8
click at [188, 206] on span "Would you rather take elective courses that are fun or ones that are useful for…" at bounding box center [208, 211] width 298 height 29
drag, startPoint x: 205, startPoint y: 212, endPoint x: 205, endPoint y: 219, distance: 7.3
click at [205, 217] on span "Would you rather take elective courses that are fun or ones that are useful for…" at bounding box center [208, 211] width 298 height 29
drag, startPoint x: 159, startPoint y: 206, endPoint x: 234, endPoint y: 214, distance: 74.9
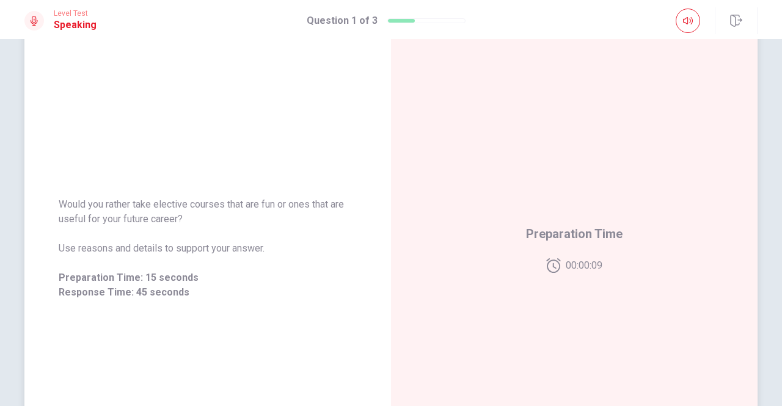
click at [223, 214] on span "Would you rather take elective courses that are fun or ones that are useful for…" at bounding box center [208, 211] width 298 height 29
drag, startPoint x: 234, startPoint y: 214, endPoint x: 250, endPoint y: 208, distance: 17.6
click at [236, 214] on span "Would you rather take elective courses that are fun or ones that are useful for…" at bounding box center [208, 211] width 298 height 29
click at [254, 208] on span "Would you rather take elective courses that are fun or ones that are useful for…" at bounding box center [208, 211] width 298 height 29
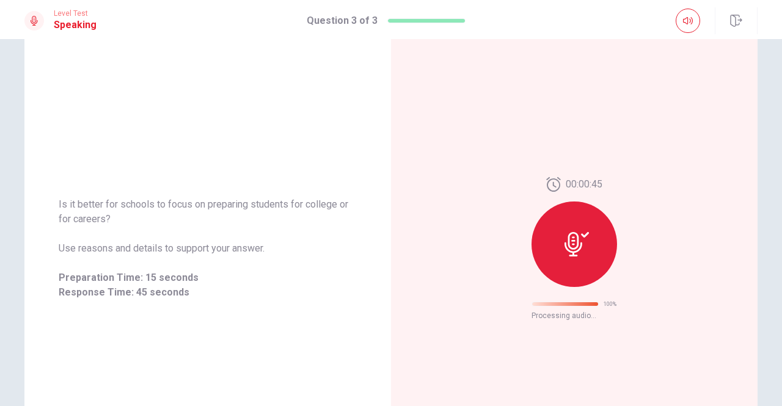
scroll to position [38, 0]
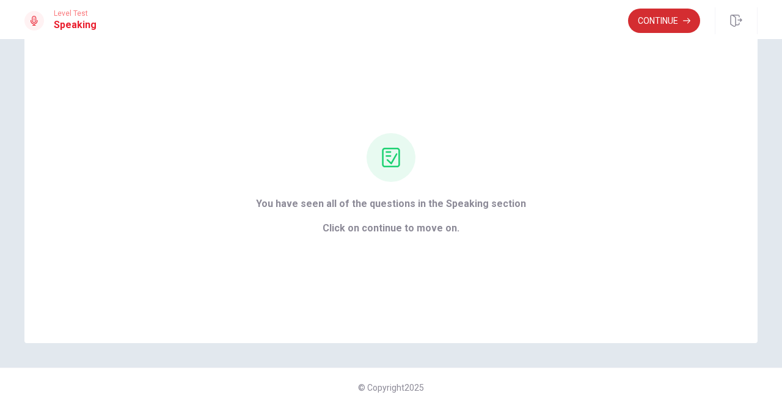
click at [653, 23] on button "Continue" at bounding box center [664, 21] width 72 height 24
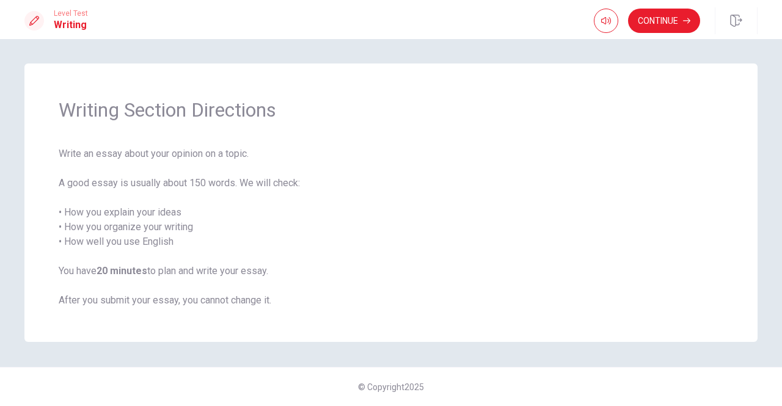
drag, startPoint x: 128, startPoint y: 109, endPoint x: 153, endPoint y: 163, distance: 59.3
click at [152, 163] on div "Writing Section Directions Write an essay about your opinion on a topic. A good…" at bounding box center [390, 203] width 733 height 279
click at [155, 163] on span "Write an essay about your opinion on a topic. A good essay is usually about 150…" at bounding box center [391, 227] width 665 height 161
click at [140, 181] on span "Write an essay about your opinion on a topic. A good essay is usually about 150…" at bounding box center [391, 227] width 665 height 161
drag, startPoint x: 154, startPoint y: 180, endPoint x: 200, endPoint y: 181, distance: 46.5
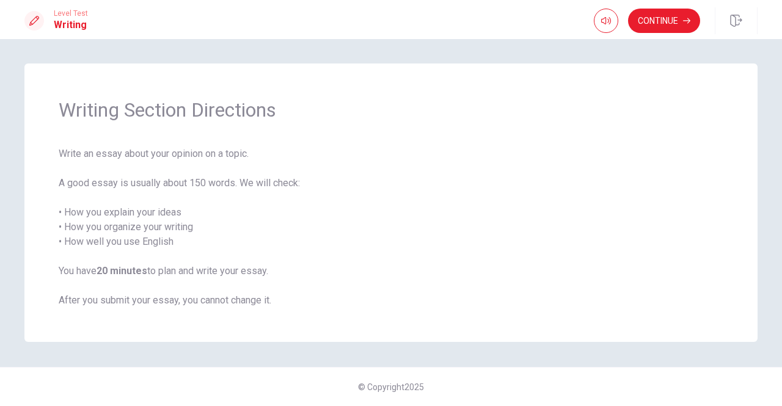
click at [167, 180] on span "Write an essay about your opinion on a topic. A good essay is usually about 150…" at bounding box center [391, 227] width 665 height 161
click at [211, 183] on span "Write an essay about your opinion on a topic. A good essay is usually about 150…" at bounding box center [391, 227] width 665 height 161
drag, startPoint x: 106, startPoint y: 215, endPoint x: 123, endPoint y: 212, distance: 17.4
click at [120, 212] on span "Write an essay about your opinion on a topic. A good essay is usually about 150…" at bounding box center [391, 227] width 665 height 161
click at [134, 212] on span "Write an essay about your opinion on a topic. A good essay is usually about 150…" at bounding box center [391, 227] width 665 height 161
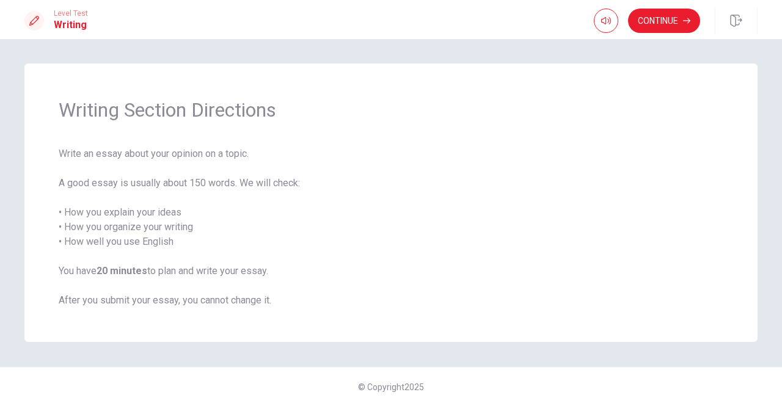
drag, startPoint x: 116, startPoint y: 230, endPoint x: 126, endPoint y: 243, distance: 16.1
click at [116, 232] on span "Write an essay about your opinion on a topic. A good essay is usually about 150…" at bounding box center [391, 227] width 665 height 161
click at [127, 245] on span "Write an essay about your opinion on a topic. A good essay is usually about 150…" at bounding box center [391, 227] width 665 height 161
click at [136, 228] on span "Write an essay about your opinion on a topic. A good essay is usually about 150…" at bounding box center [391, 227] width 665 height 161
drag, startPoint x: 136, startPoint y: 249, endPoint x: 135, endPoint y: 277, distance: 28.1
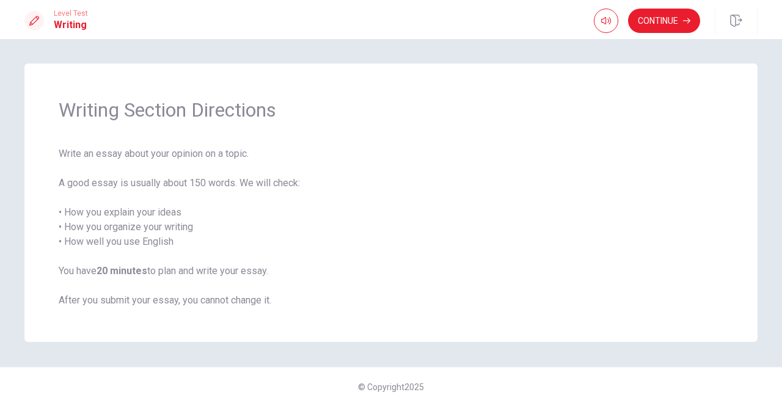
click at [136, 253] on span "Write an essay about your opinion on a topic. A good essay is usually about 150…" at bounding box center [391, 227] width 665 height 161
drag, startPoint x: 135, startPoint y: 277, endPoint x: 136, endPoint y: 307, distance: 29.3
click at [135, 281] on span "Write an essay about your opinion on a topic. A good essay is usually about 150…" at bounding box center [391, 227] width 665 height 161
drag, startPoint x: 136, startPoint y: 309, endPoint x: 205, endPoint y: 294, distance: 71.2
click at [136, 309] on div "Writing Section Directions Write an essay about your opinion on a topic. A good…" at bounding box center [390, 203] width 733 height 279
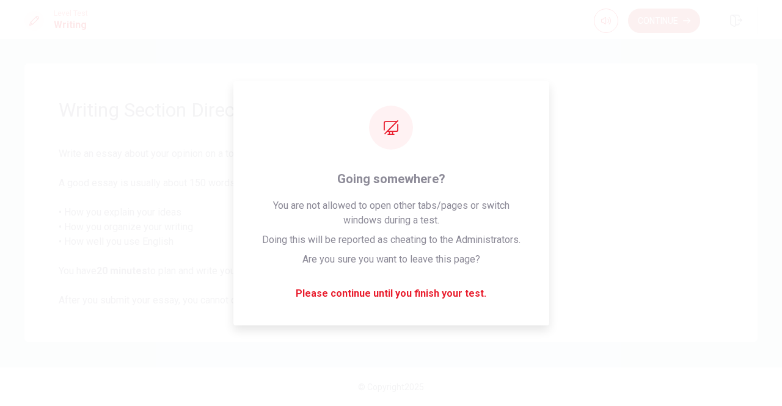
click at [663, 28] on button "Continue" at bounding box center [664, 21] width 72 height 24
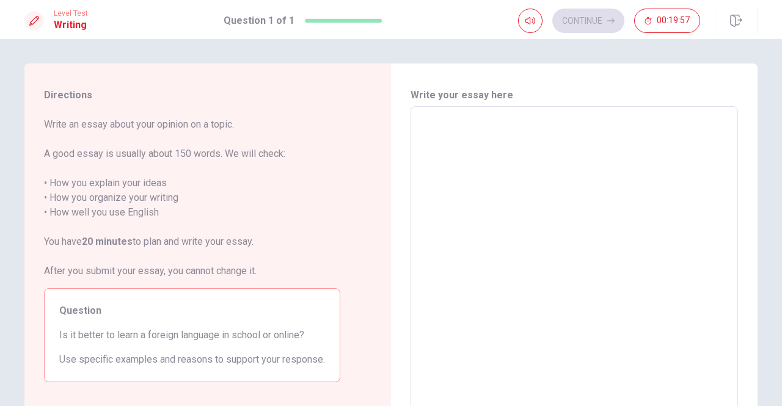
drag, startPoint x: 75, startPoint y: 154, endPoint x: 98, endPoint y: 155, distance: 22.6
click at [90, 155] on span "Write an essay about your opinion on a topic. A good essay is usually about 150…" at bounding box center [192, 197] width 296 height 161
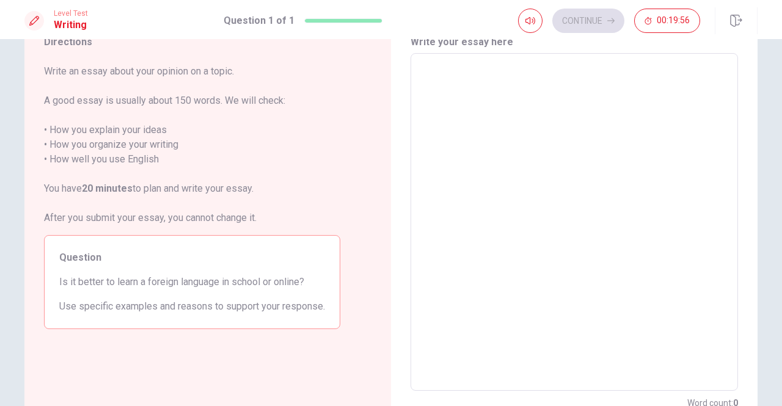
scroll to position [81, 0]
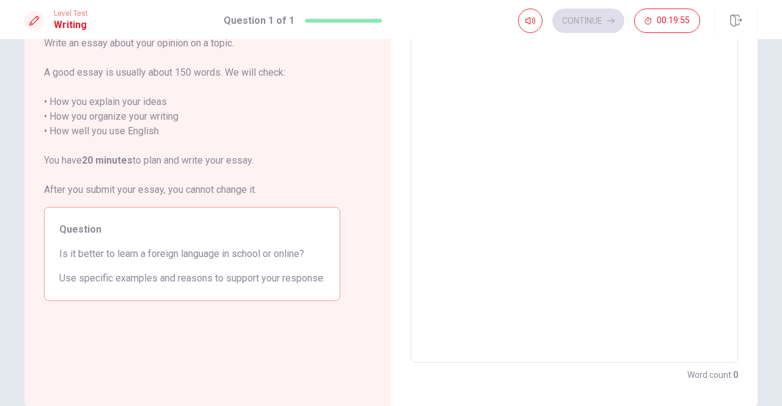
click at [138, 118] on span "Write an essay about your opinion on a topic. A good essay is usually about 150…" at bounding box center [192, 116] width 296 height 161
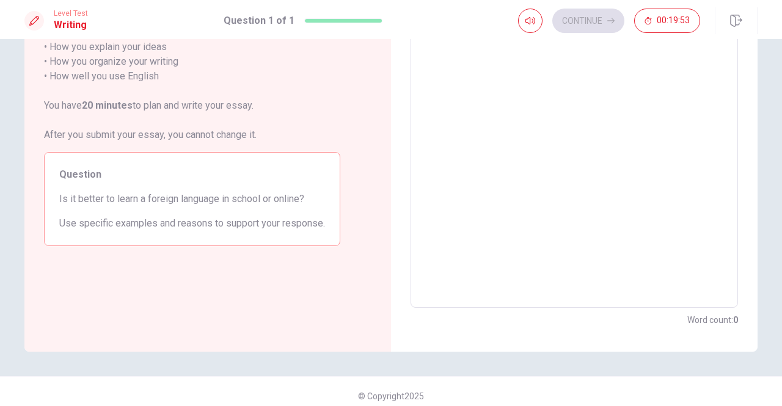
scroll to position [145, 0]
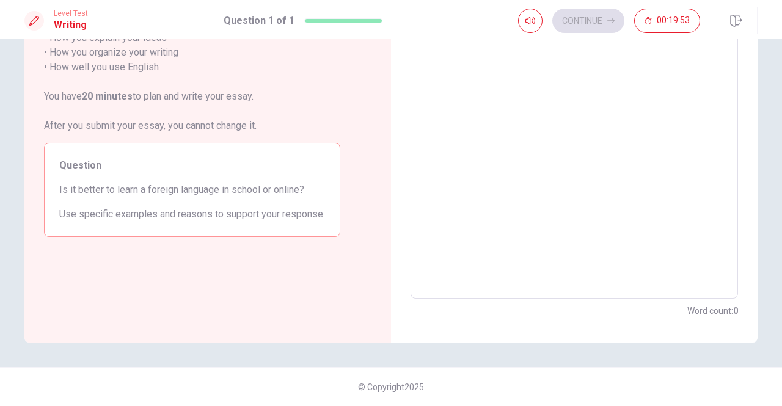
click at [123, 192] on span "Is it better to learn a foreign language in school or online?" at bounding box center [192, 190] width 266 height 15
drag, startPoint x: 64, startPoint y: 191, endPoint x: 93, endPoint y: 192, distance: 30.0
click at [82, 192] on span "Is it better to learn a foreign language in school or online?" at bounding box center [192, 190] width 266 height 15
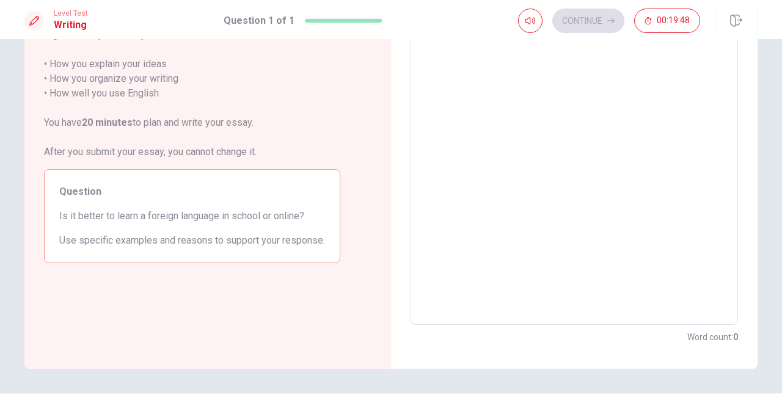
scroll to position [64, 0]
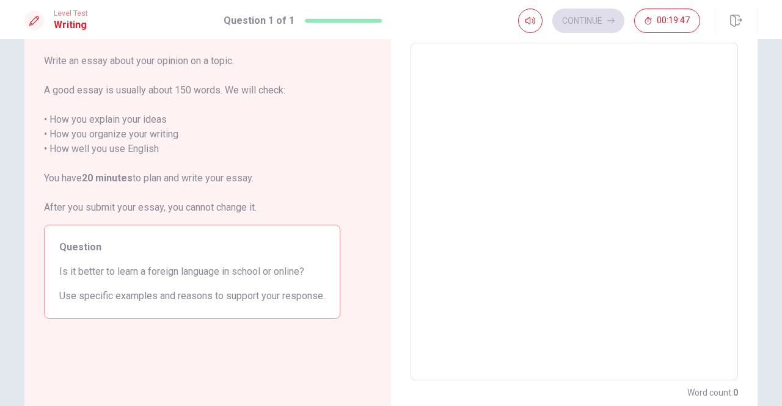
drag, startPoint x: 230, startPoint y: 273, endPoint x: 260, endPoint y: 273, distance: 30.5
click at [247, 273] on span "Is it better to learn a foreign language in school or online?" at bounding box center [192, 271] width 266 height 15
drag, startPoint x: 270, startPoint y: 274, endPoint x: 276, endPoint y: 273, distance: 6.1
click at [271, 274] on span "Is it better to learn a foreign language in school or online?" at bounding box center [192, 271] width 266 height 15
drag, startPoint x: 291, startPoint y: 272, endPoint x: 274, endPoint y: 282, distance: 19.4
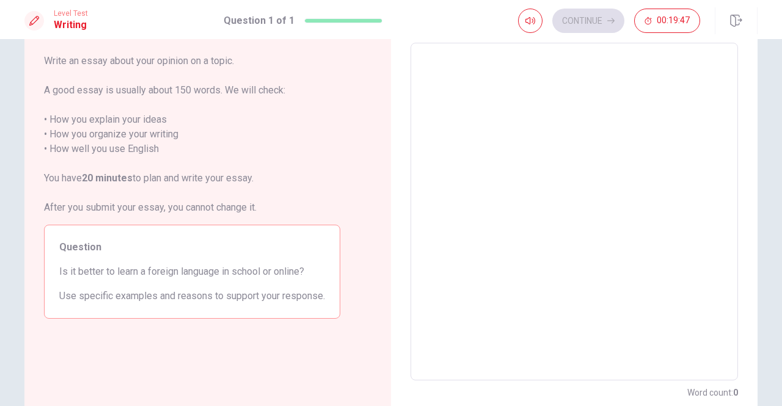
click at [291, 274] on span "Is it better to learn a foreign language in school or online?" at bounding box center [192, 271] width 266 height 15
drag, startPoint x: 75, startPoint y: 297, endPoint x: 94, endPoint y: 296, distance: 19.6
click at [94, 296] on span "Use specific examples and reasons to support your response." at bounding box center [192, 296] width 266 height 15
click at [210, 294] on span "Use specific examples and reasons to support your response." at bounding box center [192, 296] width 266 height 15
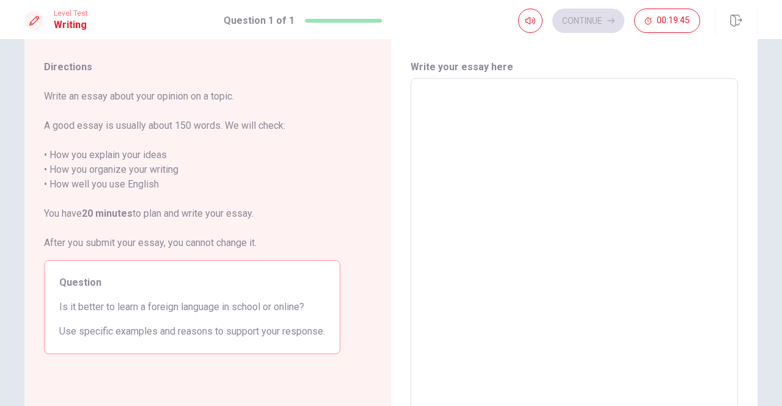
scroll to position [0, 0]
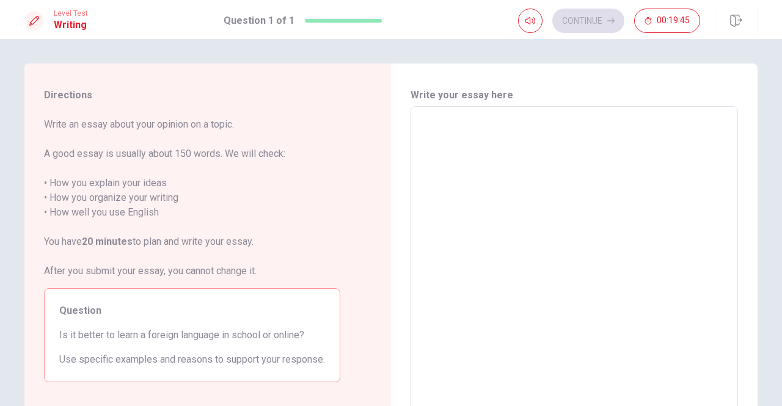
click at [534, 162] on textarea at bounding box center [574, 276] width 310 height 318
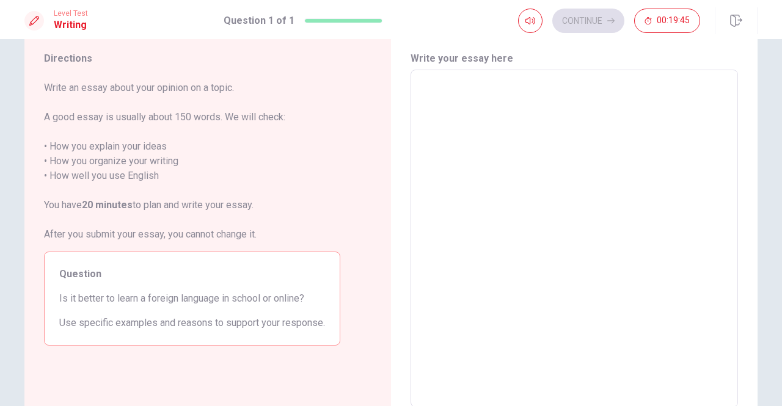
scroll to position [81, 0]
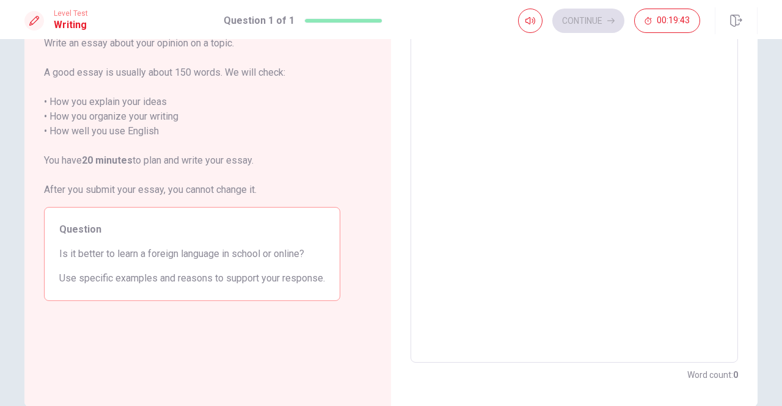
type textarea "I"
type textarea "x"
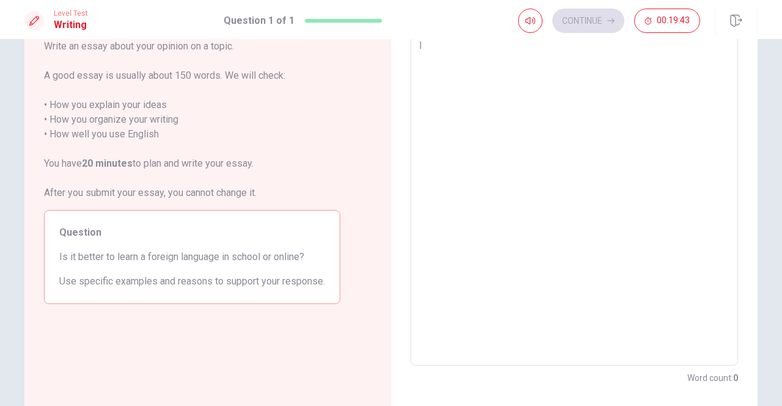
type textarea "I"
type textarea "x"
type textarea "I"
type textarea "x"
type textarea "I"
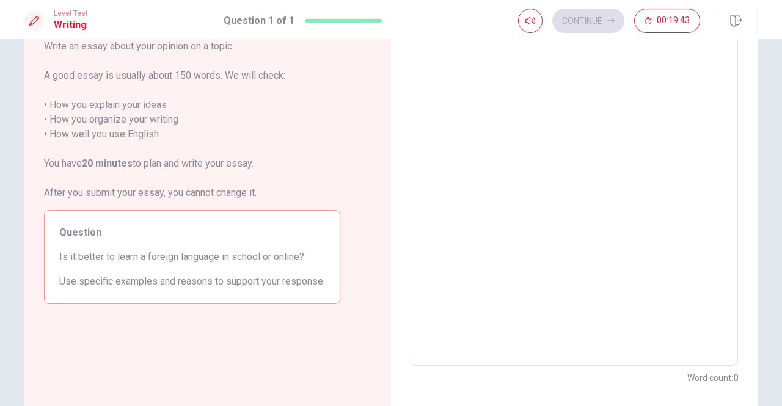
type textarea "x"
type textarea "I"
type textarea "x"
type textarea "I"
type textarea "x"
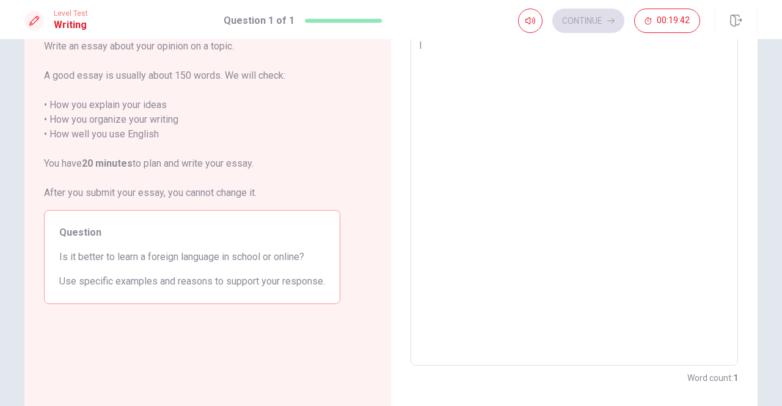
type textarea "I"
type textarea "x"
type textarea "I t"
type textarea "x"
type textarea "I th"
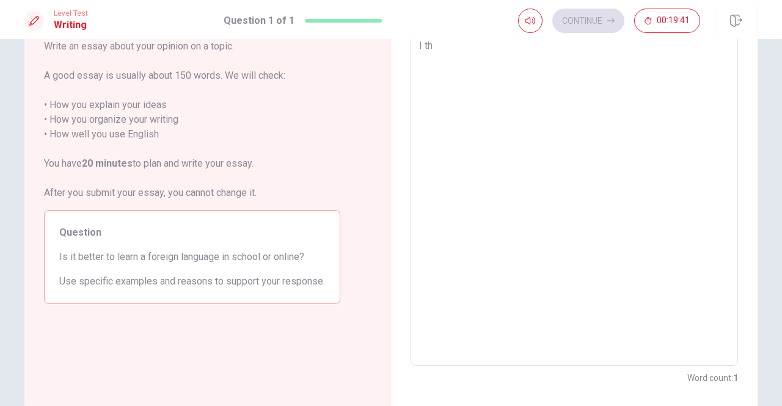
type textarea "x"
type textarea "I thi"
type textarea "x"
type textarea "I thin"
type textarea "x"
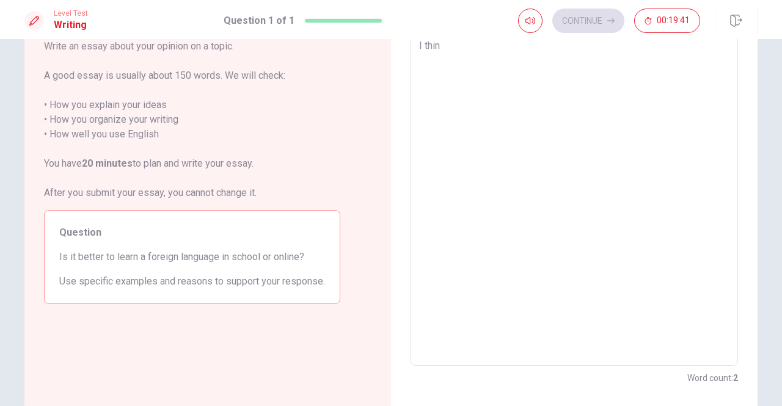
type textarea "I thing"
type textarea "x"
type textarea "I thin"
type textarea "x"
type textarea "I think"
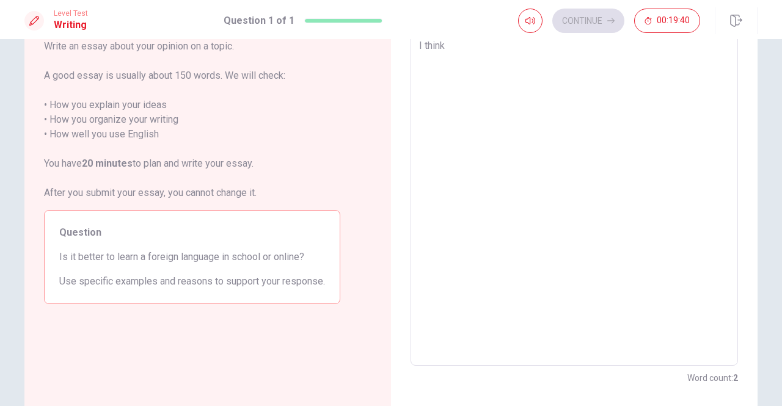
type textarea "x"
type textarea "I think"
type textarea "x"
type textarea "I think I"
type textarea "x"
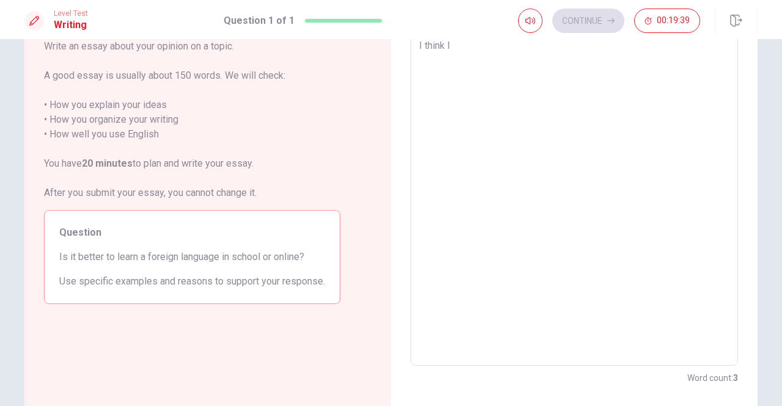
type textarea "I think"
type textarea "x"
type textarea "I think i"
type textarea "x"
type textarea "I think it"
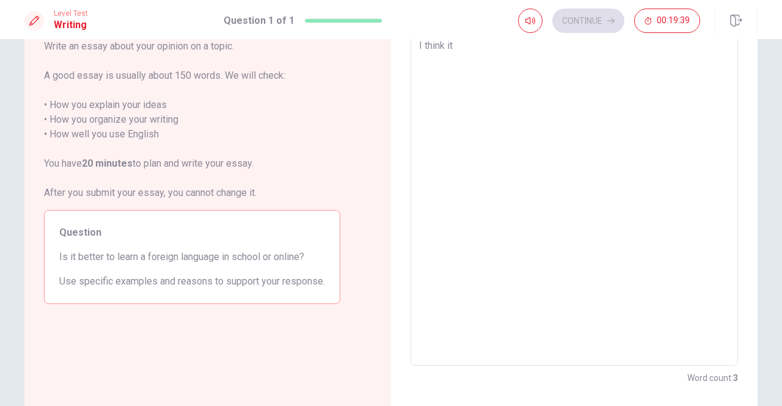
type textarea "x"
type textarea "I think i"
type textarea "x"
type textarea "I think ii"
type textarea "x"
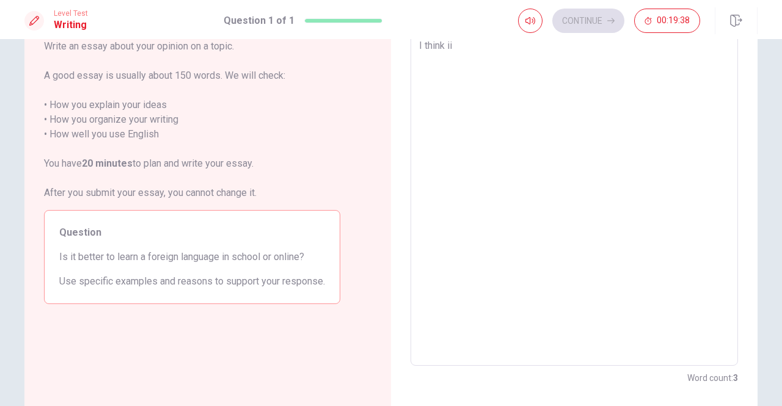
type textarea "I think ii"
type textarea "x"
type textarea "I think ii"
type textarea "x"
type textarea "I think i"
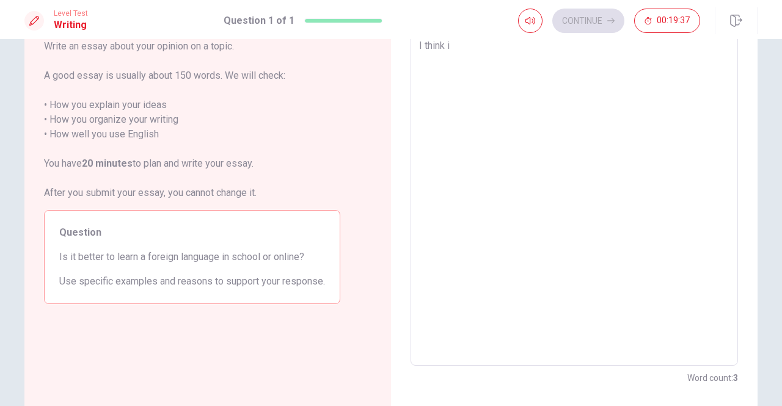
type textarea "x"
type textarea "I think it"
type textarea "x"
type textarea "I think it"
type textarea "x"
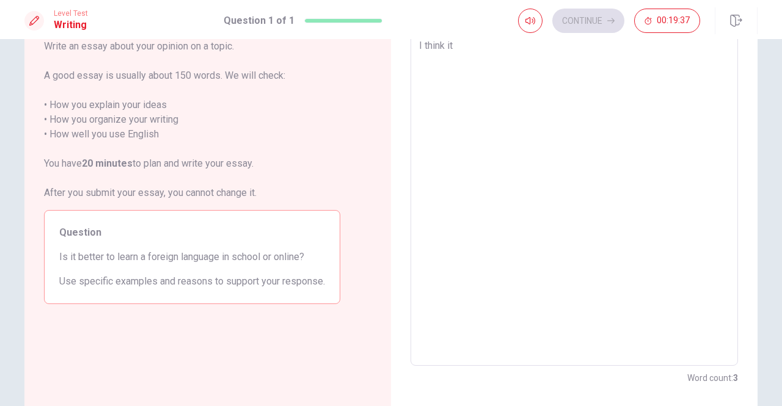
type textarea "I think it i"
type textarea "x"
type textarea "I think it is"
type textarea "x"
type textarea "I think it is"
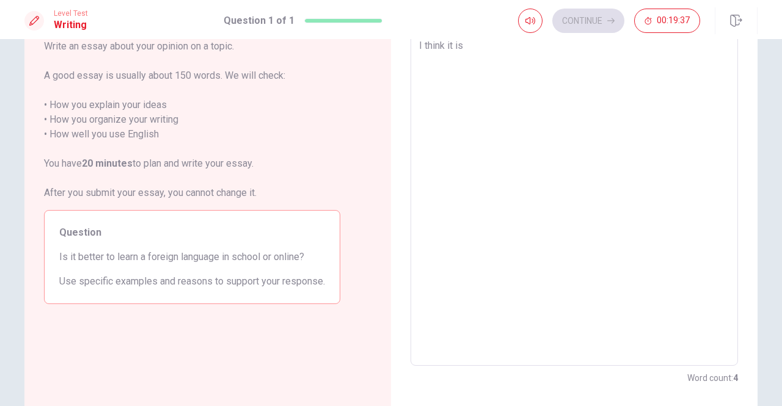
type textarea "x"
type textarea "I think it is b"
type textarea "x"
type textarea "I think it is be"
type textarea "x"
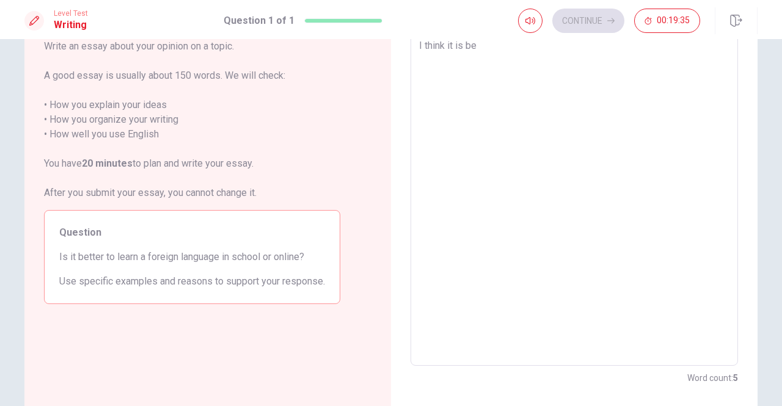
type textarea "I think it is bet"
type textarea "x"
type textarea "I think it is bett"
type textarea "x"
type textarea "I think it is [PERSON_NAME]"
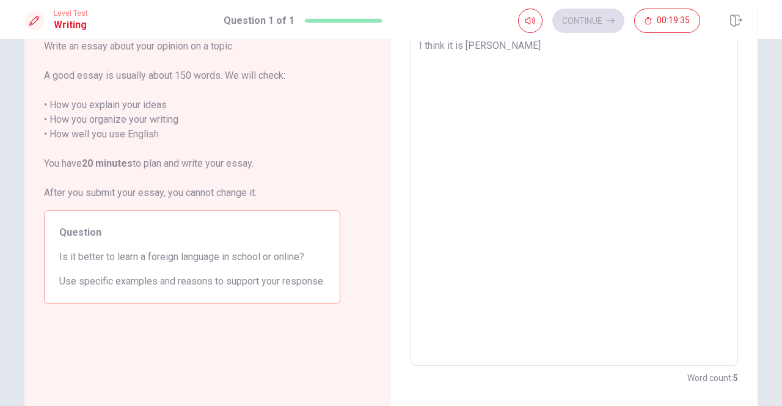
type textarea "x"
type textarea "I think it is better"
type textarea "x"
type textarea "I think it is better"
type textarea "x"
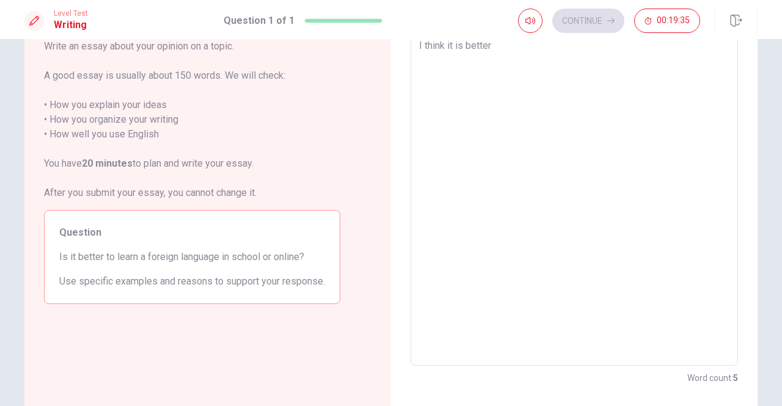
type textarea "I think it is better t"
type textarea "x"
type textarea "I think it is better to"
type textarea "x"
type textarea "I think it is better to"
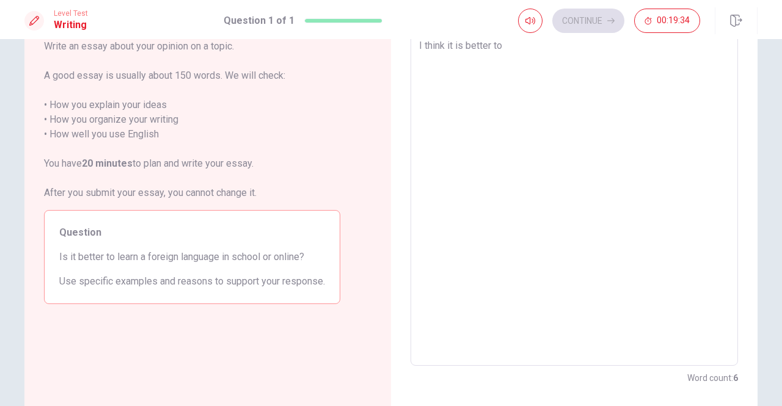
type textarea "x"
type textarea "I think it is better to l"
type textarea "x"
type textarea "I think it is better to le"
type textarea "x"
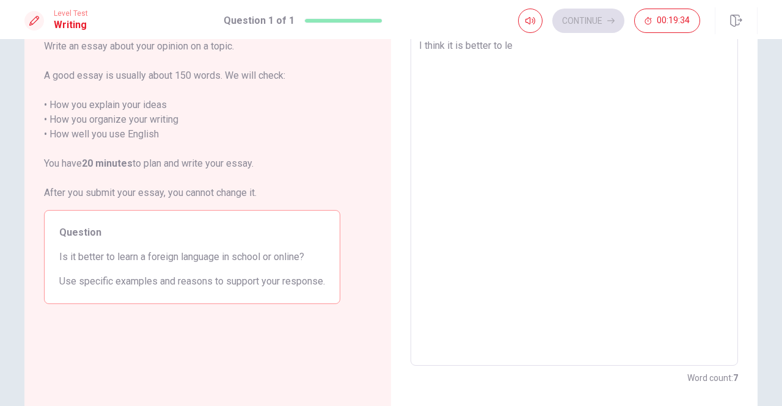
type textarea "I think it is better to lea"
type textarea "x"
type textarea "I think it is better to [PERSON_NAME]"
type textarea "x"
type textarea "I think it is better to learn"
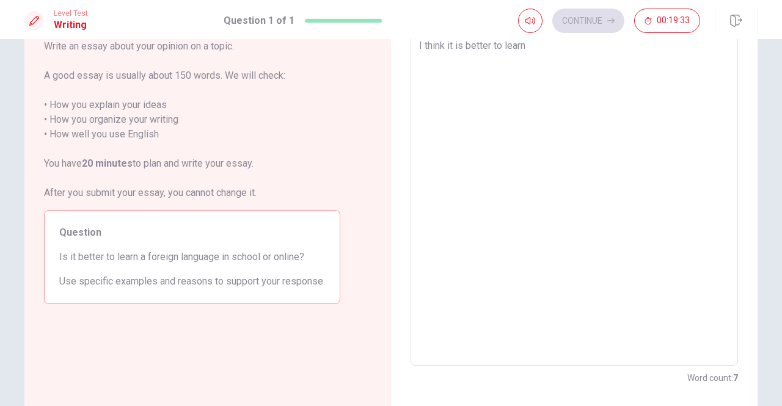
type textarea "x"
type textarea "I think it is better to learn"
type textarea "x"
type textarea "I think it is better to learn a"
type textarea "x"
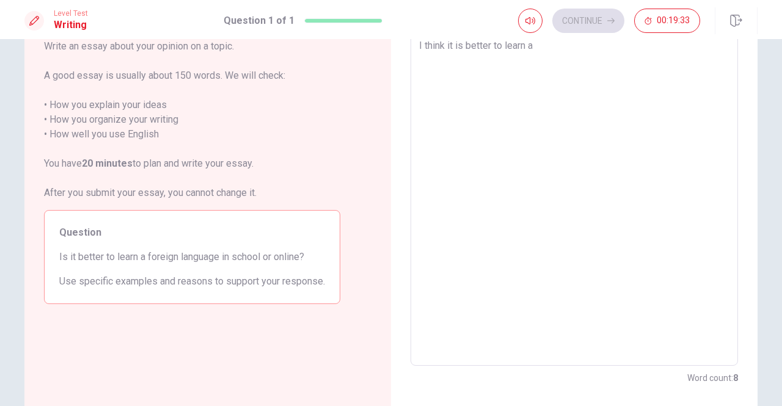
type textarea "I think it is better to learn a"
type textarea "x"
type textarea "I think it is better to learn a g"
type textarea "x"
type textarea "I think it is better to learn a go"
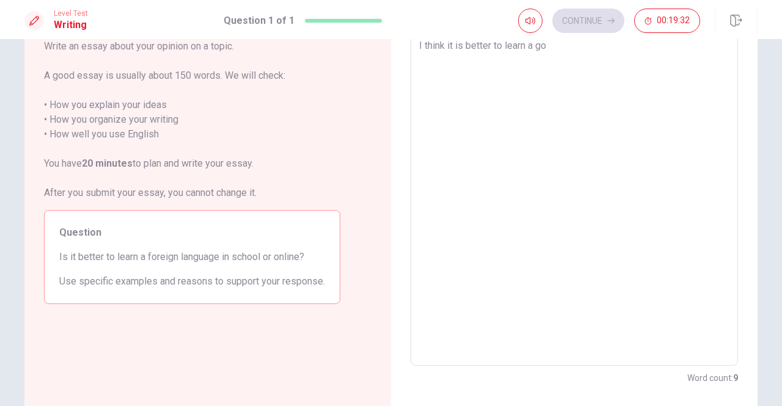
type textarea "x"
type textarea "I think it is better to learn a gor"
type textarea "x"
type textarea "I think it is better to learn a [PERSON_NAME]"
type textarea "x"
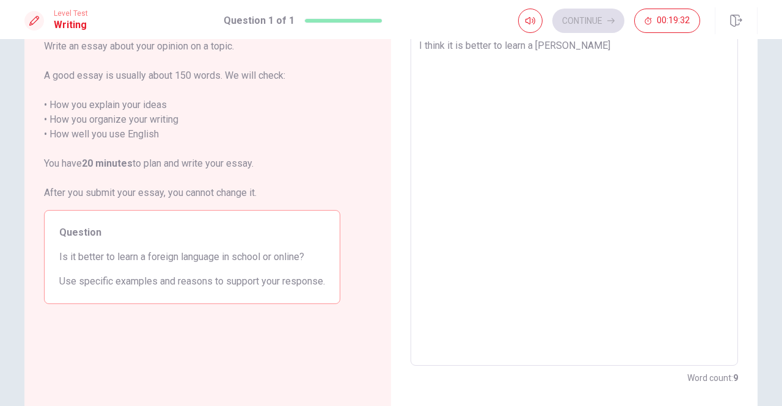
type textarea "I think it is better to learn a gorei"
type textarea "x"
type textarea "I think it is better to learn a gorein"
type textarea "x"
type textarea "I think it is better to learn a goreing"
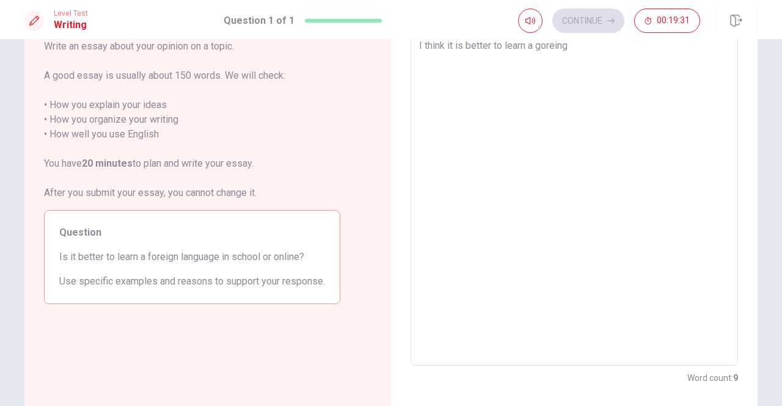
type textarea "x"
type textarea "I think it is better to learn a gorein"
type textarea "x"
type textarea "I think it is better to learn a gorei"
type textarea "x"
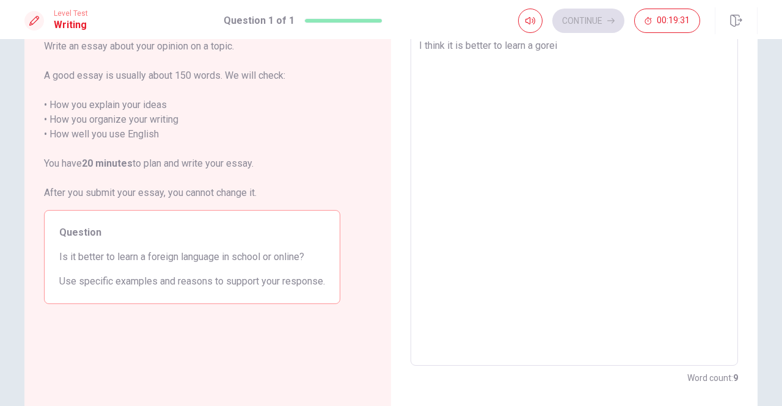
type textarea "I think it is better to learn a goreig"
type textarea "x"
type textarea "I think it is better to learn a goreign"
type textarea "x"
type textarea "I think it is better to learn a goreign"
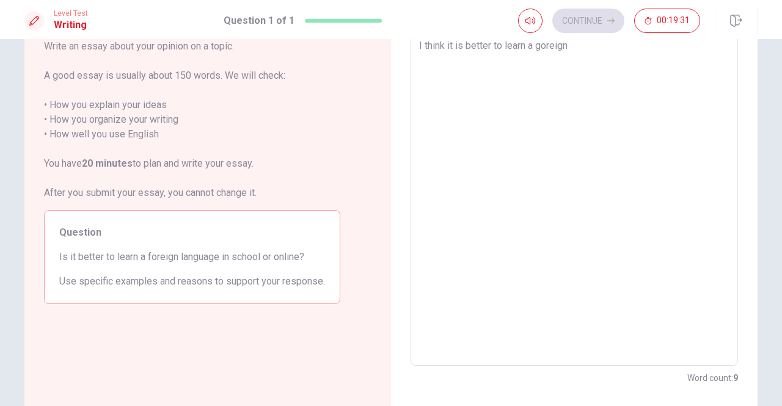
type textarea "x"
type textarea "I think it is better to learn a goreign"
type textarea "x"
type textarea "I think it is better to learn a goreig"
type textarea "x"
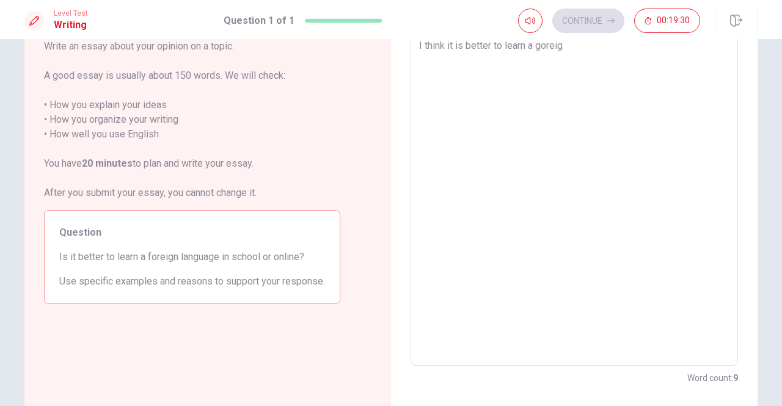
type textarea "I think it is better to learn a gorei"
type textarea "x"
type textarea "I think it is better to learn a [PERSON_NAME]"
type textarea "x"
type textarea "I think it is better to learn a gor"
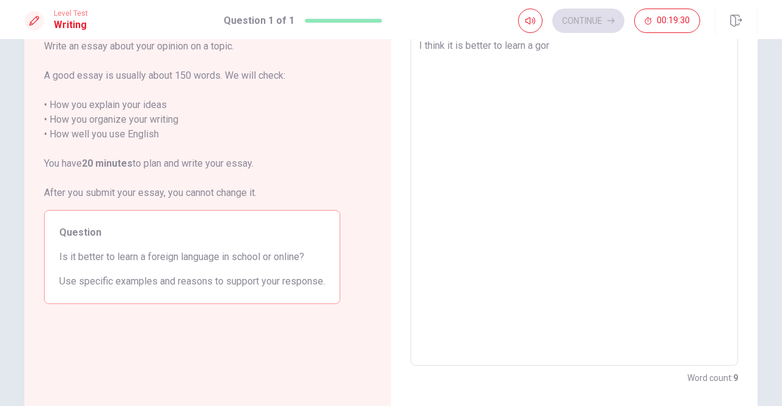
type textarea "x"
type textarea "I think it is better to learn a go"
type textarea "x"
type textarea "I think it is better to learn a g"
type textarea "x"
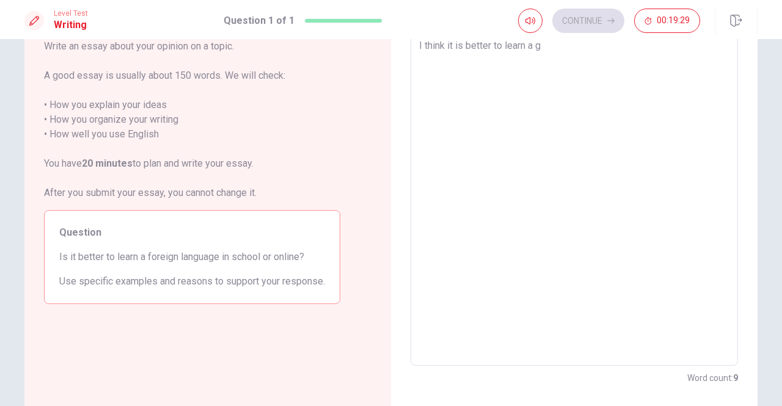
type textarea "I think it is better to learn a gf"
type textarea "x"
type textarea "I think it is better to learn a g"
type textarea "x"
type textarea "I think it is better to learn a"
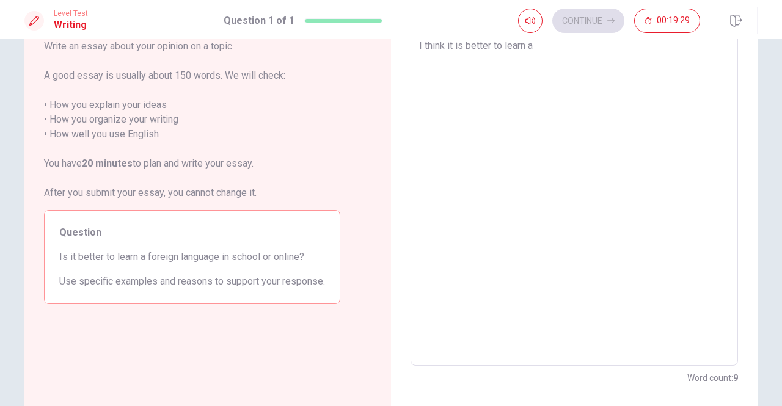
type textarea "x"
type textarea "I think it is better to learn a f"
type textarea "x"
type textarea "I think it is better to learn a fr"
type textarea "x"
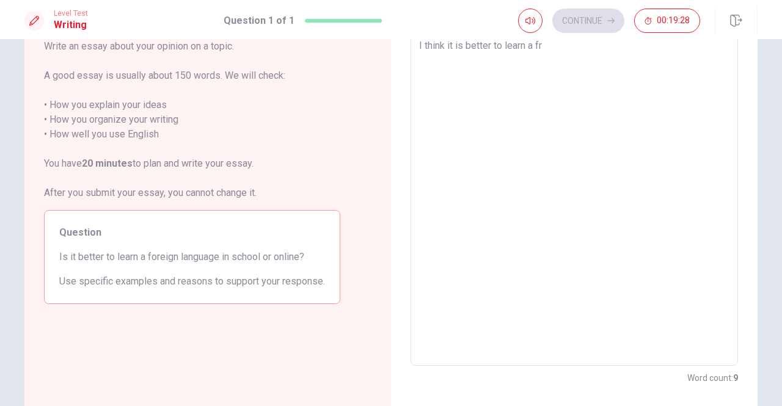
type textarea "I think it is better to learn a fro"
type textarea "x"
type textarea "I think it is better to learn a fr"
type textarea "x"
type textarea "I think it is better to learn a f"
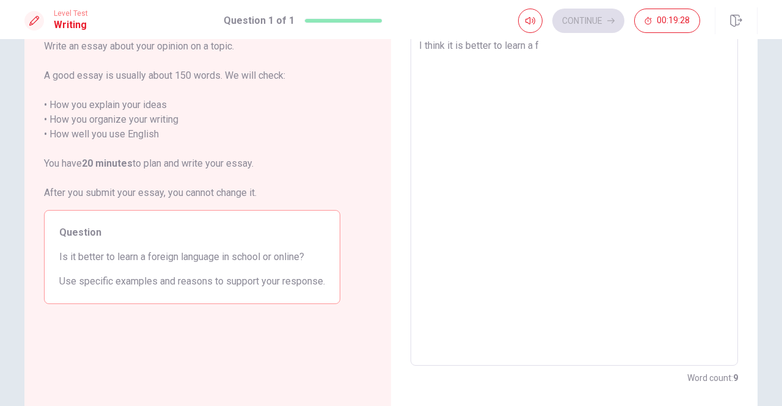
type textarea "x"
type textarea "I think it is better to learn a fo"
type textarea "x"
type textarea "I think it is better to learn a for"
type textarea "x"
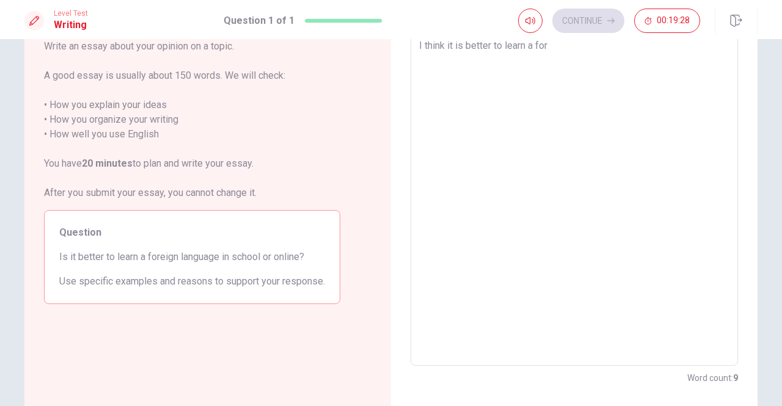
type textarea "I think it is better to learn a fori"
type textarea "x"
type textarea "I think it is better to learn a for"
type textarea "x"
type textarea "I think it is better to learn a fore"
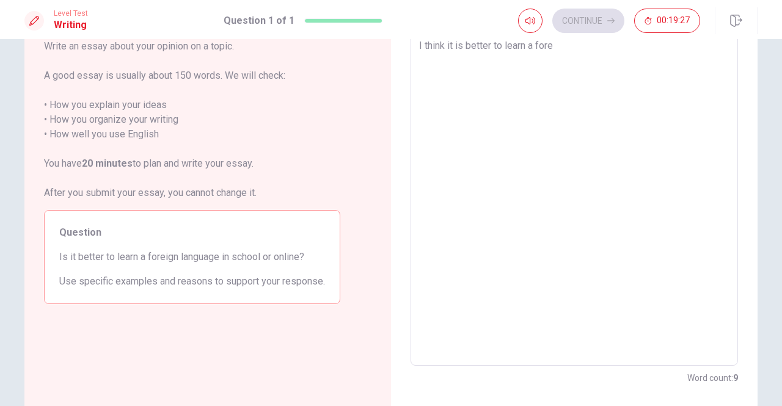
type textarea "x"
type textarea "I think it is better to learn a forei"
type textarea "x"
type textarea "I think it is better to learn a foreig"
type textarea "x"
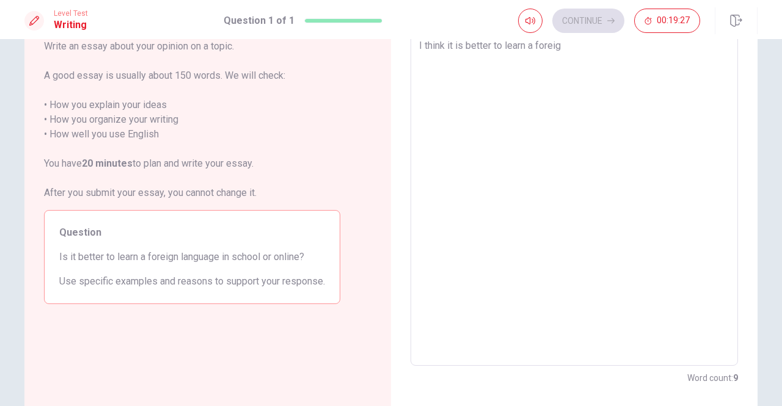
type textarea "I think it is better to learn a foreign"
type textarea "x"
type textarea "I think it is better to learn a foreign"
type textarea "x"
type textarea "I think it is better to learn a foreign l"
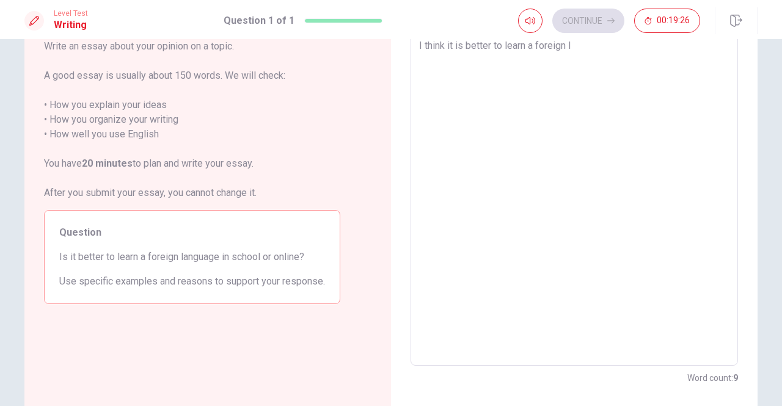
type textarea "x"
type textarea "I think it is better to learn a foreign la"
type textarea "x"
type textarea "I think it is better to learn a foreign lan"
type textarea "x"
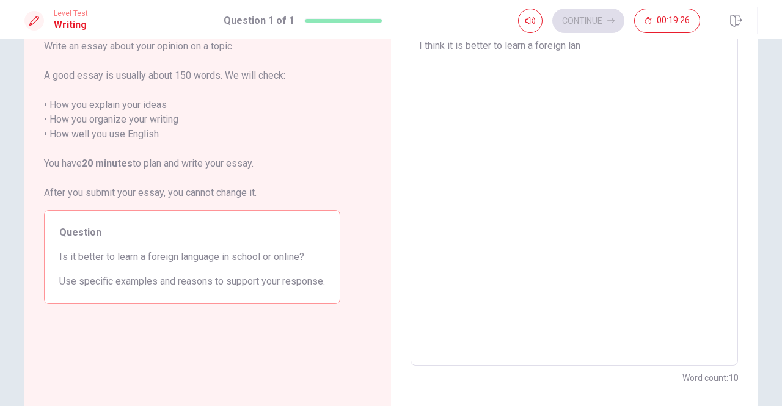
type textarea "I think it is better to learn a foreign lang"
type textarea "x"
type textarea "I think it is better to learn a foreign langu"
type textarea "x"
type textarea "I think it is better to learn a foreign langua"
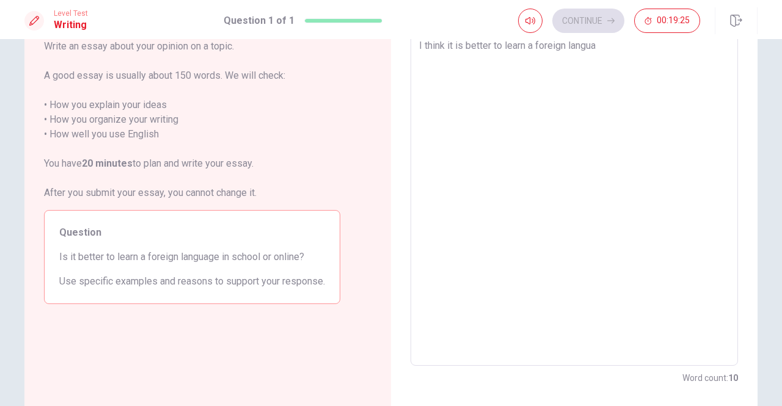
type textarea "x"
type textarea "I think it is better to learn a foreign languag"
type textarea "x"
type textarea "I think it is better to learn a foreign language"
type textarea "x"
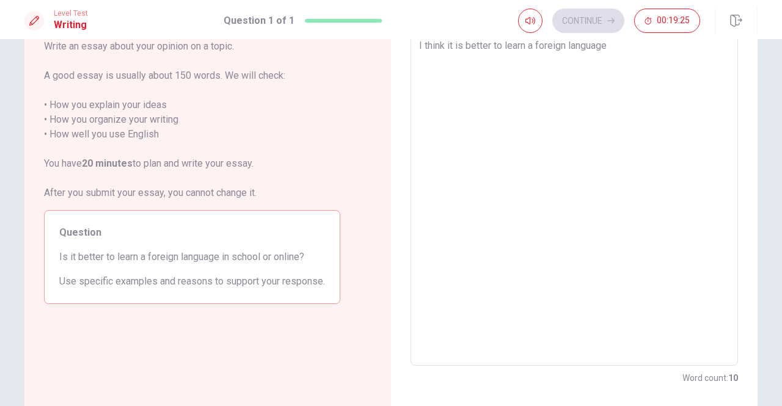
type textarea "I think it is better to learn a foreign language"
type textarea "x"
type textarea "I think it is better to learn a foreign language i"
type textarea "x"
type textarea "I think it is better to learn a foreign language in"
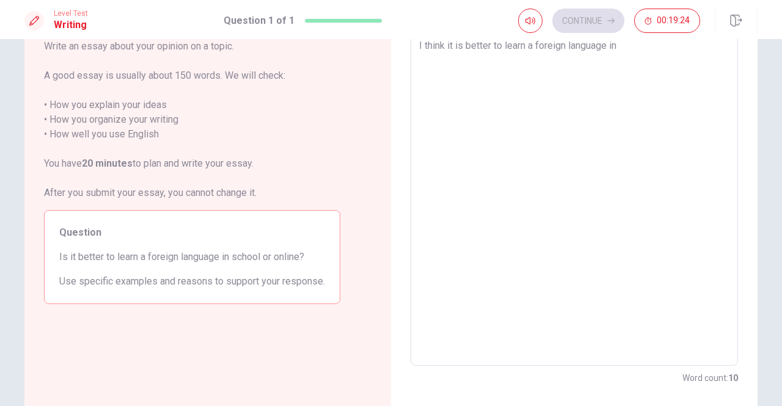
type textarea "x"
type textarea "I think it is better to learn a foreign language in"
type textarea "x"
type textarea "I think it is better to learn a foreign language in o"
type textarea "x"
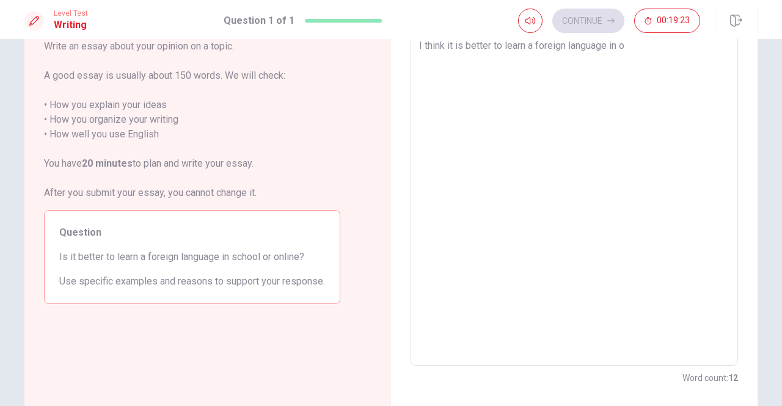
type textarea "I think it is better to learn a foreign language in on"
type textarea "x"
type textarea "I think it is better to learn a foreign language in o"
type textarea "x"
type textarea "I think it is better to learn a foreign language in"
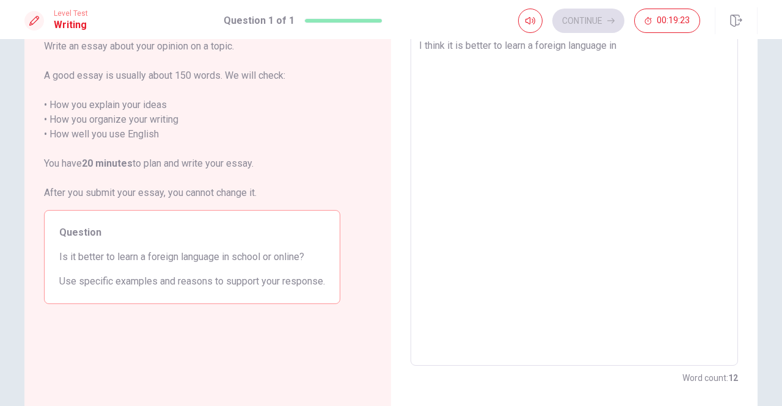
type textarea "x"
type textarea "I think it is better to learn a foreign language in s"
type textarea "x"
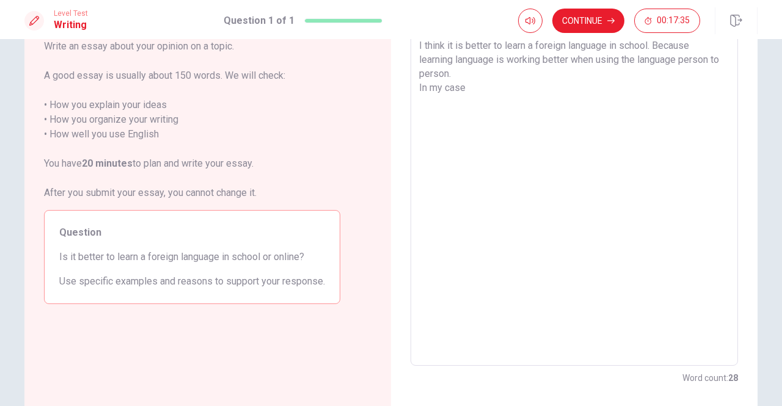
drag, startPoint x: 548, startPoint y: 92, endPoint x: 519, endPoint y: 79, distance: 31.4
click at [547, 92] on textarea "I think it is better to learn a foreign language in school. Because learning la…" at bounding box center [574, 197] width 310 height 318
click at [505, 76] on textarea "I think it is better to learn a foreign language in school. Because learning la…" at bounding box center [574, 197] width 310 height 318
click at [621, 63] on textarea "I think it is better to learn a foreign language in school. Because learning la…" at bounding box center [574, 197] width 310 height 318
click at [672, 49] on textarea "I think it is better to learn a foreign language in school. Because learning la…" at bounding box center [574, 197] width 310 height 318
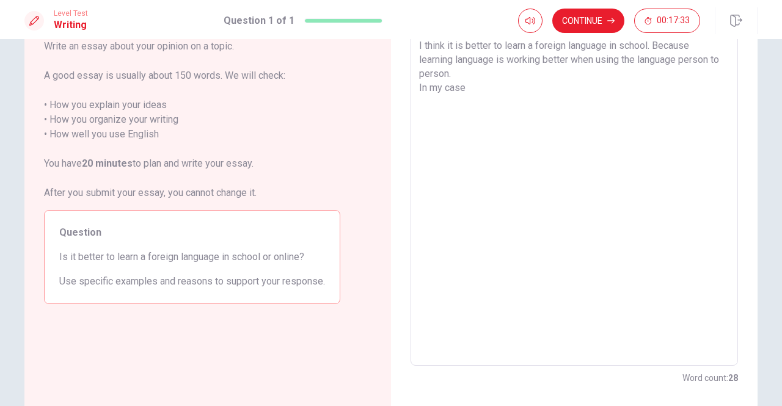
click at [694, 50] on textarea "I think it is better to learn a foreign language in school. Because learning la…" at bounding box center [574, 197] width 310 height 318
click at [632, 60] on textarea "I think it is better to learn a foreign language in school. Because "languge" i…" at bounding box center [574, 197] width 310 height 318
click at [661, 59] on textarea "I think it is better to learn a foreign language in school. Because "languge" i…" at bounding box center [574, 197] width 310 height 318
click at [632, 65] on textarea "I think it is better to learn a foreign language in school. Because "languge" i…" at bounding box center [574, 197] width 310 height 318
click at [414, 63] on div "I think it is better to learn a foreign language in school. Because "languge" i…" at bounding box center [573, 197] width 327 height 338
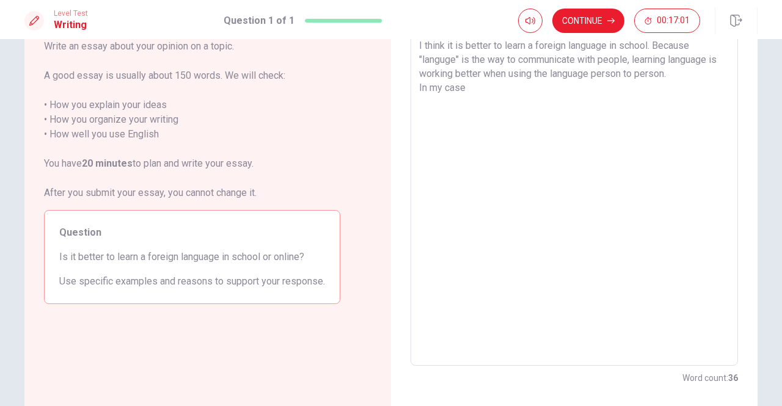
drag, startPoint x: 454, startPoint y: 57, endPoint x: 462, endPoint y: 57, distance: 7.3
click at [455, 57] on textarea "I think it is better to learn a foreign language in school. Because "languge" i…" at bounding box center [574, 197] width 310 height 318
click at [437, 57] on textarea "I think it is better to learn a foreign language in school. [PERSON_NAME] is th…" at bounding box center [574, 197] width 310 height 318
drag, startPoint x: 453, startPoint y: 54, endPoint x: 467, endPoint y: 54, distance: 13.5
click at [454, 54] on textarea "I think it is better to learn a foreign language in school. [PERSON_NAME] is th…" at bounding box center [574, 197] width 310 height 318
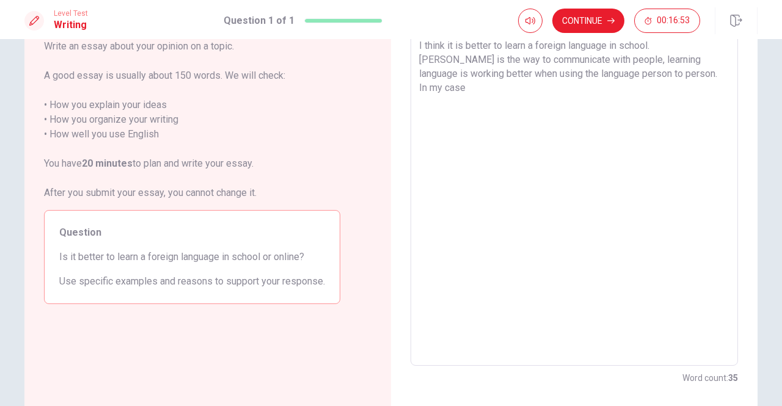
click at [484, 52] on textarea "I think it is better to learn a foreign language in school. [PERSON_NAME] is th…" at bounding box center [574, 197] width 310 height 318
drag, startPoint x: 517, startPoint y: 53, endPoint x: 551, endPoint y: 58, distance: 33.9
click at [524, 54] on textarea "I think it is better to learn a foreign language in school. [PERSON_NAME] is th…" at bounding box center [574, 197] width 310 height 318
click at [558, 58] on textarea "I think it is better to learn a foreign language in school. [PERSON_NAME] is th…" at bounding box center [574, 197] width 310 height 318
click at [560, 58] on textarea "I think it is better to learn a foreign language in school. [PERSON_NAME] is th…" at bounding box center [574, 197] width 310 height 318
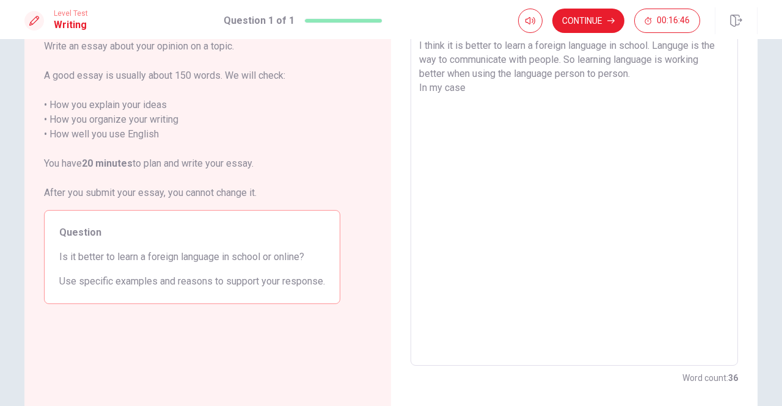
click at [448, 61] on textarea "I think it is better to learn a foreign language in school. Languge is the way …" at bounding box center [574, 197] width 310 height 318
click at [653, 58] on textarea "I think it is better to learn a foreign language in school. Languge is the way …" at bounding box center [574, 197] width 310 height 318
click at [692, 63] on textarea "I think it is better to learn a foreign language in school. Languge is the way …" at bounding box center [574, 197] width 310 height 318
click at [476, 89] on textarea "I think it is better to learn a foreign language in school. Languge is the way …" at bounding box center [574, 197] width 310 height 318
click at [459, 80] on textarea "I think it is better to learn a foreign language in school. Languge is the way …" at bounding box center [574, 197] width 310 height 318
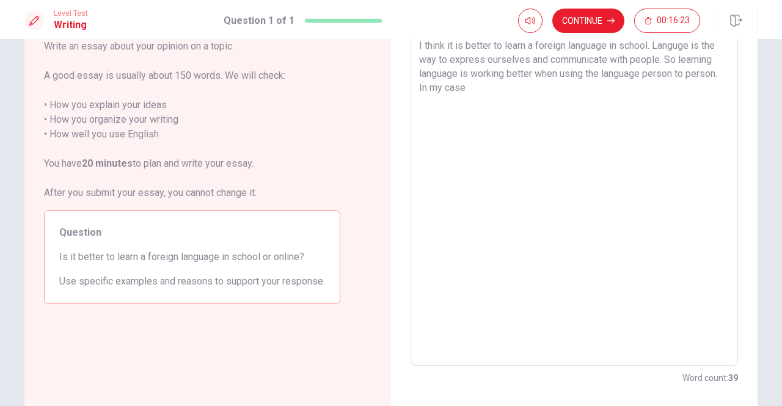
drag, startPoint x: 494, startPoint y: 79, endPoint x: 557, endPoint y: 73, distance: 63.8
click at [496, 79] on textarea "I think it is better to learn a foreign language in school. Languge is the way …" at bounding box center [574, 197] width 310 height 318
click at [558, 73] on textarea "I think it is better to learn a foreign language in school. Languge is the way …" at bounding box center [574, 197] width 310 height 318
click at [484, 82] on textarea "I think it is better to learn a foreign language in school. Languge is the way …" at bounding box center [574, 197] width 310 height 318
click at [474, 78] on textarea "I think it is better to learn a foreign language in school. Languge is the way …" at bounding box center [574, 197] width 310 height 318
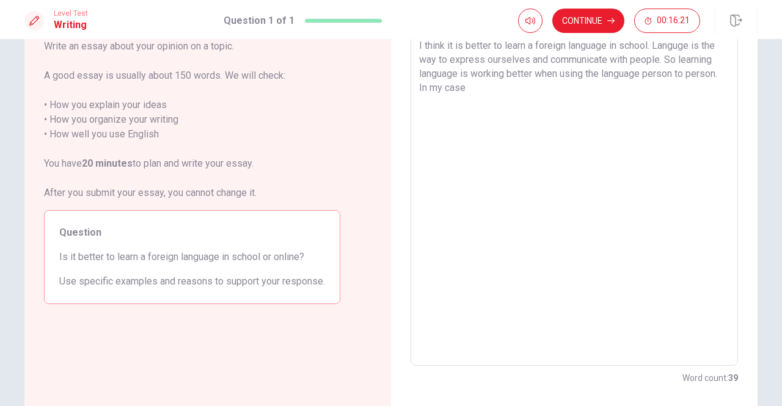
click at [492, 76] on textarea "I think it is better to learn a foreign language in school. Languge is the way …" at bounding box center [574, 197] width 310 height 318
click at [517, 75] on textarea "I think it is better to learn a foreign language in school. Languge is the way …" at bounding box center [574, 197] width 310 height 318
click at [580, 75] on textarea "I think it is better to learn a foreign language in school. Languge is the way …" at bounding box center [574, 197] width 310 height 318
click at [528, 76] on textarea "I think it is better to learn a foreign language in school. Languge is the way …" at bounding box center [574, 197] width 310 height 318
click at [534, 75] on textarea "I think it is better to learn a foreign language in school. Languge is the way …" at bounding box center [574, 197] width 310 height 318
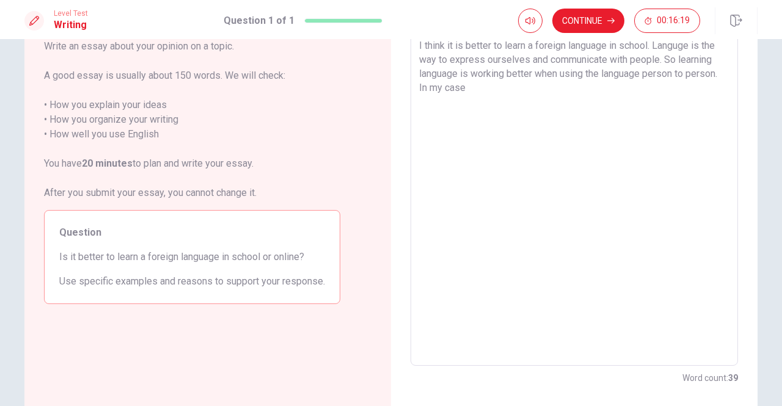
click at [530, 76] on textarea "I think it is better to learn a foreign language in school. Languge is the way …" at bounding box center [574, 197] width 310 height 318
click at [545, 81] on textarea "I think it is better to learn a foreign language in school. Languge is the way …" at bounding box center [574, 197] width 310 height 318
click at [633, 73] on textarea "I think it is better to learn a foreign language in school. Languge is the way …" at bounding box center [574, 197] width 310 height 318
click at [619, 84] on textarea "I think it is better to learn a foreign language in school. Languge is the way …" at bounding box center [574, 197] width 310 height 318
click at [529, 78] on textarea "I think it is better to learn a foreign language in school. Languge is the way …" at bounding box center [574, 197] width 310 height 318
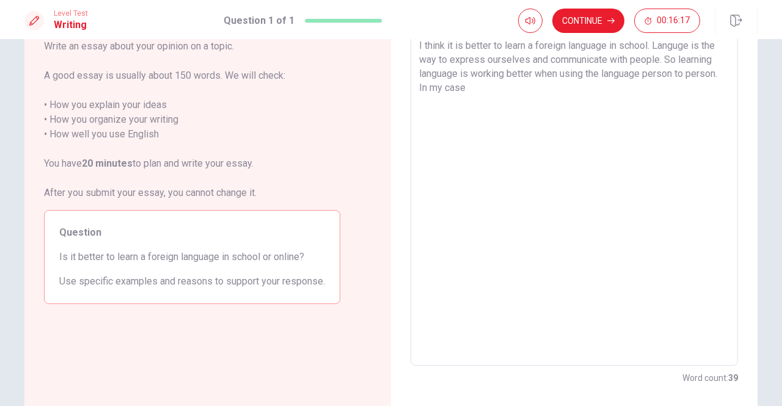
click at [524, 97] on textarea "I think it is better to learn a foreign language in school. Languge is the way …" at bounding box center [574, 197] width 310 height 318
click at [601, 81] on textarea "I think it is better to learn a foreign language in school. Languge is the way …" at bounding box center [574, 197] width 310 height 318
click at [657, 85] on textarea "I think it is better to learn a foreign language in school. Languge is the way …" at bounding box center [574, 197] width 310 height 318
click at [574, 79] on textarea "I think it is better to learn a foreign language in school. Languge is the way …" at bounding box center [574, 197] width 310 height 318
drag, startPoint x: 557, startPoint y: 75, endPoint x: 625, endPoint y: 71, distance: 68.5
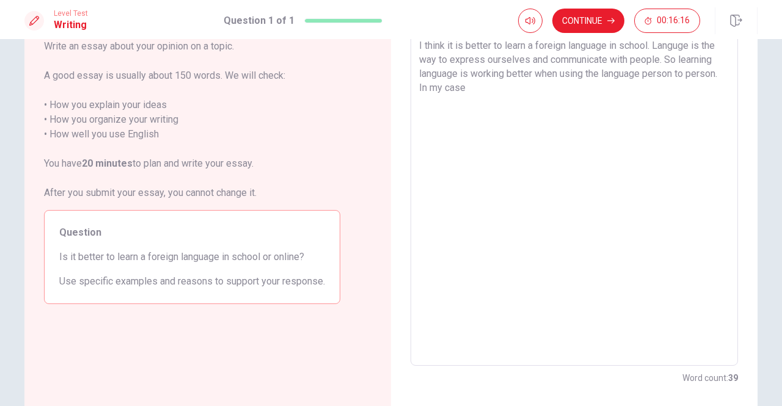
click at [558, 75] on textarea "I think it is better to learn a foreign language in school. Languge is the way …" at bounding box center [574, 197] width 310 height 318
click at [648, 71] on textarea "I think it is better to learn a foreign language in school. Languge is the way …" at bounding box center [574, 197] width 310 height 318
drag, startPoint x: 641, startPoint y: 74, endPoint x: 588, endPoint y: 79, distance: 54.0
click at [588, 79] on textarea "I think it is better to learn a foreign language in school. Languge is the way …" at bounding box center [574, 197] width 310 height 318
click at [665, 71] on textarea "I think it is better to learn a foreign language in school. Languge is the way …" at bounding box center [574, 197] width 310 height 318
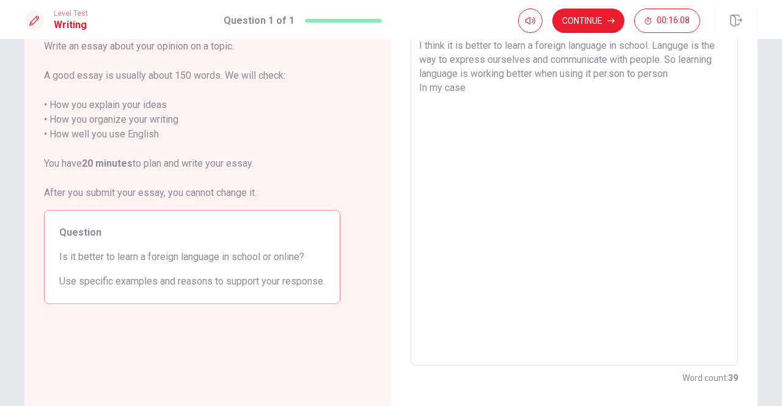
drag, startPoint x: 661, startPoint y: 82, endPoint x: 589, endPoint y: 78, distance: 71.6
click at [589, 78] on textarea "I think it is better to learn a foreign language in school. Languge is the way …" at bounding box center [574, 197] width 310 height 318
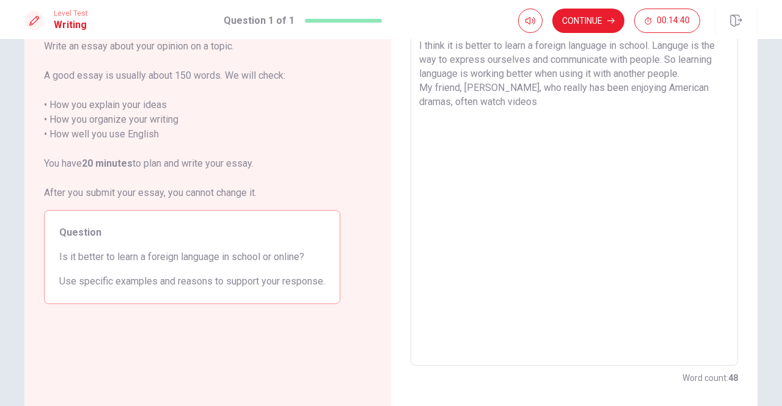
drag, startPoint x: 539, startPoint y: 97, endPoint x: 428, endPoint y: 101, distance: 111.2
click at [428, 101] on textarea "I think it is better to learn a foreign language in school. Languge is the way …" at bounding box center [574, 197] width 310 height 318
click at [631, 95] on textarea "I think it is better to learn a foreign language in school. Languge is the way …" at bounding box center [574, 197] width 310 height 318
click at [631, 89] on textarea "I think it is better to learn a foreign language in school. Languge is the way …" at bounding box center [574, 197] width 310 height 318
click at [533, 106] on textarea "I think it is better to learn a foreign language in school. Languge is the way …" at bounding box center [574, 197] width 310 height 318
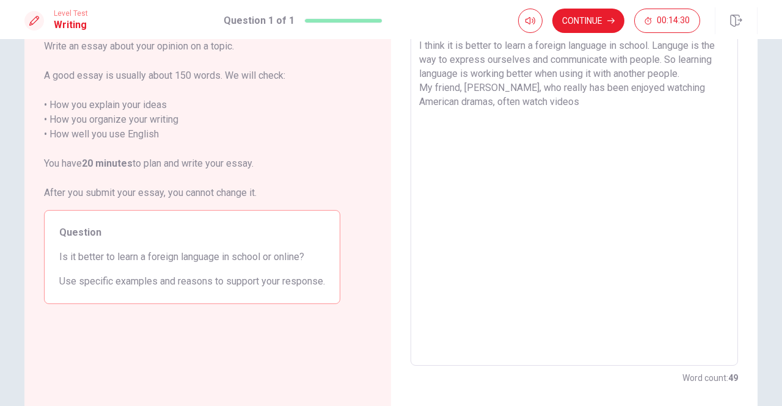
click at [555, 99] on textarea "I think it is better to learn a foreign language in school. Languge is the way …" at bounding box center [574, 197] width 310 height 318
drag, startPoint x: 552, startPoint y: 101, endPoint x: 454, endPoint y: 99, distance: 98.4
click at [454, 99] on textarea "I think it is better to learn a foreign language in school. Languge is the way …" at bounding box center [574, 197] width 310 height 318
click at [618, 119] on textarea "I think it is better to learn a foreign language in school. Languge is the way …" at bounding box center [574, 197] width 310 height 318
click at [632, 115] on textarea "I think it is better to learn a foreign language in school. Languge is the way …" at bounding box center [574, 197] width 310 height 318
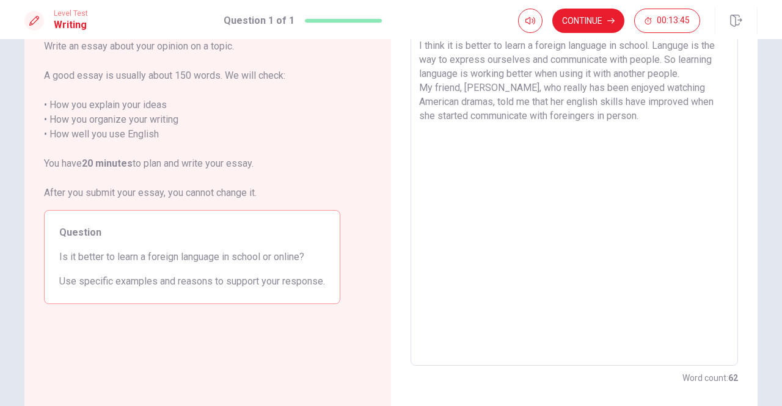
click at [614, 117] on textarea "I think it is better to learn a foreign language in school. Languge is the way …" at bounding box center [574, 197] width 310 height 318
click at [630, 116] on textarea "I think it is better to learn a foreign language in school. Languge is the way …" at bounding box center [574, 197] width 310 height 318
drag, startPoint x: 470, startPoint y: 103, endPoint x: 519, endPoint y: 102, distance: 48.9
click at [470, 103] on textarea "I think it is better to learn a foreign language in school. Languge is the way …" at bounding box center [574, 197] width 310 height 318
click at [541, 101] on textarea "I think it is better to learn a foreign language in school. Languge is the way …" at bounding box center [574, 197] width 310 height 318
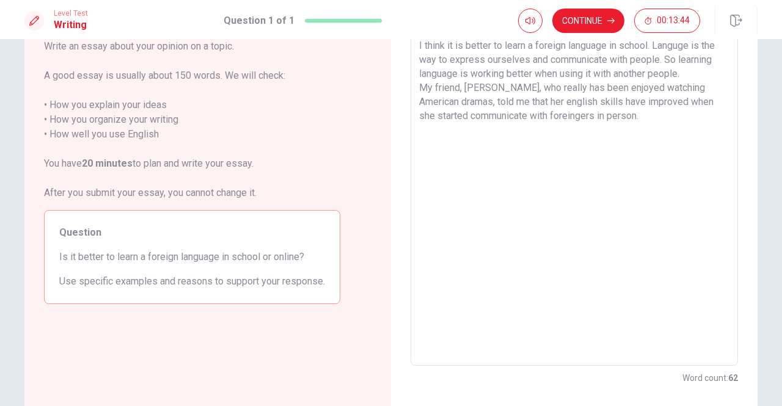
drag, startPoint x: 630, startPoint y: 108, endPoint x: 640, endPoint y: 108, distance: 9.8
click at [640, 108] on textarea "I think it is better to learn a foreign language in school. Languge is the way …" at bounding box center [574, 197] width 310 height 318
click at [652, 126] on textarea "I think it is better to learn a foreign language in school. Languge is the way …" at bounding box center [574, 197] width 310 height 318
click at [580, 103] on textarea "I think it is better to learn a foreign language in school. Languge is the way …" at bounding box center [574, 197] width 310 height 318
click at [563, 106] on textarea "I think it is better to learn a foreign language in school. Languge is the way …" at bounding box center [574, 197] width 310 height 318
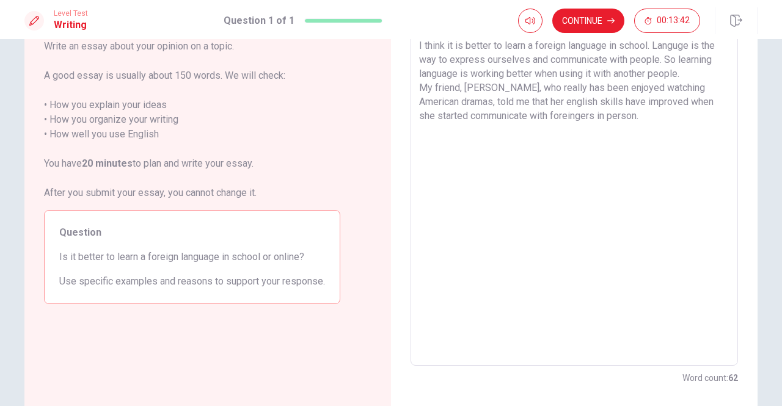
click at [586, 103] on textarea "I think it is better to learn a foreign language in school. Languge is the way …" at bounding box center [574, 197] width 310 height 318
click at [582, 103] on textarea "I think it is better to learn a foreign language in school. Languge is the way …" at bounding box center [574, 197] width 310 height 318
click at [629, 107] on textarea "I think it is better to learn a foreign language in school. Languge is the way …" at bounding box center [574, 197] width 310 height 318
click at [658, 122] on textarea "I think it is better to learn a foreign language in school. Languge is the way …" at bounding box center [574, 197] width 310 height 318
click at [524, 103] on textarea "I think it is better to learn a foreign language in school. Languge is the way …" at bounding box center [574, 197] width 310 height 318
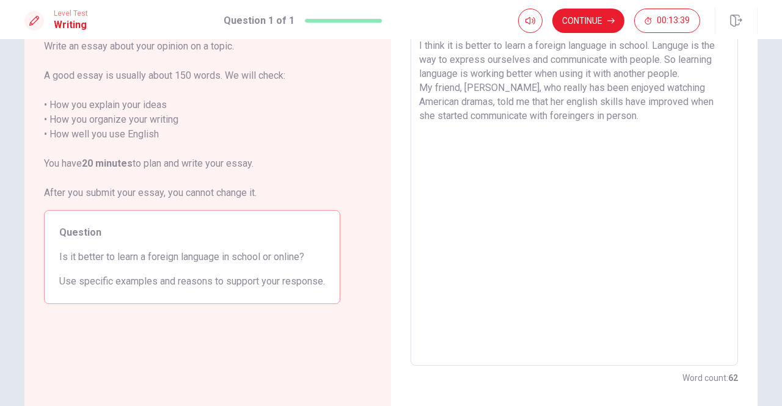
click at [556, 103] on textarea "I think it is better to learn a foreign language in school. Languge is the way …" at bounding box center [574, 197] width 310 height 318
click at [574, 103] on textarea "I think it is better to learn a foreign language in school. Languge is the way …" at bounding box center [574, 197] width 310 height 318
click at [580, 102] on textarea "I think it is better to learn a foreign language in school. Languge is the way …" at bounding box center [574, 197] width 310 height 318
click at [569, 102] on textarea "I think it is better to learn a foreign language in school. Languge is the way …" at bounding box center [574, 197] width 310 height 318
click at [636, 112] on textarea "I think it is better to learn a foreign language in school. Languge is the way …" at bounding box center [574, 197] width 310 height 318
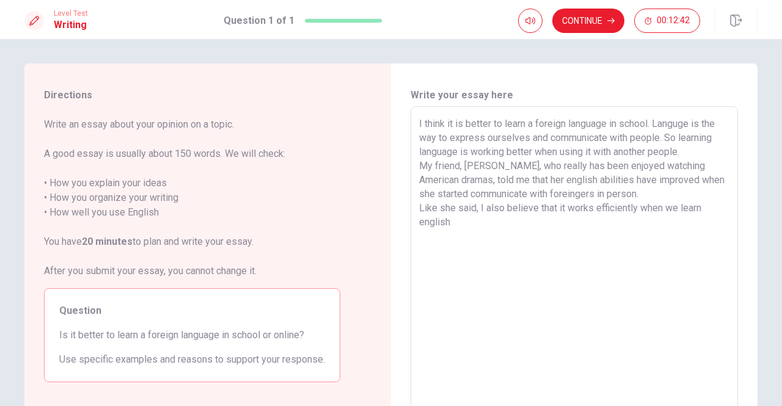
scroll to position [81, 0]
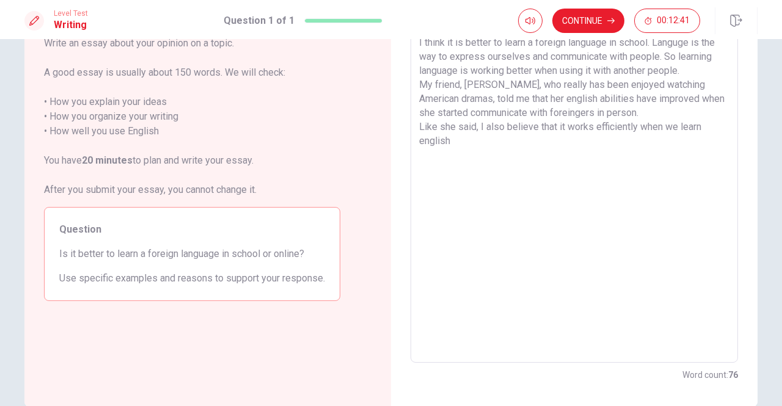
click at [638, 124] on textarea "I think it is better to learn a foreign language in school. Languge is the way …" at bounding box center [574, 194] width 310 height 318
drag, startPoint x: 608, startPoint y: 126, endPoint x: 624, endPoint y: 128, distance: 16.0
click at [612, 126] on textarea "I think it is better to learn a foreign language in school. Languge is the way …" at bounding box center [574, 194] width 310 height 318
click at [635, 129] on textarea "I think it is better to learn a foreign language in school. Languge is the way …" at bounding box center [574, 194] width 310 height 318
click at [621, 124] on textarea "I think it is better to learn a foreign language in school. Languge is the way …" at bounding box center [574, 194] width 310 height 318
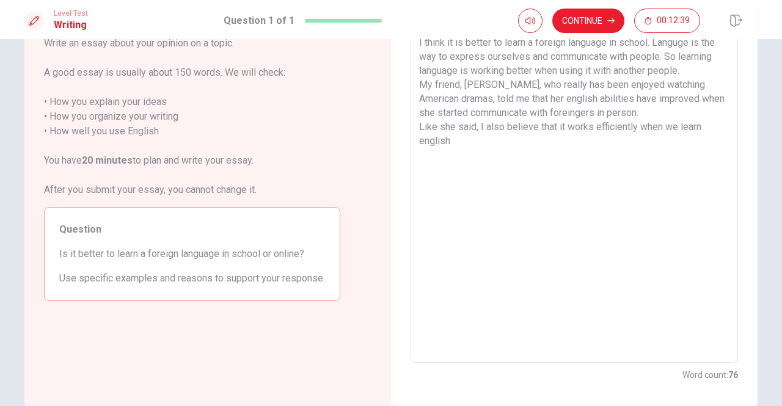
click at [640, 131] on textarea "I think it is better to learn a foreign language in school. Languge is the way …" at bounding box center [574, 194] width 310 height 318
click at [633, 151] on textarea "I think it is better to learn a foreign language in school. Languge is the way …" at bounding box center [574, 194] width 310 height 318
click at [622, 139] on textarea "I think it is better to learn a foreign language in school. Languge is the way …" at bounding box center [574, 194] width 310 height 318
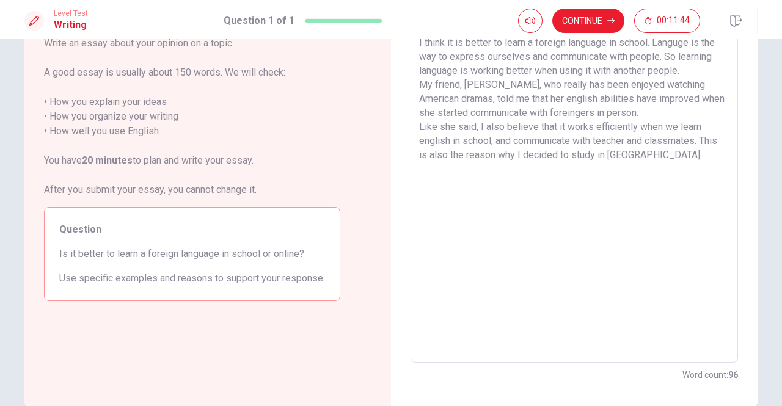
click at [614, 155] on textarea "I think it is better to learn a foreign language in school. Languge is the way …" at bounding box center [574, 194] width 310 height 318
click at [628, 166] on textarea "I think it is better to learn a foreign language in school. Languge is the way …" at bounding box center [574, 194] width 310 height 318
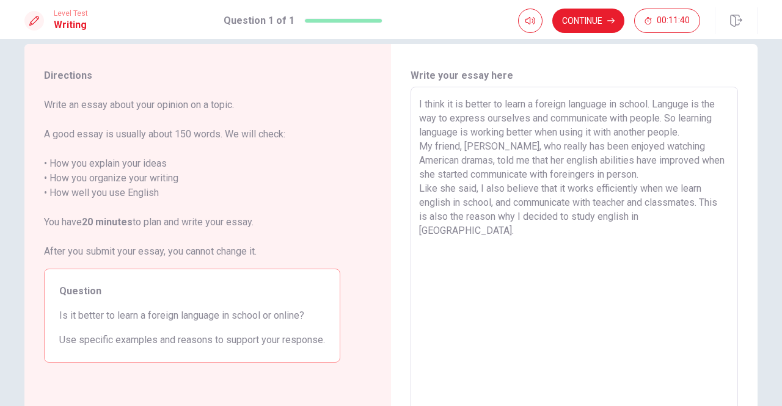
scroll to position [0, 0]
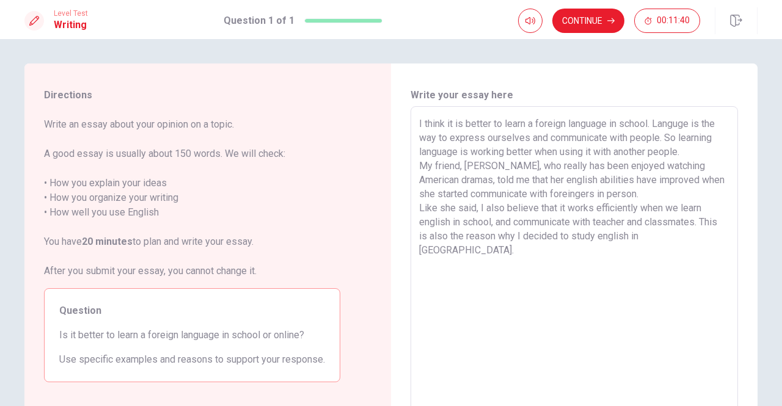
click at [530, 210] on textarea "I think it is better to learn a foreign language in school. Languge is the way …" at bounding box center [574, 276] width 310 height 318
click at [573, 214] on textarea "I think it is better to learn a foreign language in school. Languge is the way …" at bounding box center [574, 276] width 310 height 318
click at [546, 136] on textarea "I think it is better to learn a foreign language in school. Languge is the way …" at bounding box center [574, 276] width 310 height 318
drag, startPoint x: 552, startPoint y: 173, endPoint x: 560, endPoint y: 173, distance: 7.9
click at [553, 173] on textarea "I think it is better to learn a foreign language in school. Languge is the way …" at bounding box center [574, 276] width 310 height 318
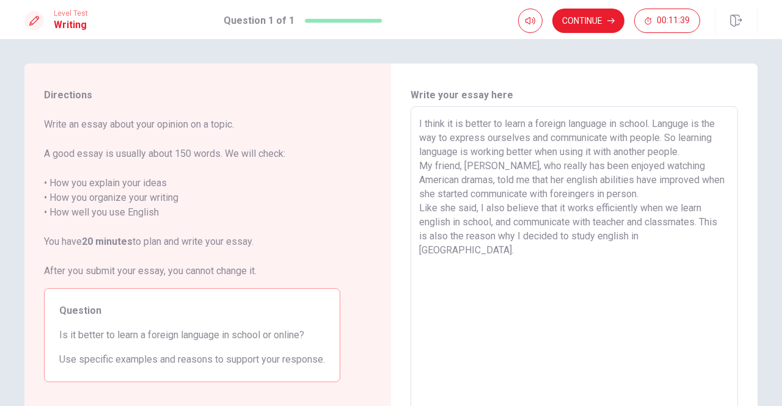
click at [643, 172] on textarea "I think it is better to learn a foreign language in school. Languge is the way …" at bounding box center [574, 276] width 310 height 318
click at [651, 180] on textarea "I think it is better to learn a foreign language in school. Languge is the way …" at bounding box center [574, 276] width 310 height 318
click at [651, 202] on textarea "I think it is better to learn a foreign language in school. Languge is the way …" at bounding box center [574, 276] width 310 height 318
click at [667, 257] on textarea "I think it is better to learn a foreign language in school. Languge is the way …" at bounding box center [574, 276] width 310 height 318
click at [691, 225] on textarea "I think it is better to learn a foreign language in school. Languge is the way …" at bounding box center [574, 276] width 310 height 318
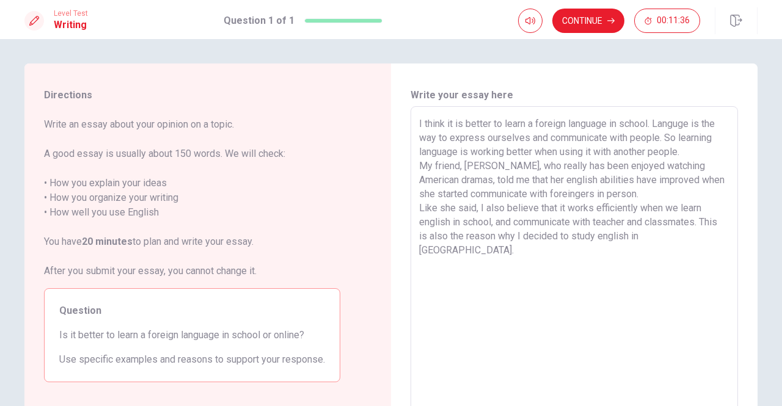
click at [679, 142] on textarea "I think it is better to learn a foreign language in school. Languge is the way …" at bounding box center [574, 276] width 310 height 318
click at [681, 185] on textarea "I think it is better to learn a foreign language in school. Languge is the way …" at bounding box center [574, 276] width 310 height 318
click at [687, 221] on textarea "I think it is better to learn a foreign language in school. Languge is the way …" at bounding box center [574, 276] width 310 height 318
click at [497, 177] on textarea "I think it is better to learn a foreign language in school. Languge is the way …" at bounding box center [574, 276] width 310 height 318
click at [511, 222] on textarea "I think it is better to learn a foreign language in school. Languge is the way …" at bounding box center [574, 276] width 310 height 318
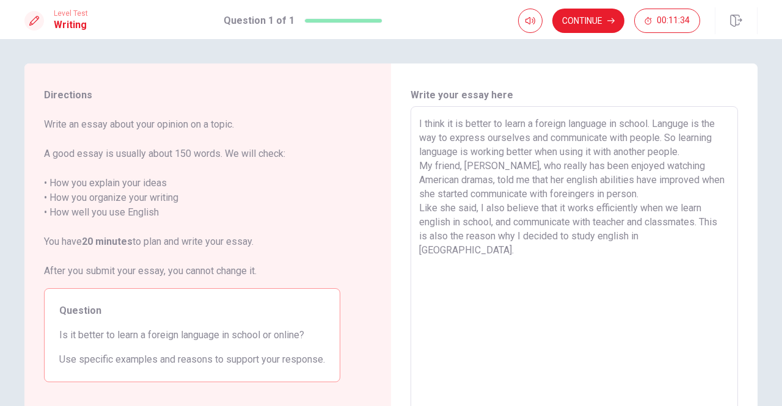
click at [600, 247] on textarea "I think it is better to learn a foreign language in school. Languge is the way …" at bounding box center [574, 276] width 310 height 318
click at [654, 225] on textarea "I think it is better to learn a foreign language in school. Languge is the way …" at bounding box center [574, 276] width 310 height 318
click at [680, 214] on textarea "I think it is better to learn a foreign language in school. Languge is the way …" at bounding box center [574, 276] width 310 height 318
drag, startPoint x: 690, startPoint y: 235, endPoint x: 712, endPoint y: 235, distance: 22.0
click at [691, 235] on textarea "I think it is better to learn a foreign language in school. Languge is the way …" at bounding box center [574, 276] width 310 height 318
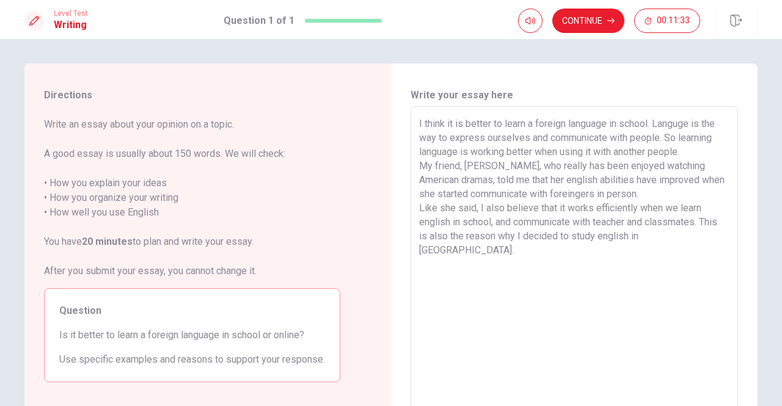
click at [713, 235] on textarea "I think it is better to learn a foreign language in school. Languge is the way …" at bounding box center [574, 276] width 310 height 318
click at [575, 219] on textarea "I think it is better to learn a foreign language in school. Languge is the way …" at bounding box center [574, 276] width 310 height 318
drag, startPoint x: 595, startPoint y: 243, endPoint x: 685, endPoint y: 242, distance: 89.8
click at [597, 243] on textarea "I think it is better to learn a foreign language in school. Languge is the way …" at bounding box center [574, 276] width 310 height 318
click at [720, 240] on textarea "I think it is better to learn a foreign language in school. Languge is the way …" at bounding box center [574, 276] width 310 height 318
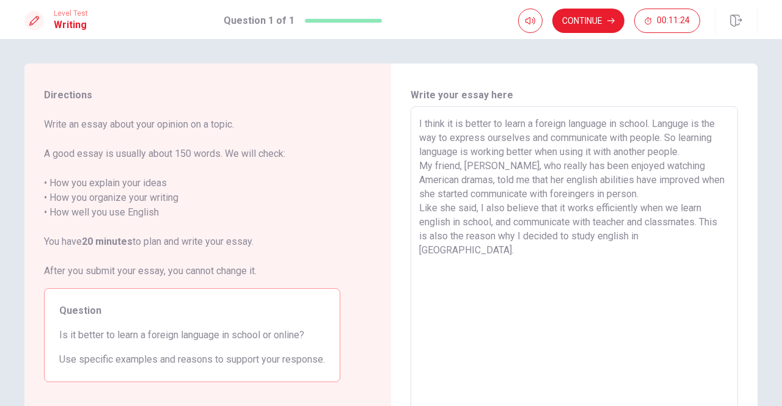
click at [634, 195] on textarea "I think it is better to learn a foreign language in school. Languge is the way …" at bounding box center [574, 276] width 310 height 318
click at [641, 208] on textarea "I think it is better to learn a foreign language in school. Languge is the way …" at bounding box center [574, 276] width 310 height 318
drag, startPoint x: 674, startPoint y: 219, endPoint x: 709, endPoint y: 229, distance: 36.2
click at [676, 220] on textarea "I think it is better to learn a foreign language in school. Languge is the way …" at bounding box center [574, 276] width 310 height 318
drag, startPoint x: 709, startPoint y: 229, endPoint x: 719, endPoint y: 258, distance: 30.5
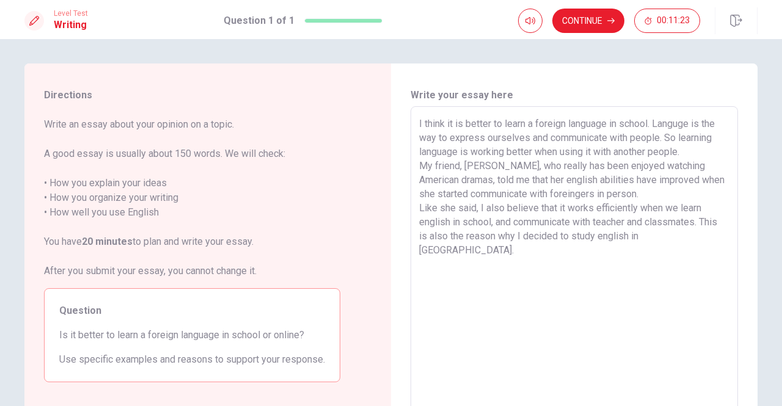
click at [709, 230] on textarea "I think it is better to learn a foreign language in school. Languge is the way …" at bounding box center [574, 276] width 310 height 318
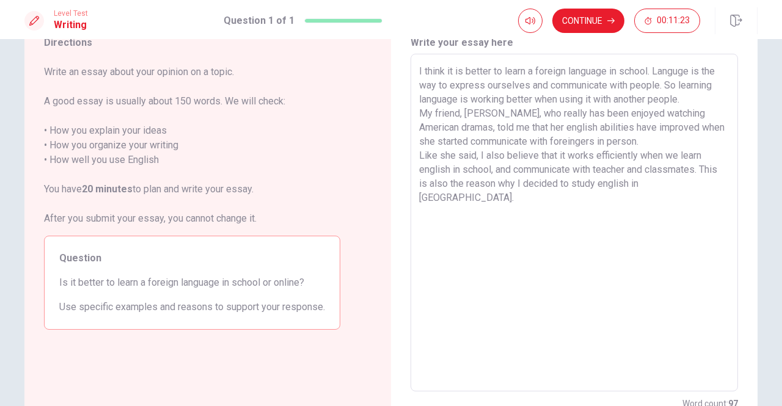
scroll to position [81, 0]
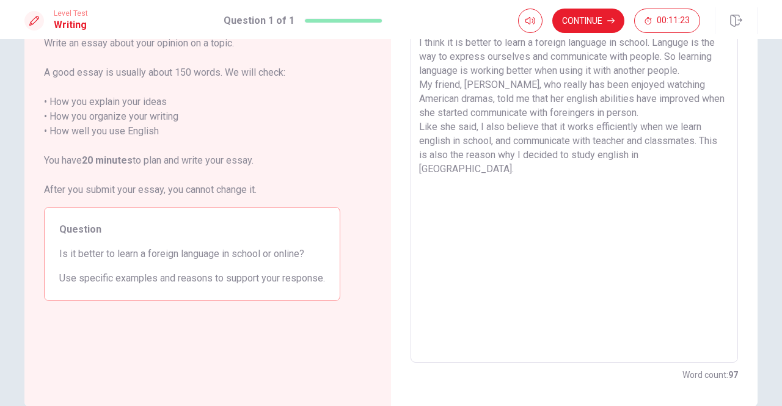
click at [705, 159] on textarea "I think it is better to learn a foreign language in school. Languge is the way …" at bounding box center [574, 194] width 310 height 318
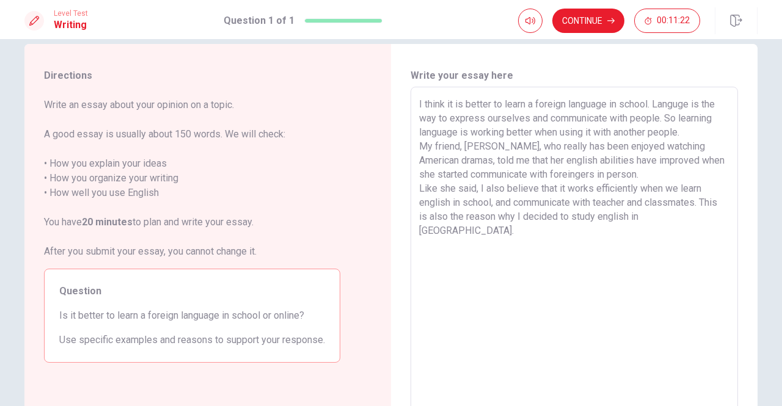
scroll to position [0, 0]
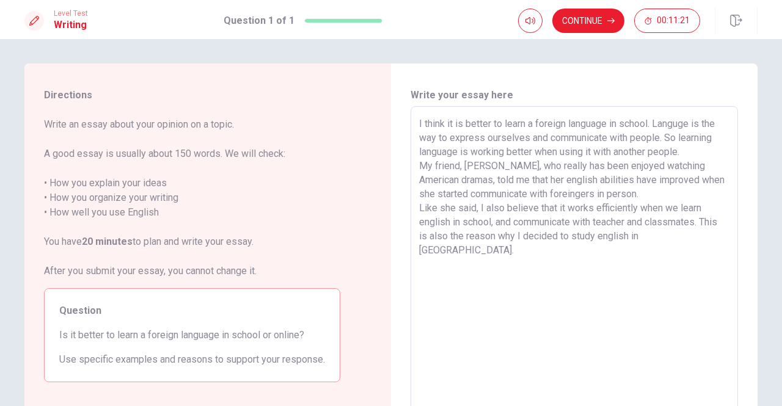
click at [619, 155] on textarea "I think it is better to learn a foreign language in school. Languge is the way …" at bounding box center [574, 276] width 310 height 318
click at [625, 158] on textarea "I think it is better to learn a foreign language in school. Languge is the way …" at bounding box center [574, 276] width 310 height 318
click at [618, 203] on textarea "I think it is better to learn a foreign language in school. Languge is the way …" at bounding box center [574, 276] width 310 height 318
click at [633, 203] on textarea "I think it is better to learn a foreign language in school. Languge is the way …" at bounding box center [574, 276] width 310 height 318
click at [633, 188] on textarea "I think it is better to learn a foreign language in school. Languge is the way …" at bounding box center [574, 276] width 310 height 318
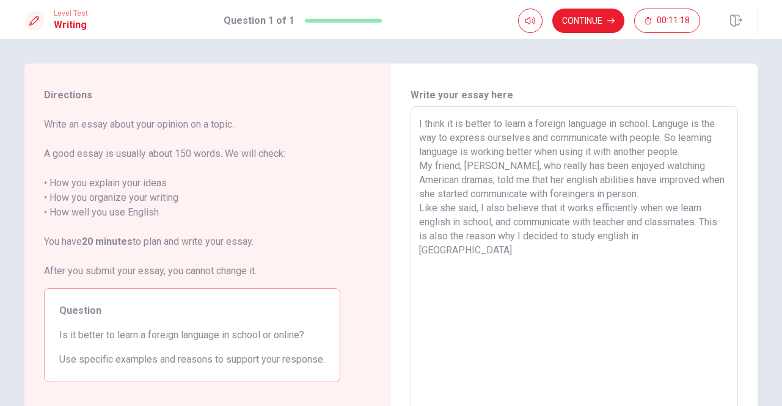
click at [513, 158] on textarea "I think it is better to learn a foreign language in school. Languge is the way …" at bounding box center [574, 276] width 310 height 318
drag, startPoint x: 582, startPoint y: 180, endPoint x: 651, endPoint y: 191, distance: 69.9
click at [584, 180] on textarea "I think it is better to learn a foreign language in school. Languge is the way …" at bounding box center [574, 276] width 310 height 318
click at [671, 206] on textarea "I think it is better to learn a foreign language in school. Languge is the way …" at bounding box center [574, 276] width 310 height 318
click at [666, 186] on textarea "I think it is better to learn a foreign language in school. Languge is the way …" at bounding box center [574, 276] width 310 height 318
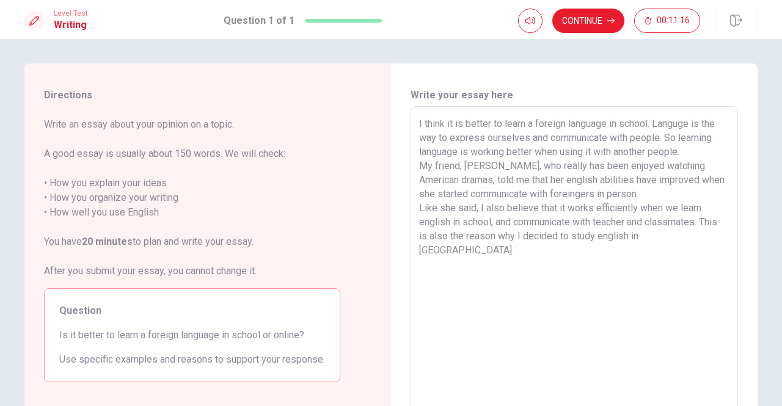
click at [476, 174] on textarea "I think it is better to learn a foreign language in school. Languge is the way …" at bounding box center [574, 276] width 310 height 318
drag, startPoint x: 556, startPoint y: 203, endPoint x: 619, endPoint y: 199, distance: 63.1
click at [562, 203] on textarea "I think it is better to learn a foreign language in school. Languge is the way …" at bounding box center [574, 276] width 310 height 318
click at [643, 197] on textarea "I think it is better to learn a foreign language in school. Languge is the way …" at bounding box center [574, 276] width 310 height 318
click at [689, 158] on textarea "I think it is better to learn a foreign language in school. Languge is the way …" at bounding box center [574, 276] width 310 height 318
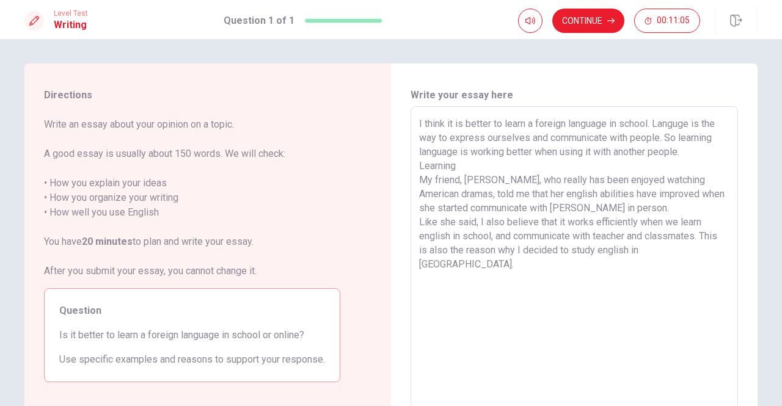
click at [650, 123] on textarea "I think it is better to learn a foreign language in school. Languge is the way …" at bounding box center [574, 276] width 310 height 318
click at [650, 121] on textarea "I think it is better to learn a foreign language in school. Languge is the way …" at bounding box center [574, 276] width 310 height 318
drag, startPoint x: 652, startPoint y: 121, endPoint x: 658, endPoint y: 122, distance: 6.1
click at [658, 122] on textarea "I think it is better to learn a foreign language in school. Languge is the way …" at bounding box center [574, 276] width 310 height 318
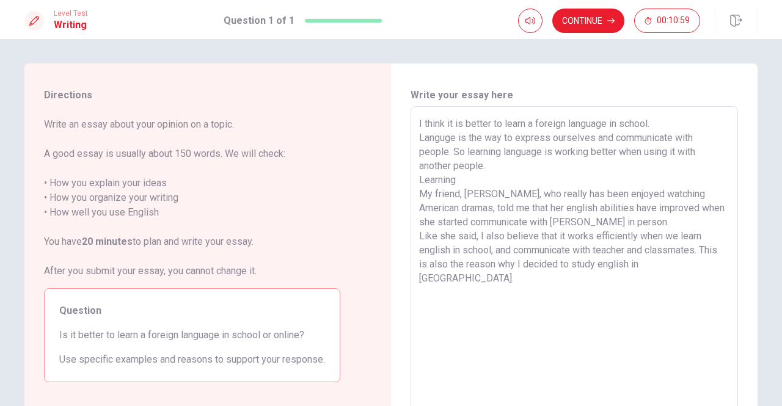
click at [419, 186] on textarea "I think it is better to learn a foreign language in school. Languge is the way …" at bounding box center [574, 276] width 310 height 318
click at [577, 173] on textarea "I think it is better to learn a foreign language in school. Languge is the way …" at bounding box center [574, 276] width 310 height 318
drag, startPoint x: 461, startPoint y: 177, endPoint x: 418, endPoint y: 179, distance: 42.8
click at [419, 179] on textarea "I think it is better to learn a foreign language in school. Languge is the way …" at bounding box center [574, 276] width 310 height 318
click at [516, 183] on textarea "I think it is better to learn a foreign language in school. Languge is the way …" at bounding box center [574, 276] width 310 height 318
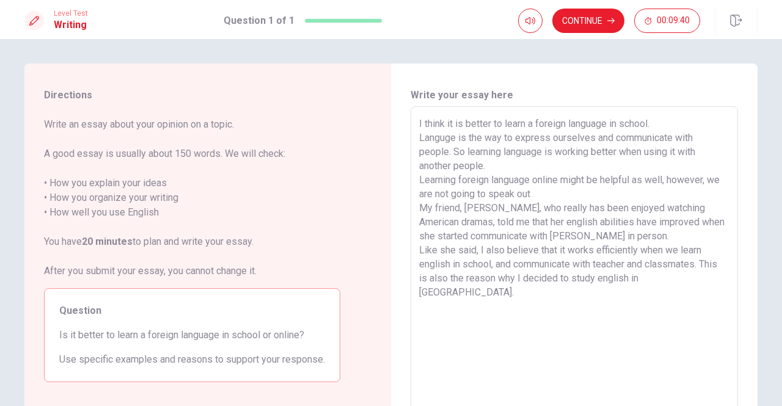
click at [577, 195] on textarea "I think it is better to learn a foreign language in school. Languge is the way …" at bounding box center [574, 276] width 310 height 318
click at [614, 178] on textarea "I think it is better to learn a foreign language in school. Languge is the way …" at bounding box center [574, 276] width 310 height 318
click at [587, 208] on textarea "I think it is better to learn a foreign language in school. Languge is the way …" at bounding box center [574, 276] width 310 height 318
click at [570, 197] on textarea "I think it is better to learn a foreign language in school. Languge is the way …" at bounding box center [574, 276] width 310 height 318
click at [571, 190] on textarea "I think it is better to learn a foreign language in school. Languge is the way …" at bounding box center [574, 276] width 310 height 318
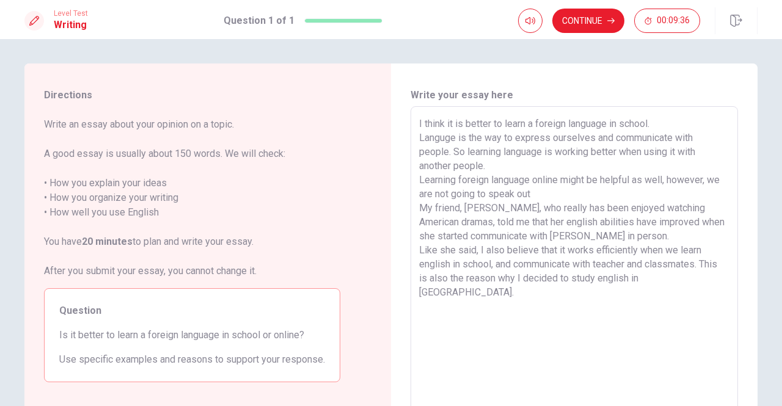
click at [611, 180] on textarea "I think it is better to learn a foreign language in school. Languge is the way …" at bounding box center [574, 276] width 310 height 318
click at [595, 195] on textarea "I think it is better to learn a foreign language in school. Languge is the way …" at bounding box center [574, 276] width 310 height 318
click at [616, 183] on textarea "I think it is better to learn a foreign language in school. Languge is the way …" at bounding box center [574, 276] width 310 height 318
click at [630, 172] on textarea "I think it is better to learn a foreign language in school. Languge is the way …" at bounding box center [574, 276] width 310 height 318
click at [629, 184] on textarea "I think it is better to learn a foreign language in school. Languge is the way …" at bounding box center [574, 276] width 310 height 318
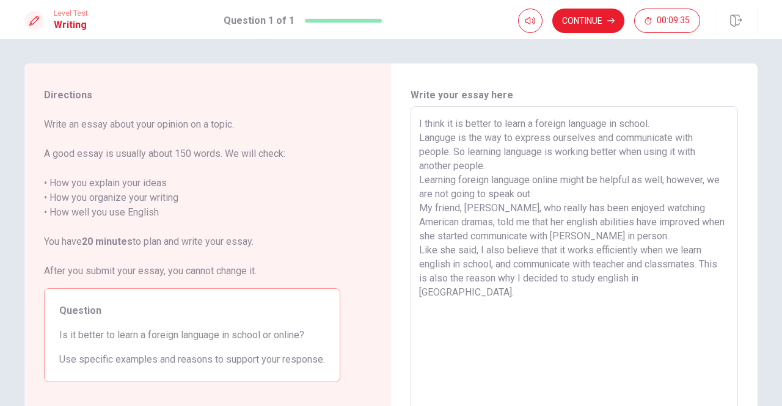
click at [702, 184] on textarea "I think it is better to learn a foreign language in school. Languge is the way …" at bounding box center [574, 276] width 310 height 318
click at [639, 188] on textarea "I think it is better to learn a foreign language in school. Languge is the way …" at bounding box center [574, 276] width 310 height 318
click at [672, 186] on textarea "I think it is better to learn a foreign language in school. Languge is the way …" at bounding box center [574, 276] width 310 height 318
click at [657, 197] on textarea "I think it is better to learn a foreign language in school. Languge is the way …" at bounding box center [574, 276] width 310 height 318
click at [609, 192] on textarea "I think it is better to learn a foreign language in school. Languge is the way …" at bounding box center [574, 276] width 310 height 318
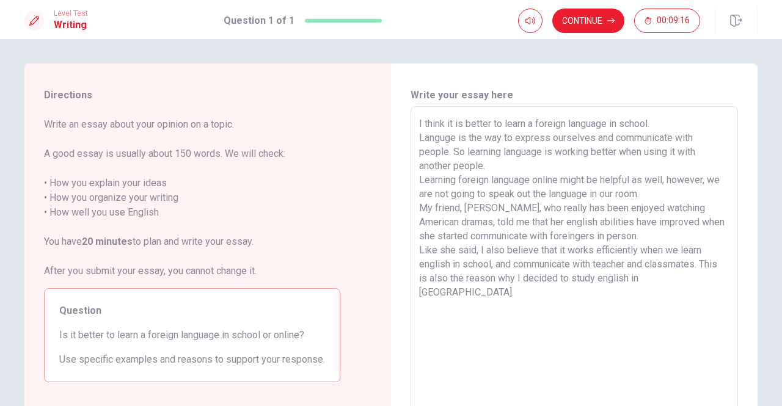
click at [699, 181] on textarea "I think it is better to learn a foreign language in school. Languge is the way …" at bounding box center [574, 276] width 310 height 318
click at [707, 184] on textarea "I think it is better to learn a foreign language in school. Languge is the way …" at bounding box center [574, 276] width 310 height 318
drag, startPoint x: 426, startPoint y: 199, endPoint x: 517, endPoint y: 191, distance: 91.3
click at [428, 197] on textarea "I think it is better to learn a foreign language in school. Languge is the way …" at bounding box center [574, 276] width 310 height 318
drag, startPoint x: 517, startPoint y: 191, endPoint x: 557, endPoint y: 194, distance: 40.4
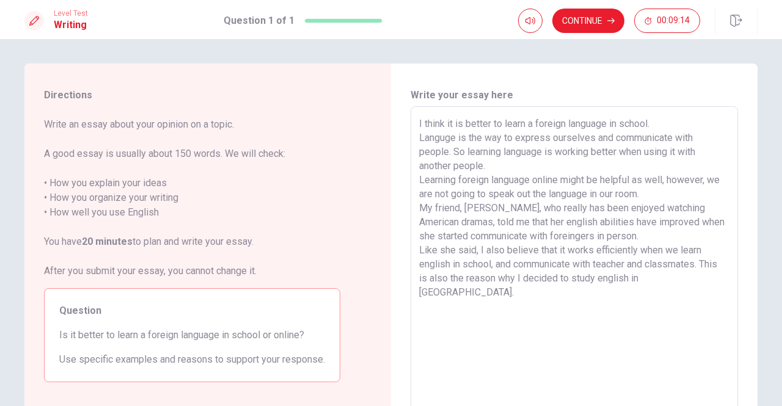
click at [517, 191] on textarea "I think it is better to learn a foreign language in school. Languge is the way …" at bounding box center [574, 276] width 310 height 318
drag, startPoint x: 576, startPoint y: 194, endPoint x: 589, endPoint y: 191, distance: 13.7
click at [578, 194] on textarea "I think it is better to learn a foreign language in school. Languge is the way …" at bounding box center [574, 276] width 310 height 318
click at [646, 185] on textarea "I think it is better to learn a foreign language in school. Languge is the way …" at bounding box center [574, 276] width 310 height 318
click at [476, 198] on textarea "I think it is better to learn a foreign language in school. Languge is the way …" at bounding box center [574, 276] width 310 height 318
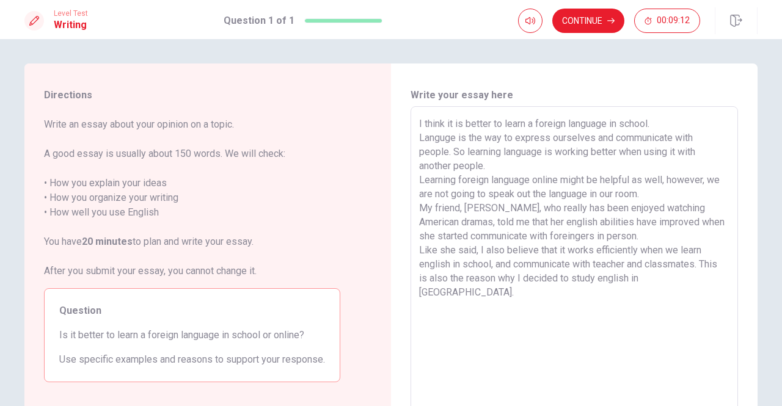
drag, startPoint x: 508, startPoint y: 191, endPoint x: 611, endPoint y: 189, distance: 103.3
click at [511, 191] on textarea "I think it is better to learn a foreign language in school. Languge is the way …" at bounding box center [574, 276] width 310 height 318
drag, startPoint x: 614, startPoint y: 189, endPoint x: 629, endPoint y: 188, distance: 14.7
click at [618, 189] on textarea "I think it is better to learn a foreign language in school. Languge is the way …" at bounding box center [574, 276] width 310 height 318
click at [650, 188] on textarea "I think it is better to learn a foreign language in school. Languge is the way …" at bounding box center [574, 276] width 310 height 318
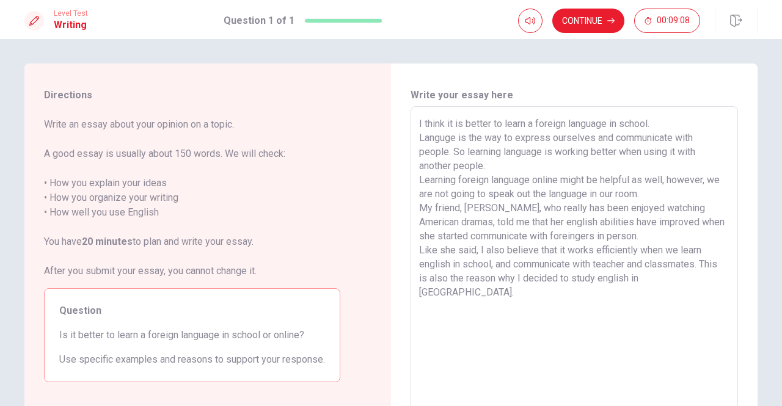
drag, startPoint x: 471, startPoint y: 194, endPoint x: 417, endPoint y: 197, distance: 54.5
click at [419, 197] on textarea "I think it is better to learn a foreign language in school. Languge is the way …" at bounding box center [574, 276] width 310 height 318
click at [630, 189] on textarea "I think it is better to learn a foreign language in school. Languge is the way …" at bounding box center [574, 276] width 310 height 318
drag, startPoint x: 660, startPoint y: 189, endPoint x: 707, endPoint y: 184, distance: 47.3
click at [707, 184] on textarea "I think it is better to learn a foreign language in school. Languge is the way …" at bounding box center [574, 276] width 310 height 318
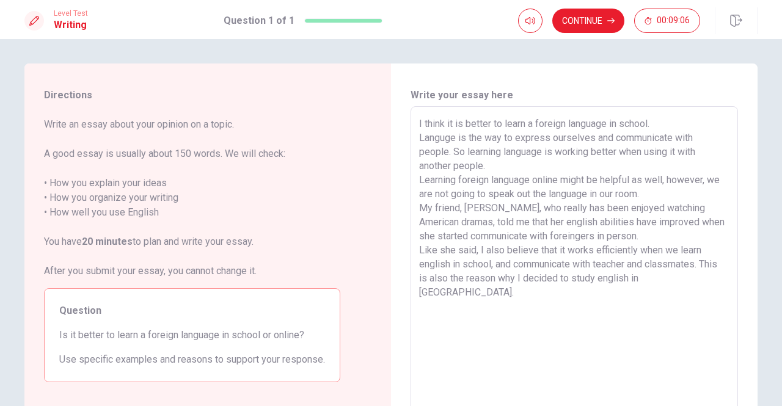
click at [694, 192] on textarea "I think it is better to learn a foreign language in school. Languge is the way …" at bounding box center [574, 276] width 310 height 318
drag, startPoint x: 660, startPoint y: 198, endPoint x: 685, endPoint y: 191, distance: 26.5
click at [661, 197] on textarea "I think it is better to learn a foreign language in school. Languge is the way …" at bounding box center [574, 276] width 310 height 318
click at [690, 190] on textarea "I think it is better to learn a foreign language in school. Languge is the way …" at bounding box center [574, 276] width 310 height 318
click at [704, 182] on textarea "I think it is better to learn a foreign language in school. Languge is the way …" at bounding box center [574, 276] width 310 height 318
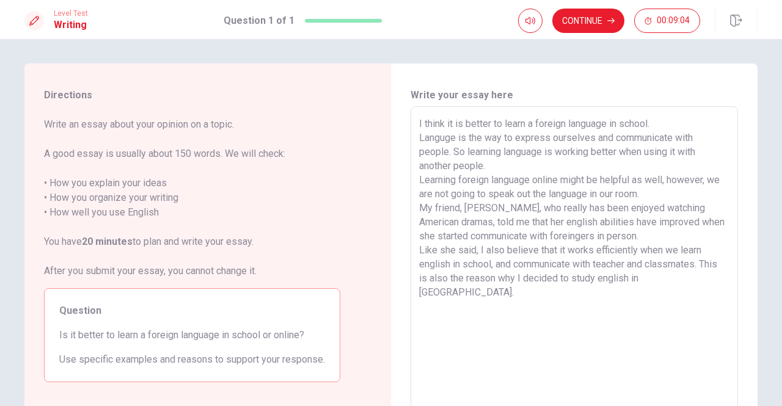
click at [706, 181] on textarea "I think it is better to learn a foreign language in school. Languge is the way …" at bounding box center [574, 276] width 310 height 318
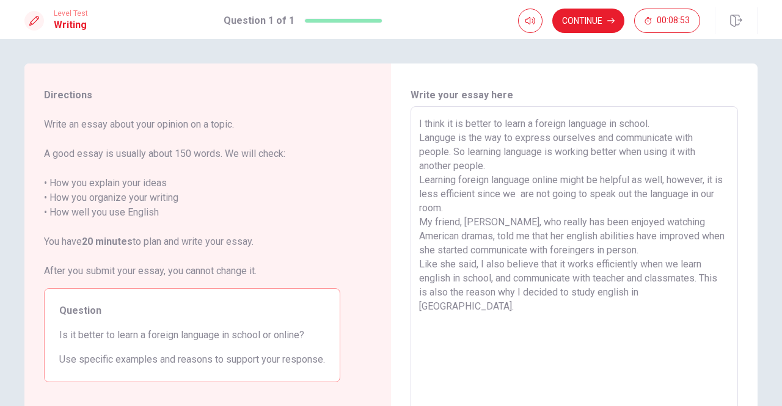
click at [521, 195] on textarea "I think it is better to learn a foreign language in school. Languge is the way …" at bounding box center [574, 276] width 310 height 318
drag, startPoint x: 591, startPoint y: 196, endPoint x: 556, endPoint y: 199, distance: 34.3
click at [556, 199] on textarea "I think it is better to learn a foreign language in school. Languge is the way …" at bounding box center [574, 276] width 310 height 318
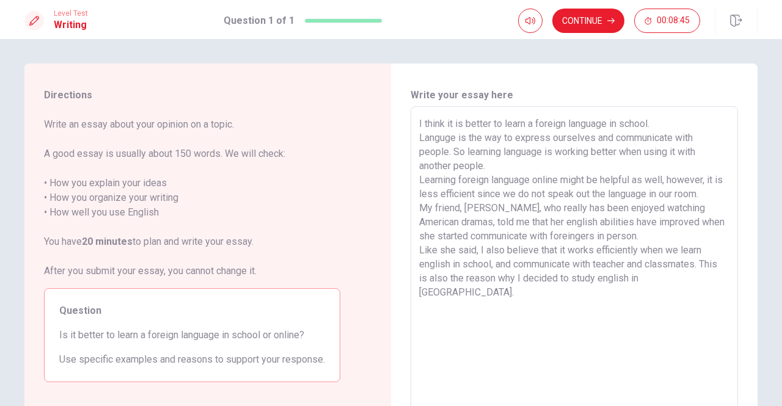
click at [580, 192] on textarea "I think it is better to learn a foreign language in school. Languge is the way …" at bounding box center [574, 276] width 310 height 318
click at [655, 194] on textarea "I think it is better to learn a foreign language in school. Languge is the way …" at bounding box center [574, 276] width 310 height 318
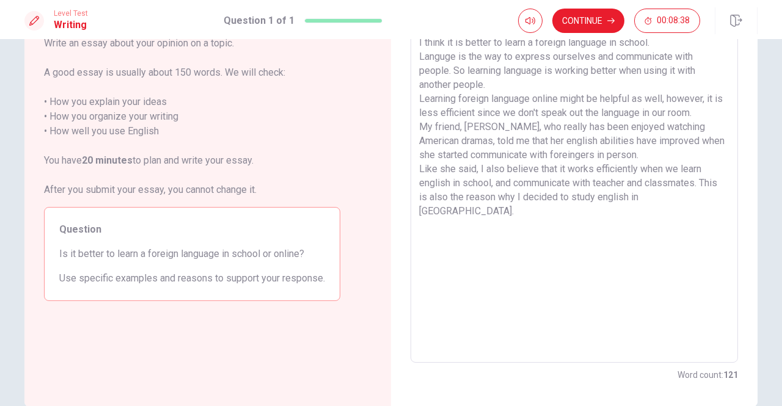
click at [627, 127] on textarea "I think it is better to learn a foreign language in school. Languge is the way …" at bounding box center [574, 194] width 310 height 318
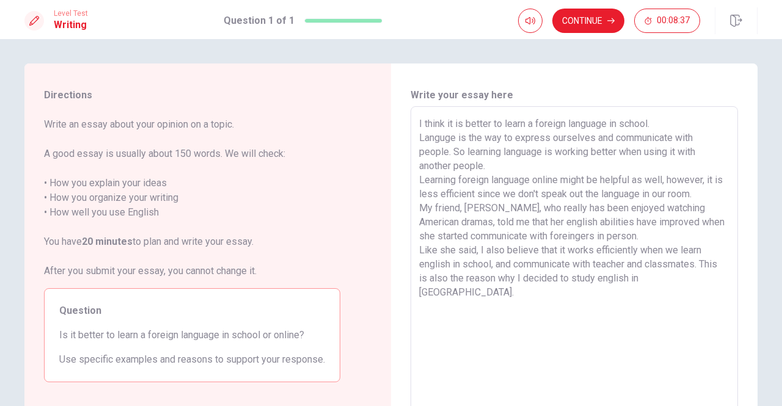
drag, startPoint x: 561, startPoint y: 220, endPoint x: 603, endPoint y: 202, distance: 46.0
click at [562, 219] on textarea "I think it is better to learn a foreign language in school. Languge is the way …" at bounding box center [574, 276] width 310 height 318
click at [606, 200] on textarea "I think it is better to learn a foreign language in school. Languge is the way …" at bounding box center [574, 276] width 310 height 318
click at [592, 199] on textarea "I think it is better to learn a foreign language in school. Languge is the way …" at bounding box center [574, 276] width 310 height 318
drag, startPoint x: 577, startPoint y: 195, endPoint x: 591, endPoint y: 195, distance: 14.7
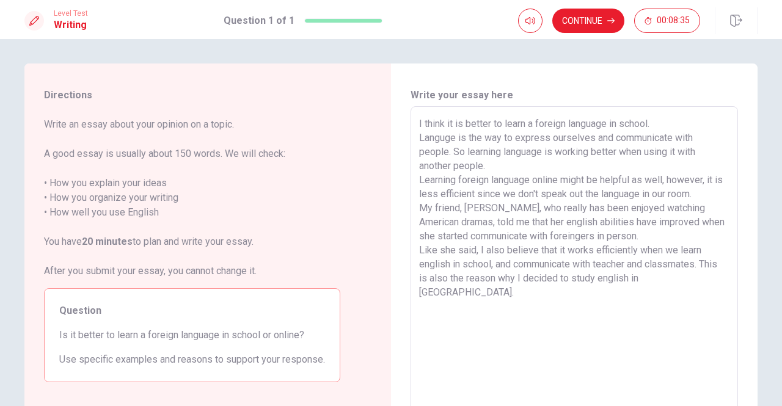
click at [589, 195] on textarea "I think it is better to learn a foreign language in school. Languge is the way …" at bounding box center [574, 276] width 310 height 318
click at [591, 195] on textarea "I think it is better to learn a foreign language in school. Languge is the way …" at bounding box center [574, 276] width 310 height 318
drag, startPoint x: 655, startPoint y: 173, endPoint x: 659, endPoint y: 203, distance: 29.5
click at [657, 181] on textarea "I think it is better to learn a foreign language in school. Languge is the way …" at bounding box center [574, 276] width 310 height 318
click at [659, 203] on textarea "I think it is better to learn a foreign language in school. Languge is the way …" at bounding box center [574, 276] width 310 height 318
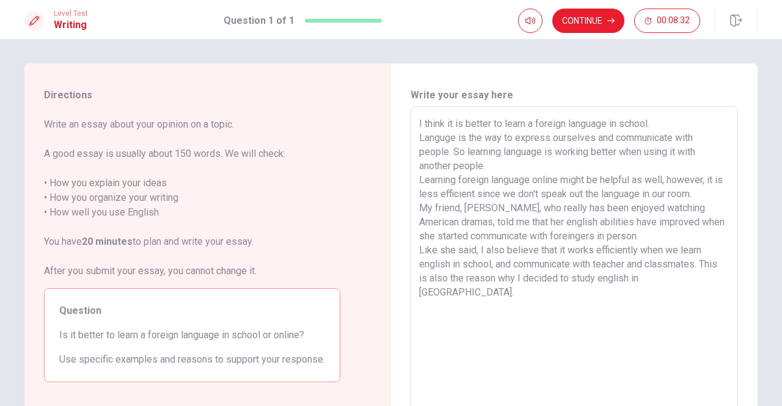
drag, startPoint x: 531, startPoint y: 203, endPoint x: 636, endPoint y: 198, distance: 104.6
click at [533, 203] on textarea "I think it is better to learn a foreign language in school. Languge is the way …" at bounding box center [574, 276] width 310 height 318
click at [651, 197] on textarea "I think it is better to learn a foreign language in school. Languge is the way …" at bounding box center [574, 276] width 310 height 318
click at [674, 195] on textarea "I think it is better to learn a foreign language in school. Languge is the way …" at bounding box center [574, 276] width 310 height 318
click at [654, 236] on textarea "I think it is better to learn a foreign language in school. Languge is the way …" at bounding box center [574, 276] width 310 height 318
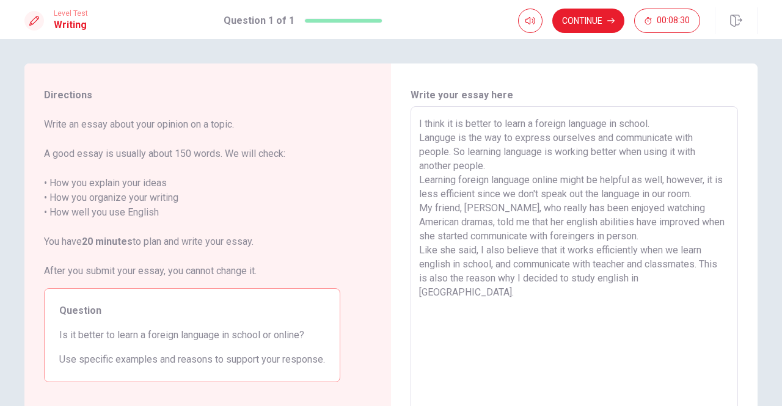
click at [713, 190] on textarea "I think it is better to learn a foreign language in school. Languge is the way …" at bounding box center [574, 276] width 310 height 318
click at [711, 194] on textarea "I think it is better to learn a foreign language in school. Languge is the way …" at bounding box center [574, 276] width 310 height 318
drag, startPoint x: 709, startPoint y: 194, endPoint x: 648, endPoint y: 201, distance: 60.8
click at [648, 201] on textarea "I think it is better to learn a foreign language in school. Languge is the way …" at bounding box center [574, 276] width 310 height 318
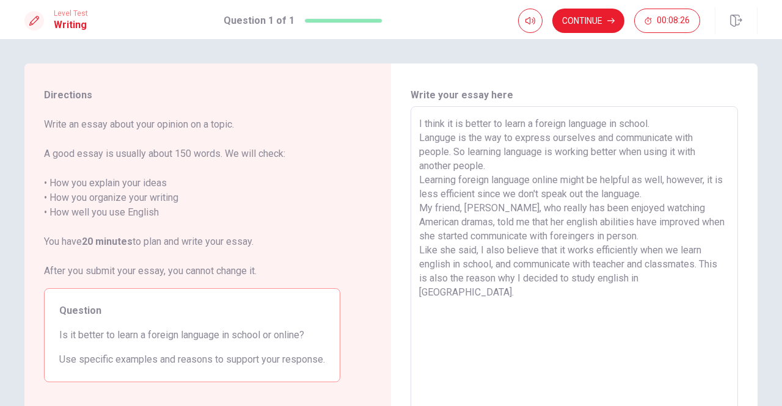
click at [647, 197] on textarea "I think it is better to learn a foreign language in school. Languge is the way …" at bounding box center [574, 276] width 310 height 318
drag, startPoint x: 674, startPoint y: 195, endPoint x: 666, endPoint y: 194, distance: 8.0
click at [674, 194] on textarea "I think it is better to learn a foreign language in school. Languge is the way …" at bounding box center [574, 276] width 310 height 318
click at [633, 199] on textarea "I think it is better to learn a foreign language in school. Languge is the way …" at bounding box center [574, 276] width 310 height 318
click at [440, 203] on textarea "I think it is better to learn a foreign language in school. Languge is the way …" at bounding box center [574, 276] width 310 height 318
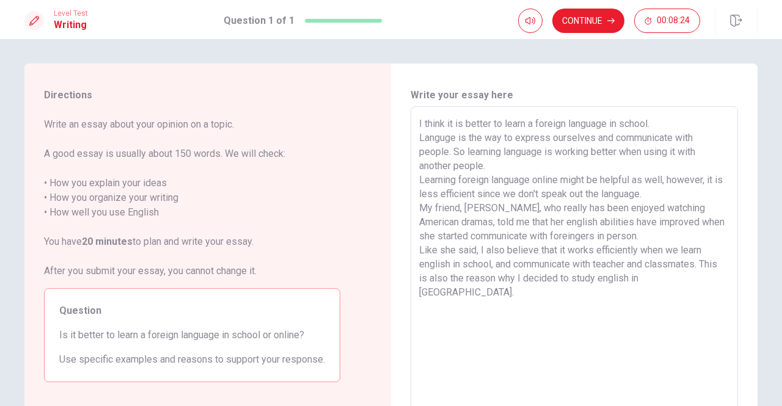
click at [498, 199] on textarea "I think it is better to learn a foreign language in school. Languge is the way …" at bounding box center [574, 276] width 310 height 318
drag, startPoint x: 596, startPoint y: 196, endPoint x: 674, endPoint y: 191, distance: 78.3
click at [600, 195] on textarea "I think it is better to learn a foreign language in school. Languge is the way …" at bounding box center [574, 276] width 310 height 318
click at [680, 191] on textarea "I think it is better to learn a foreign language in school. Languge is the way …" at bounding box center [574, 276] width 310 height 318
click at [638, 200] on textarea "I think it is better to learn a foreign language in school. Languge is the way …" at bounding box center [574, 276] width 310 height 318
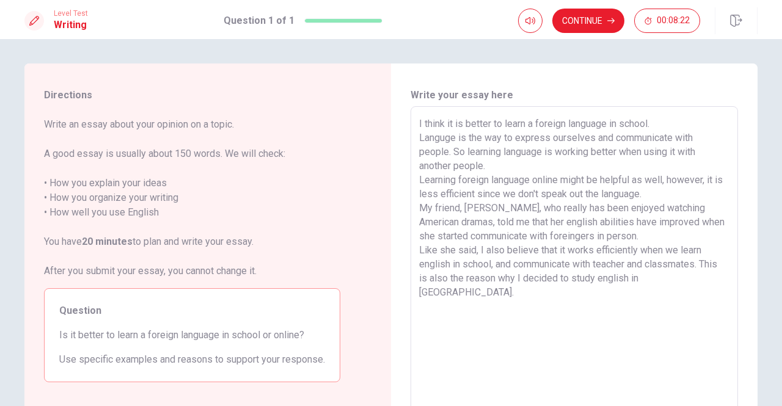
click at [643, 199] on textarea "I think it is better to learn a foreign language in school. Languge is the way …" at bounding box center [574, 276] width 310 height 318
click at [645, 197] on textarea "I think it is better to learn a foreign language in school. Languge is the way …" at bounding box center [574, 276] width 310 height 318
click at [647, 196] on textarea "I think it is better to learn a foreign language in school. Languge is the way …" at bounding box center [574, 276] width 310 height 318
click at [690, 193] on textarea "I think it is better to learn a foreign language in school. Languge is the way …" at bounding box center [574, 276] width 310 height 318
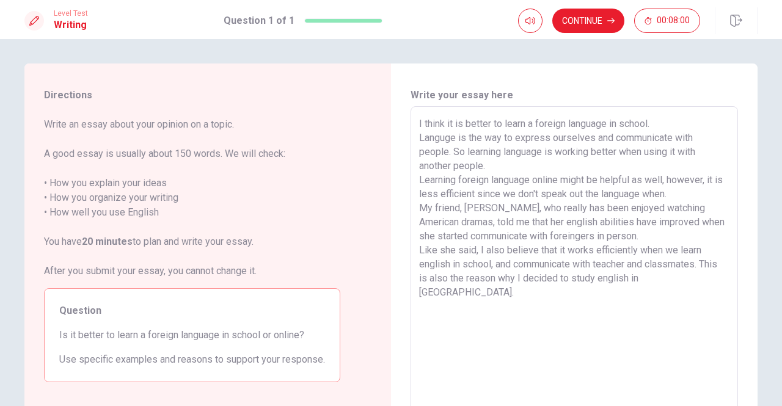
drag, startPoint x: 691, startPoint y: 193, endPoint x: 663, endPoint y: 179, distance: 31.4
click at [663, 179] on textarea "I think it is better to learn a foreign language in school. Languge is the way …" at bounding box center [574, 276] width 310 height 318
click at [694, 188] on textarea "I think it is better to learn a foreign language in school. Languge is the way …" at bounding box center [574, 276] width 310 height 318
drag, startPoint x: 688, startPoint y: 199, endPoint x: 673, endPoint y: 189, distance: 17.6
click at [673, 189] on textarea "I think it is better to learn a foreign language in school. Languge is the way …" at bounding box center [574, 276] width 310 height 318
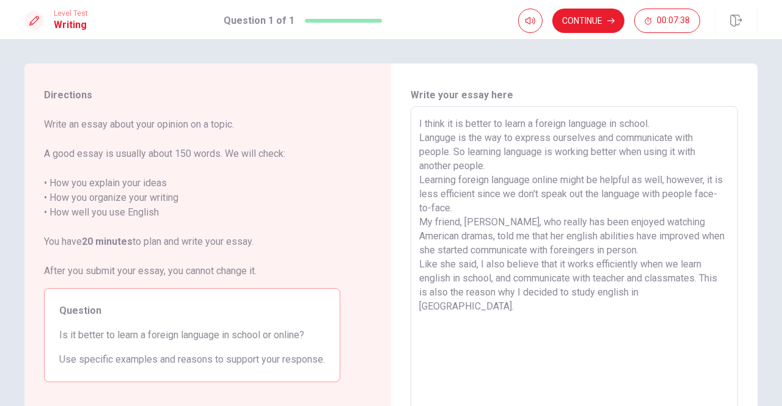
click at [552, 153] on textarea "I think it is better to learn a foreign language in school. Languge is the way …" at bounding box center [574, 276] width 310 height 318
click at [588, 185] on textarea "I think it is better to learn a foreign language in school. Languge is the way …" at bounding box center [574, 276] width 310 height 318
click at [580, 139] on textarea "I think it is better to learn a foreign language in school. Languge is the way …" at bounding box center [574, 276] width 310 height 318
click at [495, 164] on textarea "I think it is better to learn a foreign language in school. Languge is the way …" at bounding box center [574, 276] width 310 height 318
click at [635, 136] on textarea "I think it is better to learn a foreign language in school. Languge is the way …" at bounding box center [574, 276] width 310 height 318
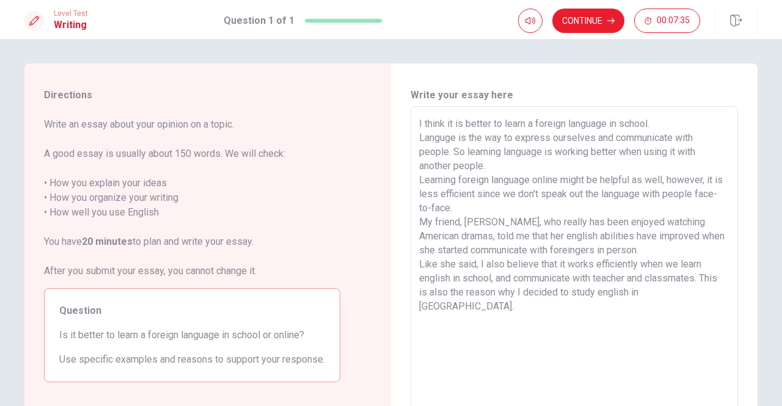
drag, startPoint x: 640, startPoint y: 158, endPoint x: 556, endPoint y: 195, distance: 91.6
click at [640, 161] on textarea "I think it is better to learn a foreign language in school. Languge is the way …" at bounding box center [574, 276] width 310 height 318
click at [514, 181] on textarea "I think it is better to learn a foreign language in school. Languge is the way …" at bounding box center [574, 276] width 310 height 318
click at [611, 173] on textarea "I think it is better to learn a foreign language in school. Languge is the way …" at bounding box center [574, 276] width 310 height 318
click at [611, 158] on textarea "I think it is better to learn a foreign language in school. Languge is the way …" at bounding box center [574, 276] width 310 height 318
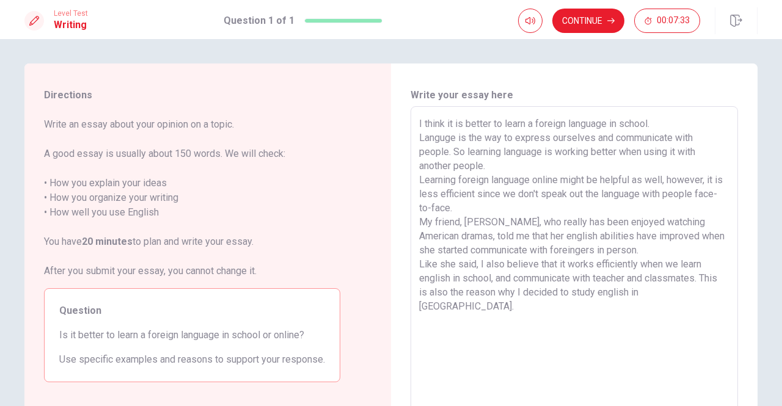
click at [590, 197] on textarea "I think it is better to learn a foreign language in school. Languge is the way …" at bounding box center [574, 276] width 310 height 318
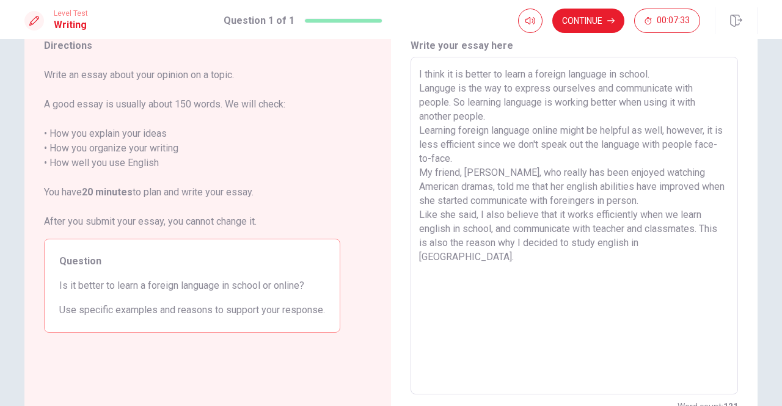
scroll to position [81, 0]
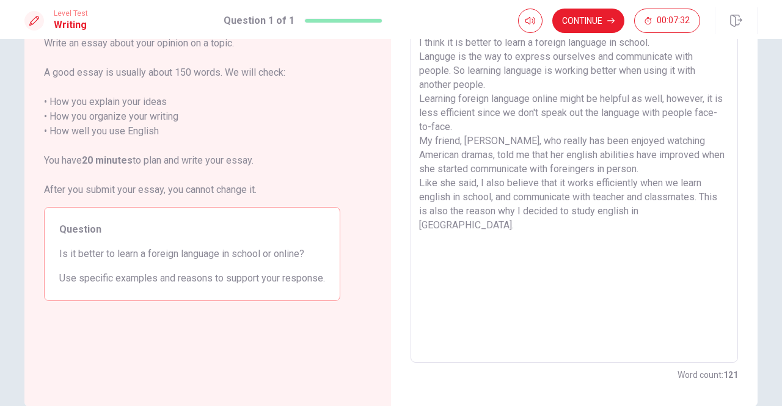
click at [513, 111] on textarea "I think it is better to learn a foreign language in school. Languge is the way …" at bounding box center [574, 194] width 310 height 318
click at [518, 125] on textarea "I think it is better to learn a foreign language in school. Languge is the way …" at bounding box center [574, 194] width 310 height 318
click at [519, 144] on textarea "I think it is better to learn a foreign language in school. Languge is the way …" at bounding box center [574, 194] width 310 height 318
click at [519, 159] on textarea "I think it is better to learn a foreign language in school. Languge is the way …" at bounding box center [574, 194] width 310 height 318
drag, startPoint x: 630, startPoint y: 108, endPoint x: 639, endPoint y: 130, distance: 24.2
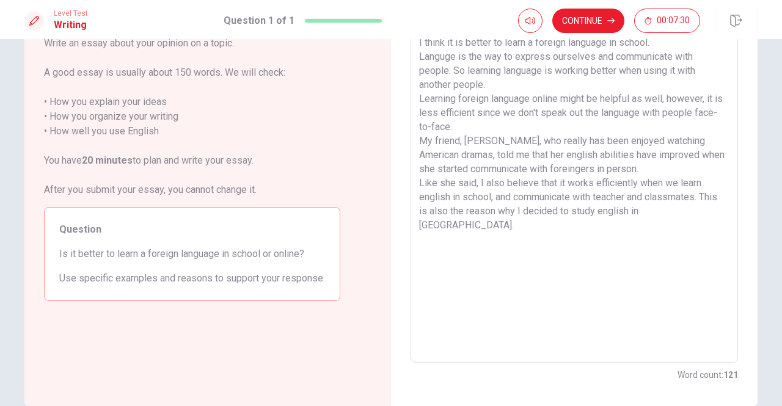
click at [633, 114] on textarea "I think it is better to learn a foreign language in school. Languge is the way …" at bounding box center [574, 194] width 310 height 318
click at [639, 130] on textarea "I think it is better to learn a foreign language in school. Languge is the way …" at bounding box center [574, 194] width 310 height 318
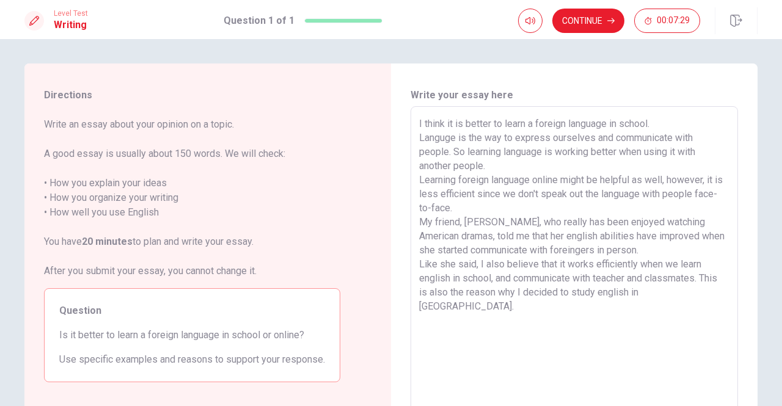
drag, startPoint x: 677, startPoint y: 219, endPoint x: 679, endPoint y: 228, distance: 9.5
click at [678, 219] on textarea "I think it is better to learn a foreign language in school. Languge is the way …" at bounding box center [574, 276] width 310 height 318
click at [679, 228] on textarea "I think it is better to learn a foreign language in school. Languge is the way …" at bounding box center [574, 276] width 310 height 318
click at [665, 251] on textarea "I think it is better to learn a foreign language in school. Languge is the way …" at bounding box center [574, 276] width 310 height 318
click at [719, 192] on textarea "I think it is better to learn a foreign language in school. Languge is the way …" at bounding box center [574, 276] width 310 height 318
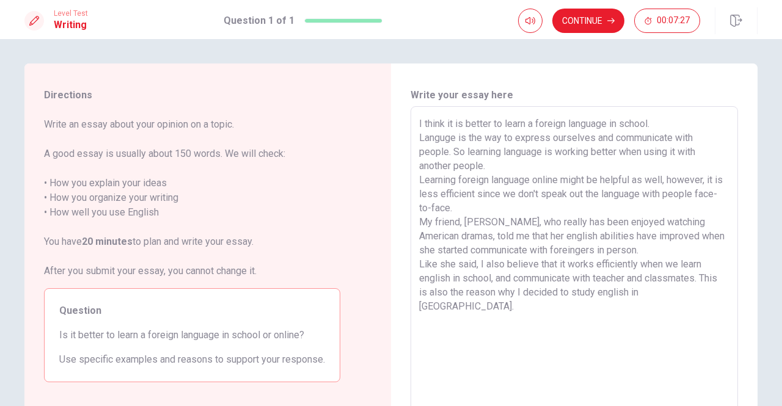
click at [415, 211] on div "I think it is better to learn a foreign language in school. Languge is the way …" at bounding box center [573, 275] width 327 height 338
click at [549, 206] on textarea "I think it is better to learn a foreign language in school. Languge is the way …" at bounding box center [574, 276] width 310 height 318
drag, startPoint x: 512, startPoint y: 208, endPoint x: 450, endPoint y: 210, distance: 62.3
click at [450, 210] on textarea "I think it is better to learn a foreign language in school. Languge is the way …" at bounding box center [574, 276] width 310 height 318
drag, startPoint x: 560, startPoint y: 201, endPoint x: 571, endPoint y: 201, distance: 11.6
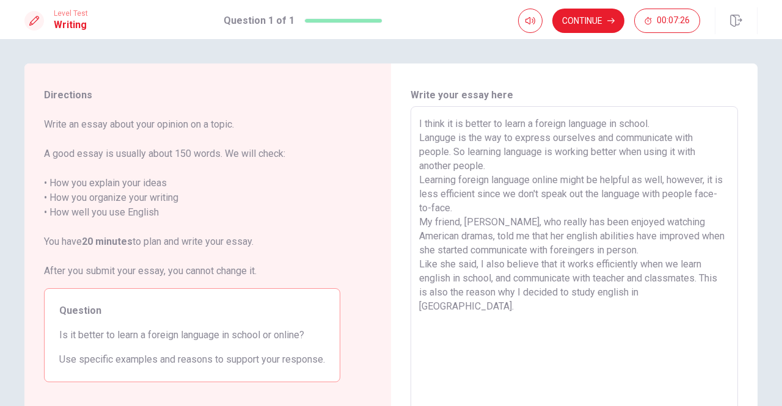
click at [560, 201] on textarea "I think it is better to learn a foreign language in school. Languge is the way …" at bounding box center [574, 276] width 310 height 318
drag, startPoint x: 638, startPoint y: 195, endPoint x: 641, endPoint y: 214, distance: 19.2
click at [640, 200] on textarea "I think it is better to learn a foreign language in school. Languge is the way …" at bounding box center [574, 276] width 310 height 318
click at [641, 214] on textarea "I think it is better to learn a foreign language in school. Languge is the way …" at bounding box center [574, 276] width 310 height 318
drag, startPoint x: 470, startPoint y: 233, endPoint x: 647, endPoint y: 239, distance: 177.9
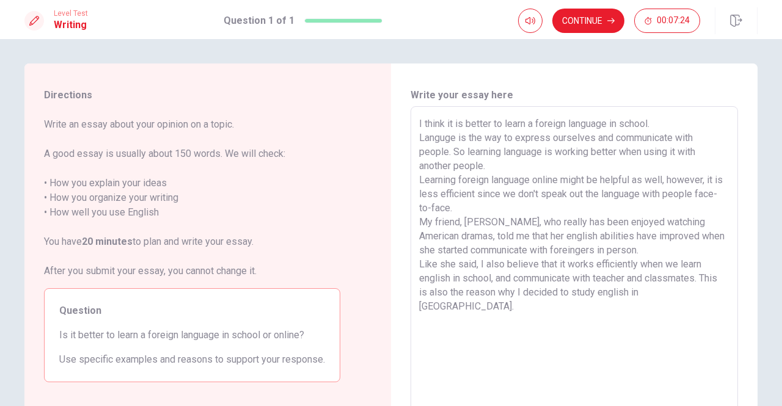
click at [473, 233] on textarea "I think it is better to learn a foreign language in school. Languge is the way …" at bounding box center [574, 276] width 310 height 318
click at [648, 239] on textarea "I think it is better to learn a foreign language in school. Languge is the way …" at bounding box center [574, 276] width 310 height 318
click at [649, 241] on textarea "I think it is better to learn a foreign language in school. Languge is the way …" at bounding box center [574, 276] width 310 height 318
click at [649, 247] on textarea "I think it is better to learn a foreign language in school. Languge is the way …" at bounding box center [574, 276] width 310 height 318
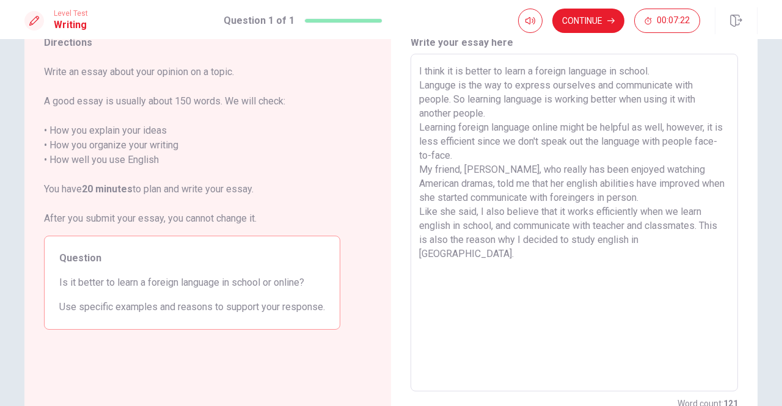
scroll to position [81, 0]
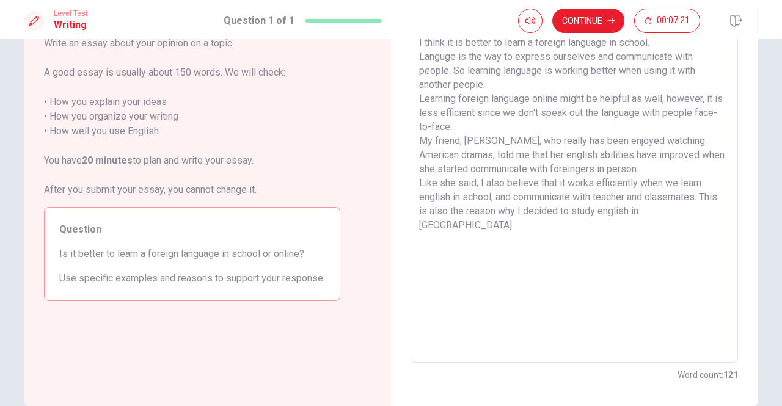
drag, startPoint x: 475, startPoint y: 157, endPoint x: 647, endPoint y: 157, distance: 172.3
click at [598, 157] on textarea "I think it is better to learn a foreign language in school. Languge is the way …" at bounding box center [574, 194] width 310 height 318
click at [649, 157] on textarea "I think it is better to learn a foreign language in school. Languge is the way …" at bounding box center [574, 194] width 310 height 318
click at [646, 162] on textarea "I think it is better to learn a foreign language in school. Languge is the way …" at bounding box center [574, 194] width 310 height 318
click at [584, 224] on textarea "I think it is better to learn a foreign language in school. Languge is the way …" at bounding box center [574, 194] width 310 height 318
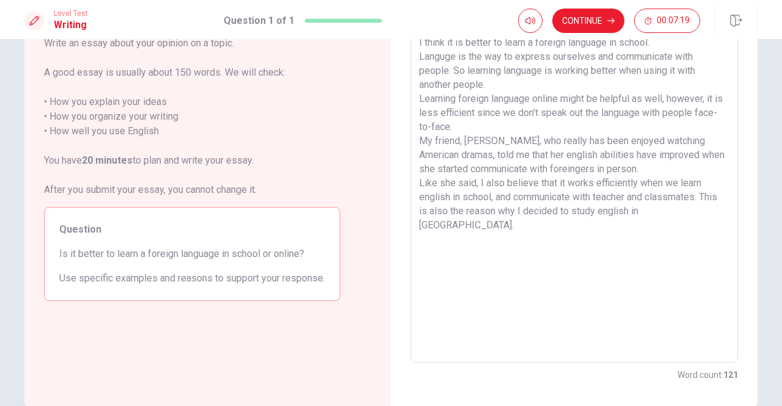
click at [588, 228] on textarea "I think it is better to learn a foreign language in school. Languge is the way …" at bounding box center [574, 194] width 310 height 318
drag, startPoint x: 700, startPoint y: 215, endPoint x: 696, endPoint y: 175, distance: 39.9
click at [696, 175] on textarea "I think it is better to learn a foreign language in school. Languge is the way …" at bounding box center [574, 194] width 310 height 318
drag, startPoint x: 425, startPoint y: 184, endPoint x: 572, endPoint y: 191, distance: 146.8
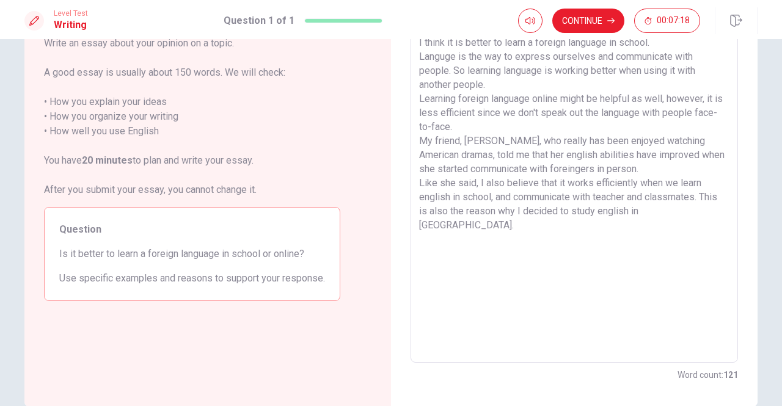
click at [551, 189] on textarea "I think it is better to learn a foreign language in school. Languge is the way …" at bounding box center [574, 194] width 310 height 318
click at [572, 191] on textarea "I think it is better to learn a foreign language in school. Languge is the way …" at bounding box center [574, 194] width 310 height 318
click at [627, 211] on textarea "I think it is better to learn a foreign language in school. Languge is the way …" at bounding box center [574, 194] width 310 height 318
click at [629, 222] on textarea "I think it is better to learn a foreign language in school. Languge is the way …" at bounding box center [574, 194] width 310 height 318
drag, startPoint x: 693, startPoint y: 232, endPoint x: 715, endPoint y: 188, distance: 48.6
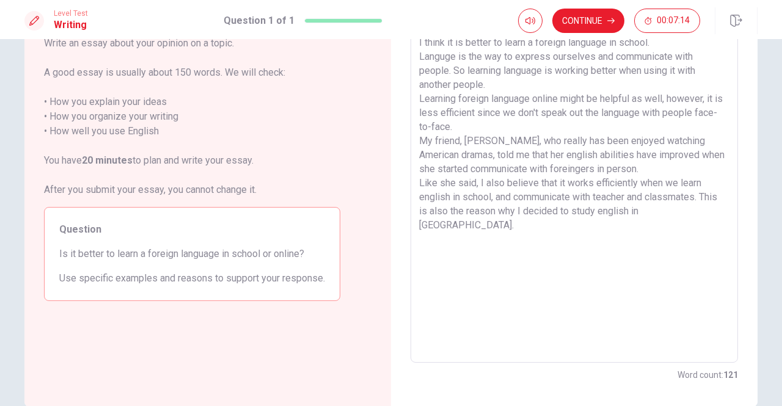
click at [715, 188] on textarea "I think it is better to learn a foreign language in school. Languge is the way …" at bounding box center [574, 194] width 310 height 318
drag, startPoint x: 705, startPoint y: 162, endPoint x: 717, endPoint y: 227, distance: 66.4
click at [717, 227] on textarea "I think it is better to learn a foreign language in school. Languge is the way …" at bounding box center [574, 194] width 310 height 318
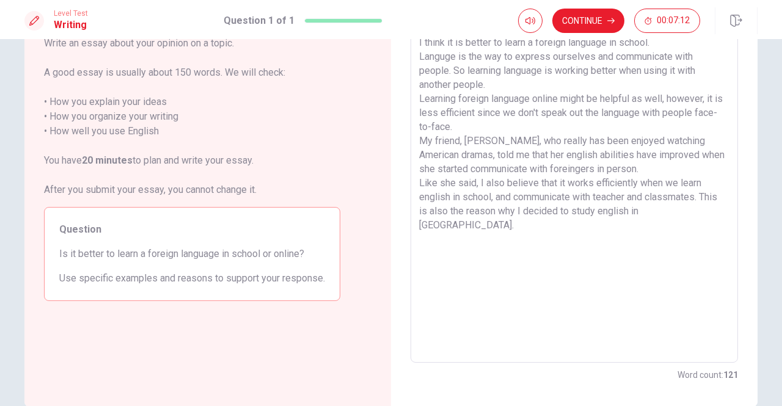
drag, startPoint x: 721, startPoint y: 214, endPoint x: 708, endPoint y: 174, distance: 42.5
click at [708, 174] on textarea "I think it is better to learn a foreign language in school. Languge is the way …" at bounding box center [574, 194] width 310 height 318
click at [718, 182] on textarea "I think it is better to learn a foreign language in school. Languge is the way …" at bounding box center [574, 194] width 310 height 318
click at [558, 212] on textarea "I think it is better to learn a foreign language in school. Languge is the way …" at bounding box center [574, 194] width 310 height 318
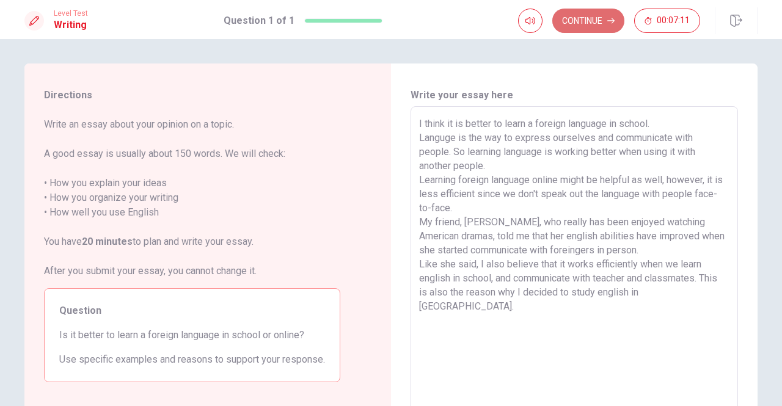
click at [578, 24] on button "Continue" at bounding box center [588, 21] width 72 height 24
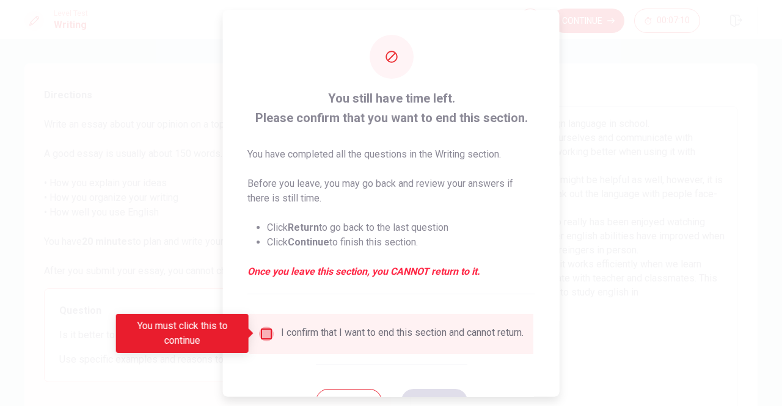
click at [261, 337] on input "You must click this to continue" at bounding box center [266, 333] width 15 height 15
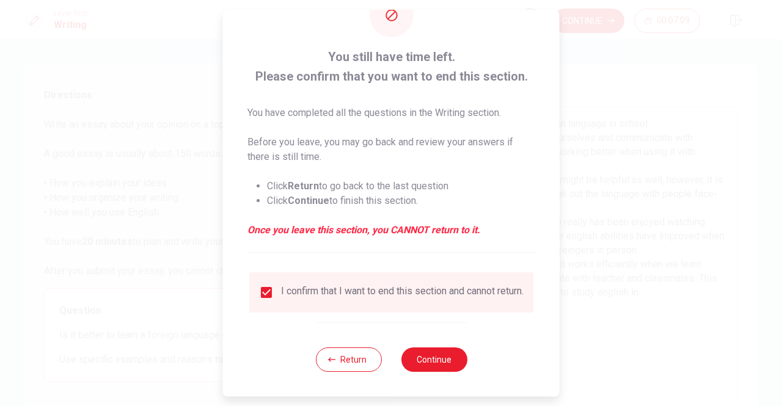
scroll to position [49, 0]
click at [432, 357] on button "Continue" at bounding box center [434, 360] width 66 height 24
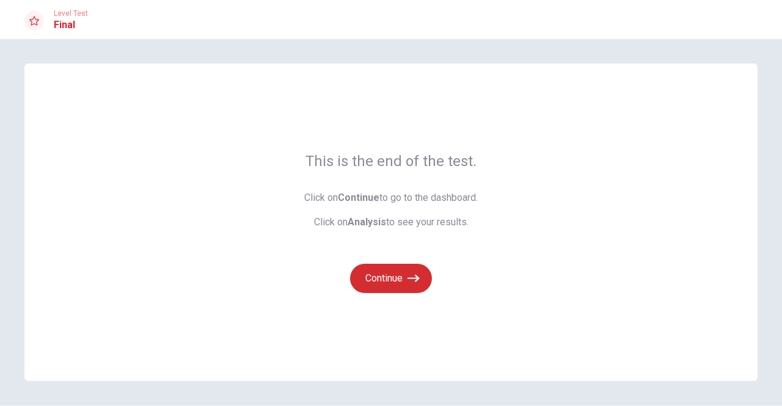
click at [382, 277] on button "Continue" at bounding box center [391, 278] width 82 height 29
